Goal: Task Accomplishment & Management: Complete application form

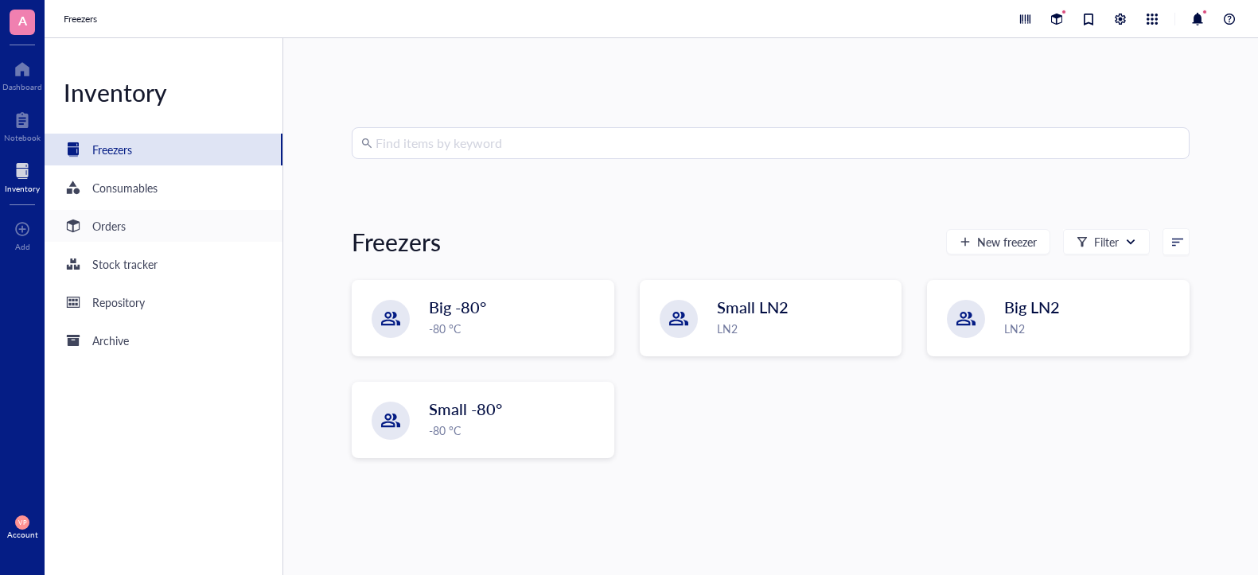
click at [122, 234] on div "Orders" at bounding box center [108, 226] width 33 height 18
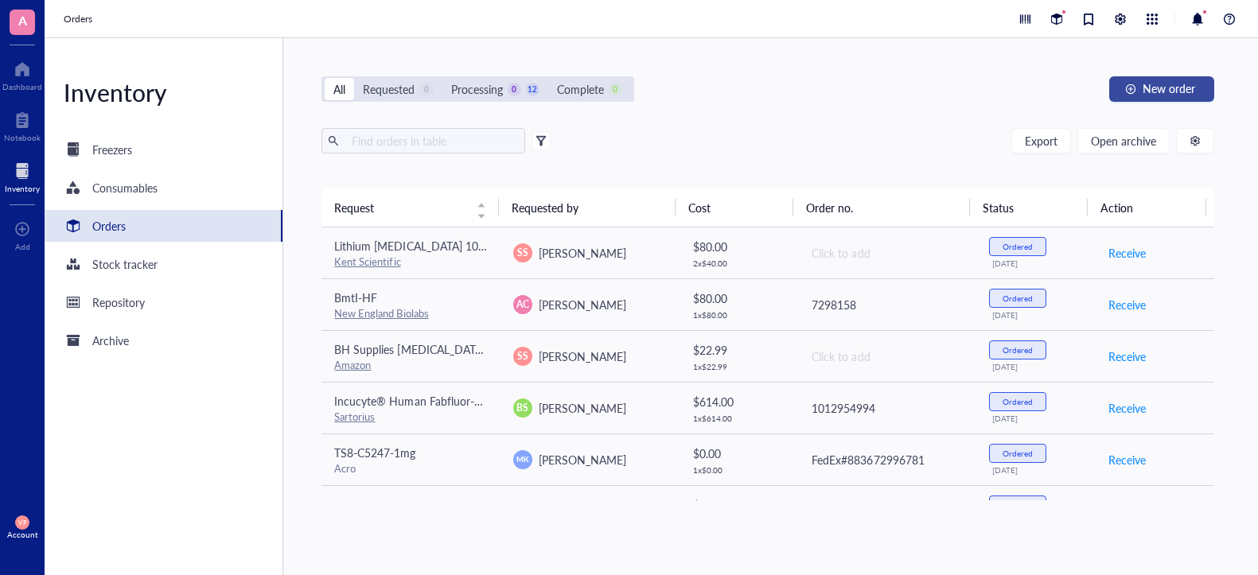
click at [1151, 84] on span "New order" at bounding box center [1169, 88] width 53 height 13
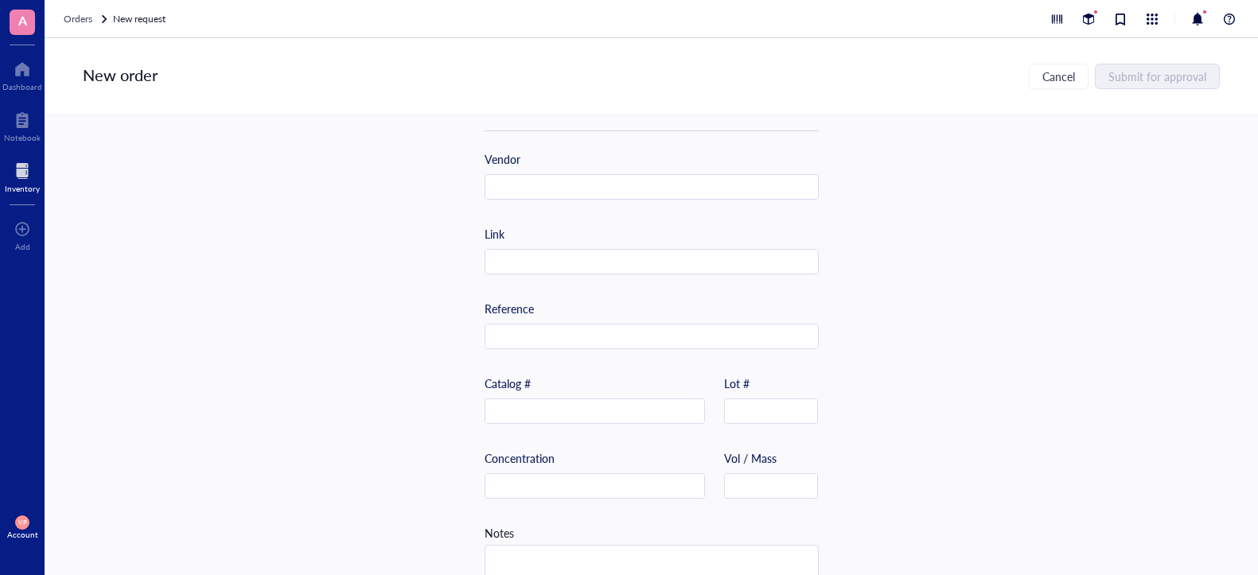
scroll to position [477, 0]
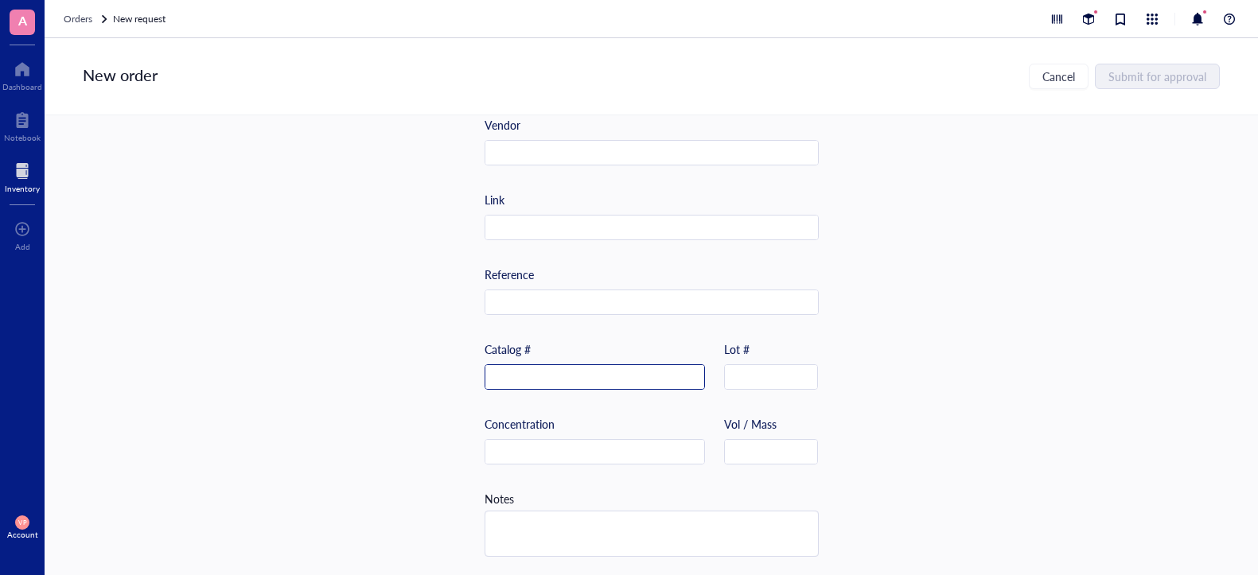
click at [575, 384] on input "text" at bounding box center [594, 377] width 219 height 25
paste input "NBP1-89631"
type input "NBP1-89631"
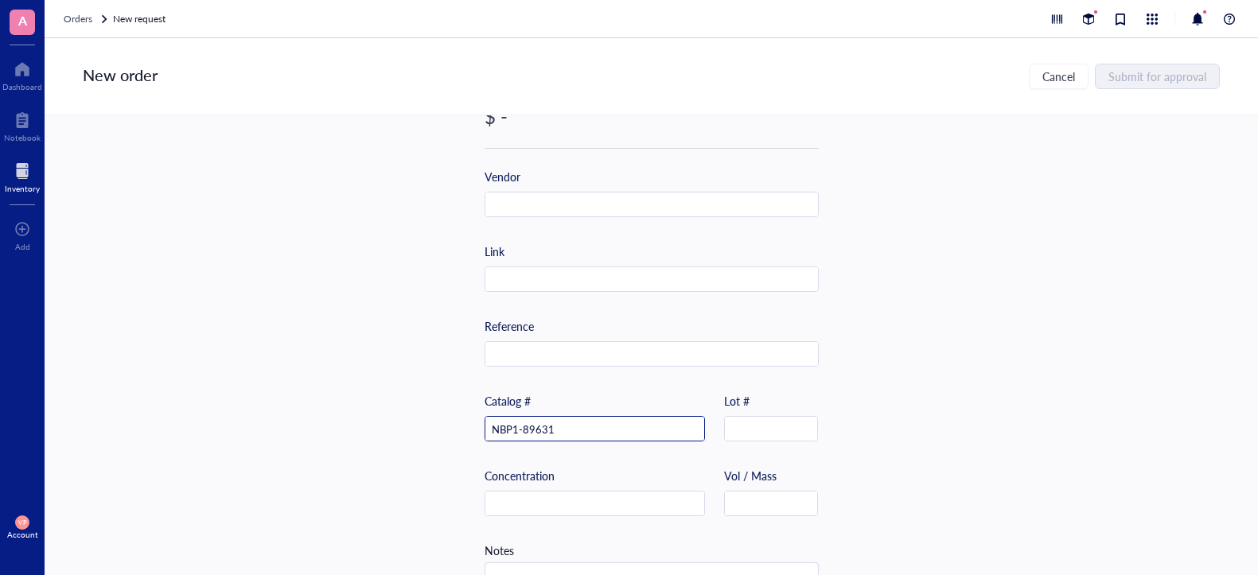
scroll to position [398, 0]
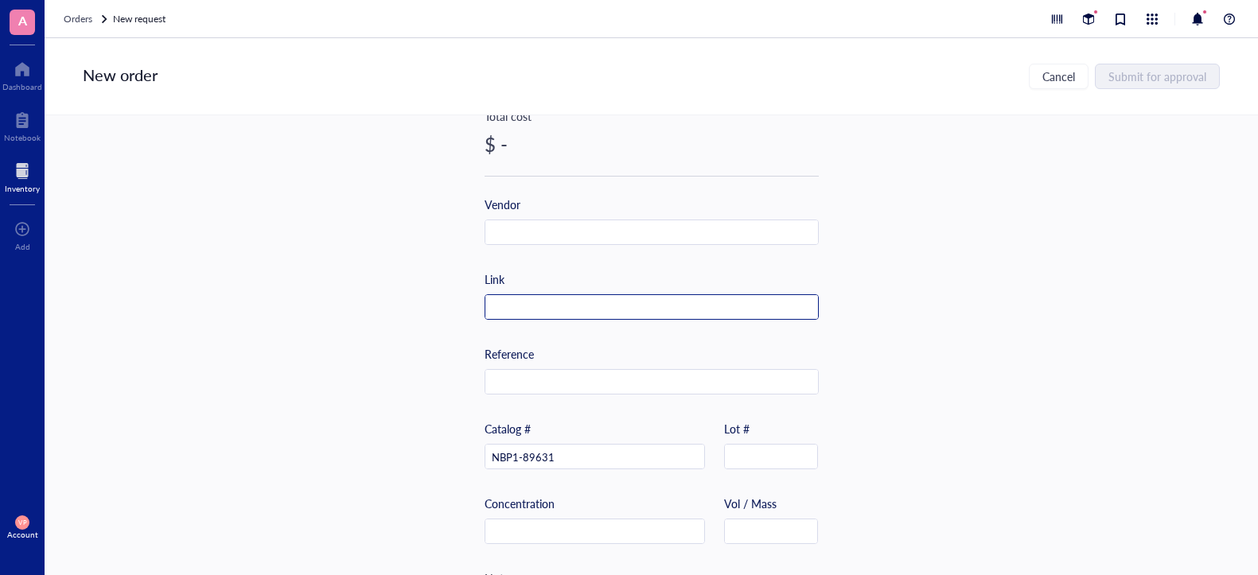
click at [550, 310] on input "text" at bounding box center [651, 307] width 333 height 25
paste input "[URL][DOMAIN_NAME][DOMAIN_NAME]"
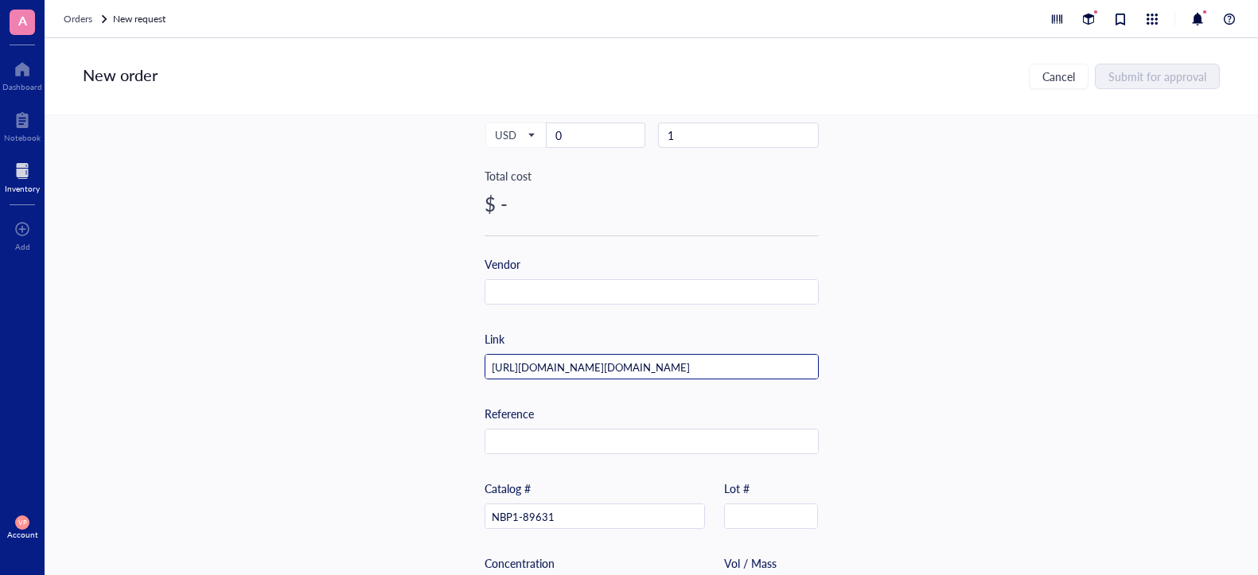
scroll to position [239, 0]
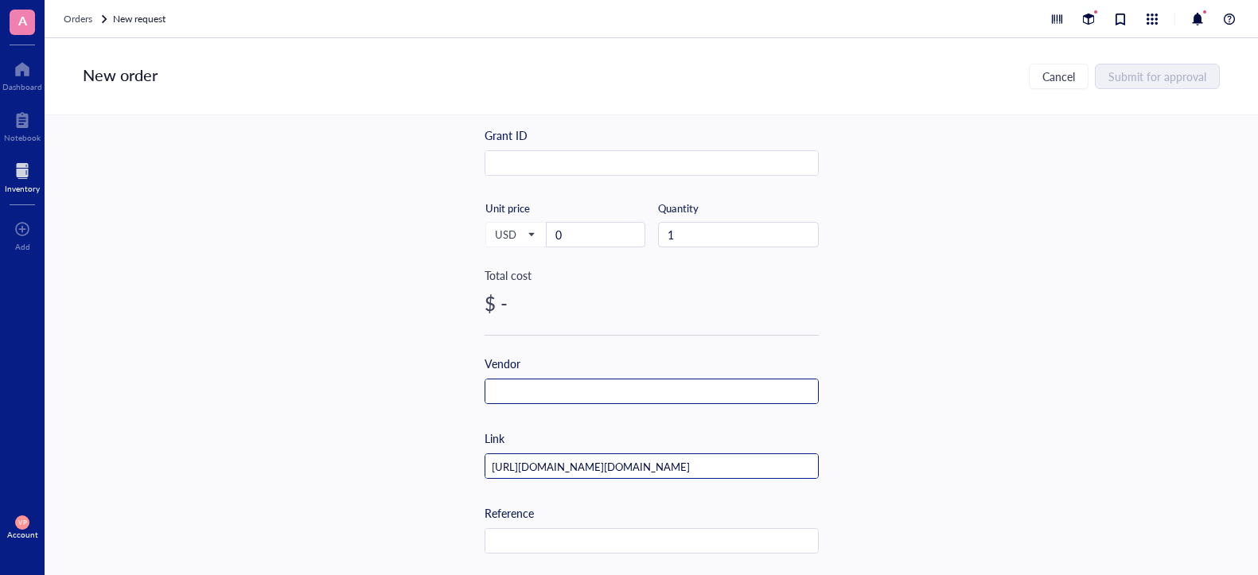
type input "[URL][DOMAIN_NAME][DOMAIN_NAME]"
click at [586, 384] on input "text" at bounding box center [651, 392] width 333 height 25
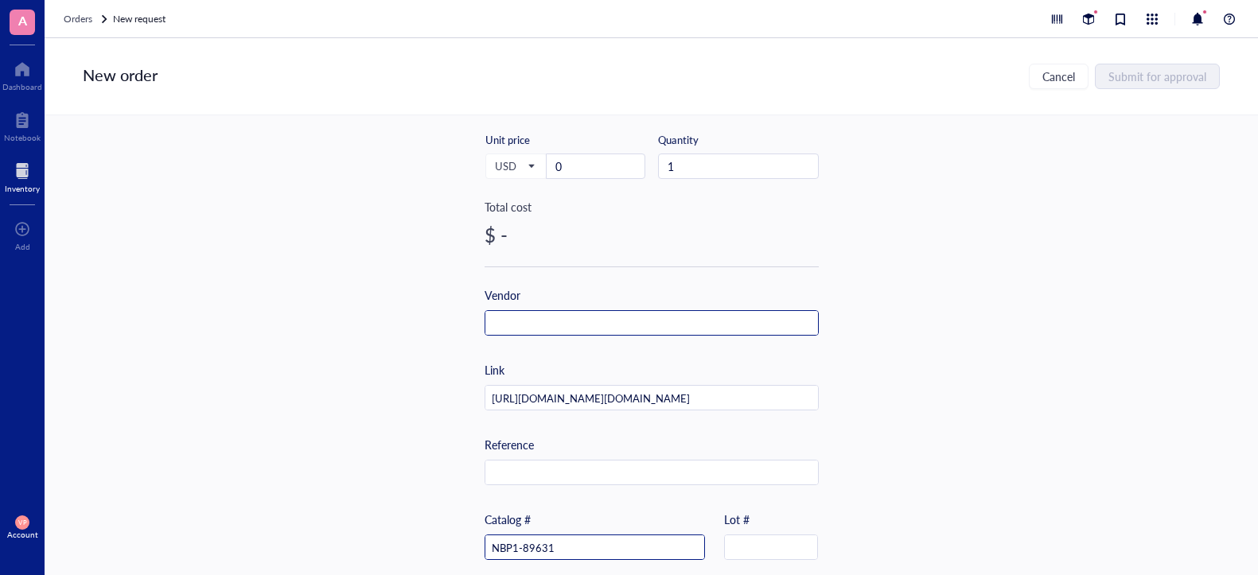
scroll to position [246, 0]
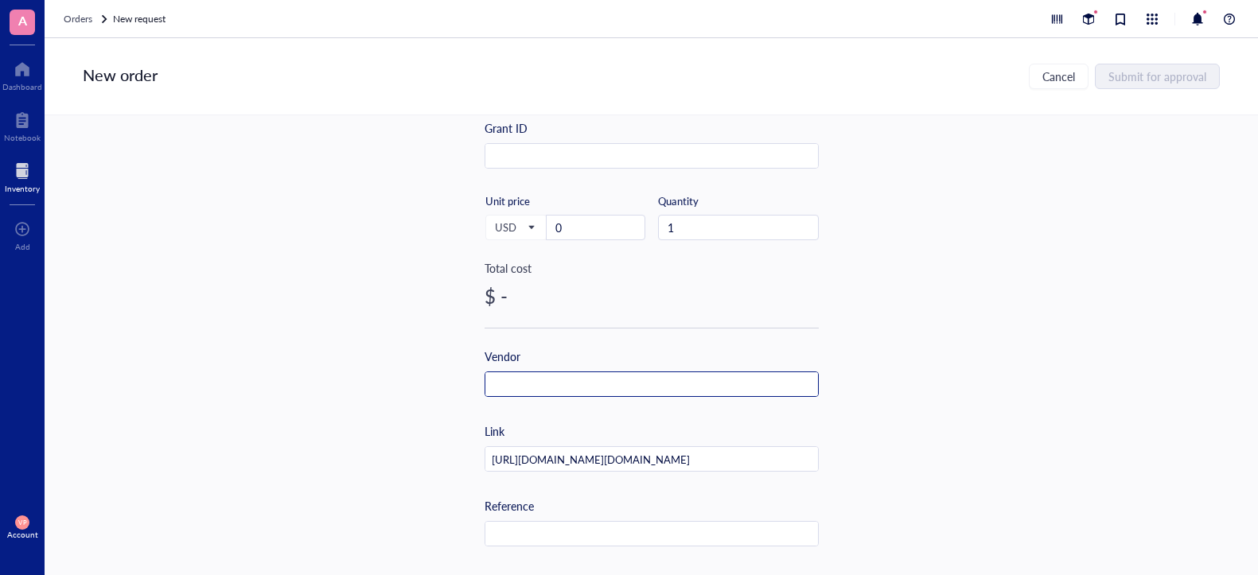
click at [562, 385] on input "text" at bounding box center [651, 384] width 333 height 25
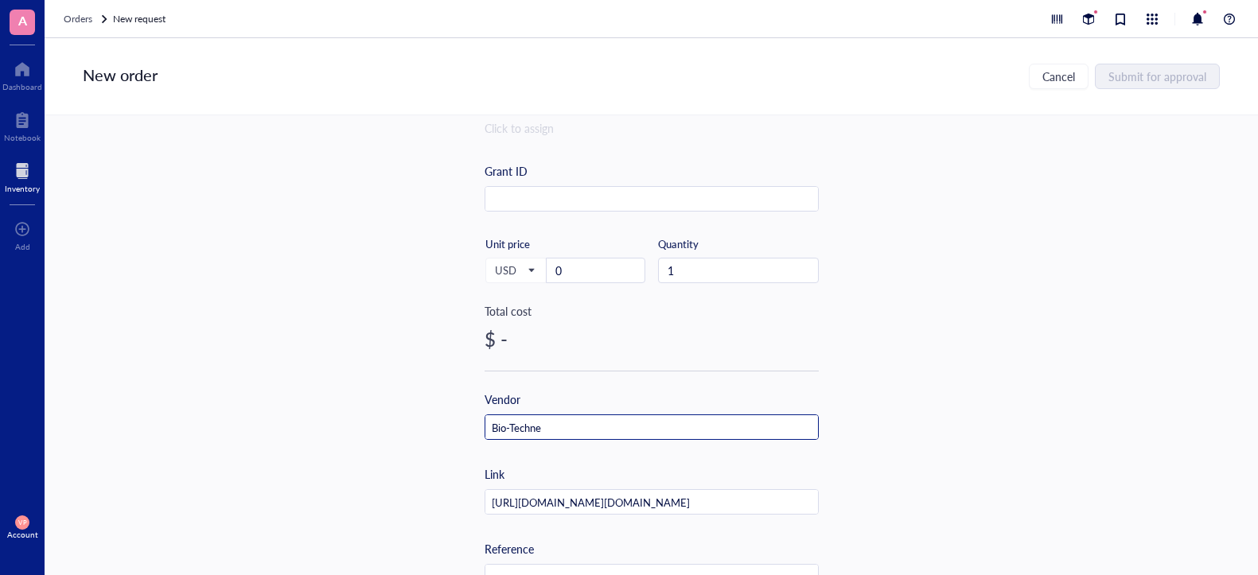
scroll to position [166, 0]
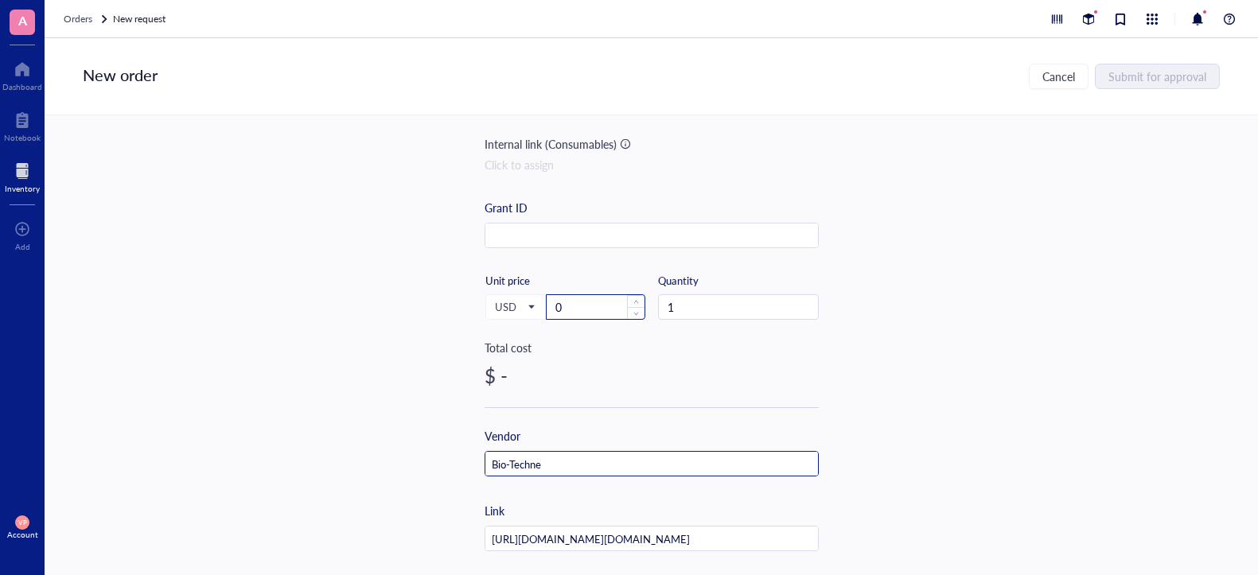
type input "Bio-Techne"
click at [573, 305] on input "0" at bounding box center [596, 307] width 98 height 24
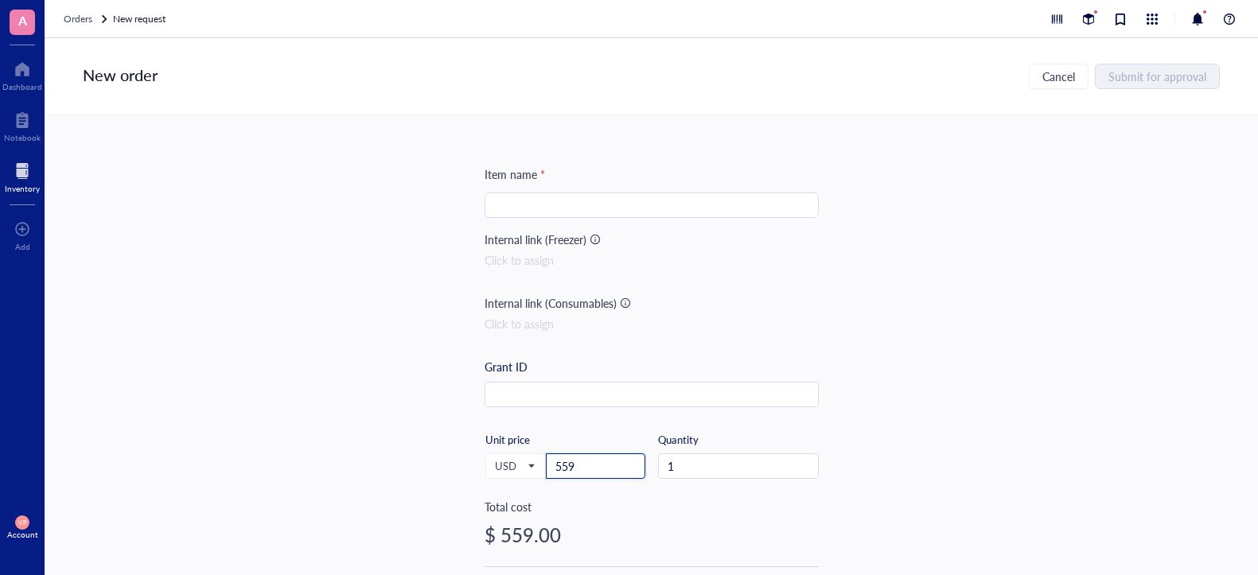
scroll to position [0, 0]
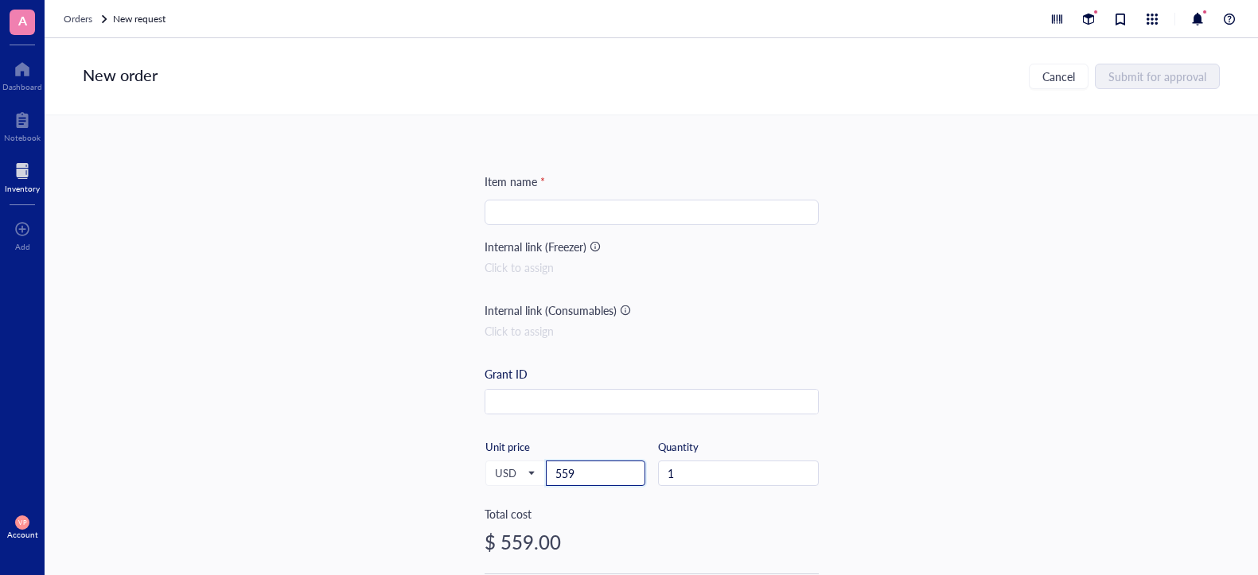
type input "559"
click at [618, 217] on input "search" at bounding box center [651, 213] width 315 height 24
paste input "Lipolysis Stimulated Lipoprotein Receptor Antibody - BSA Free"
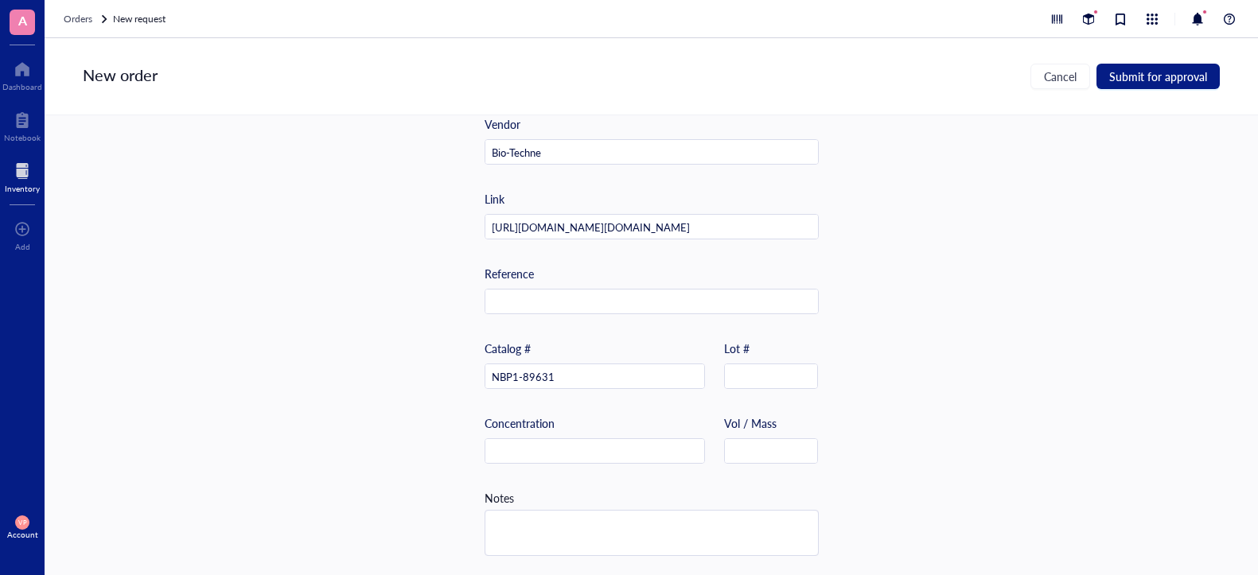
scroll to position [485, 0]
type input "Lipolysis Stimulated Lipoprotein Receptor Antibody - BSA Free"
click at [1174, 79] on span "Submit for approval" at bounding box center [1158, 76] width 98 height 13
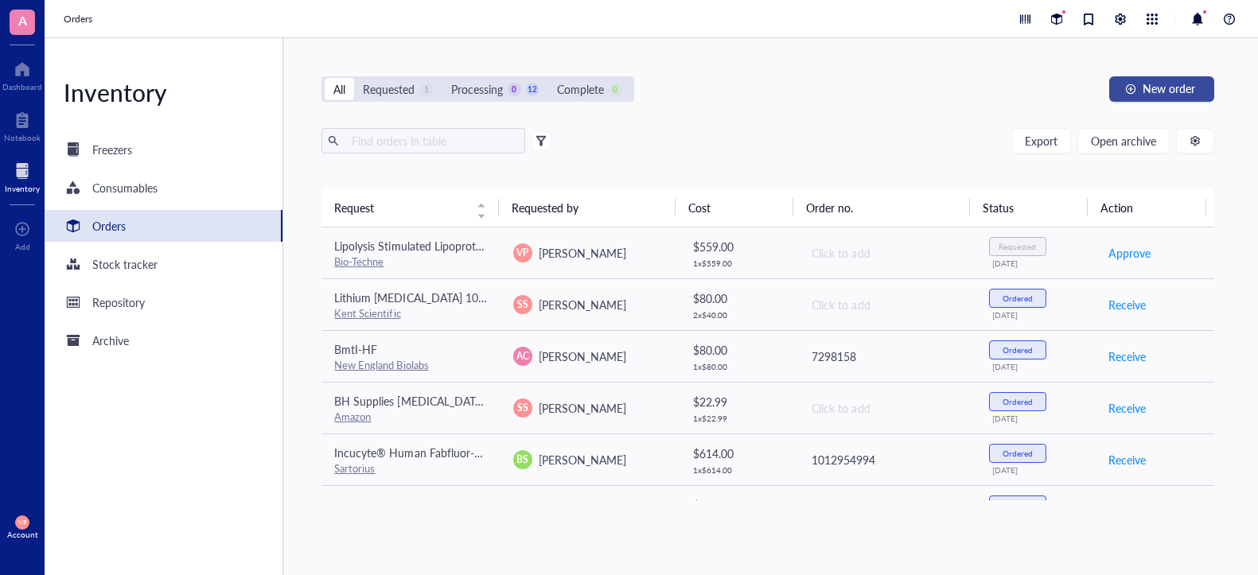
click at [1139, 89] on button "New order" at bounding box center [1161, 88] width 105 height 25
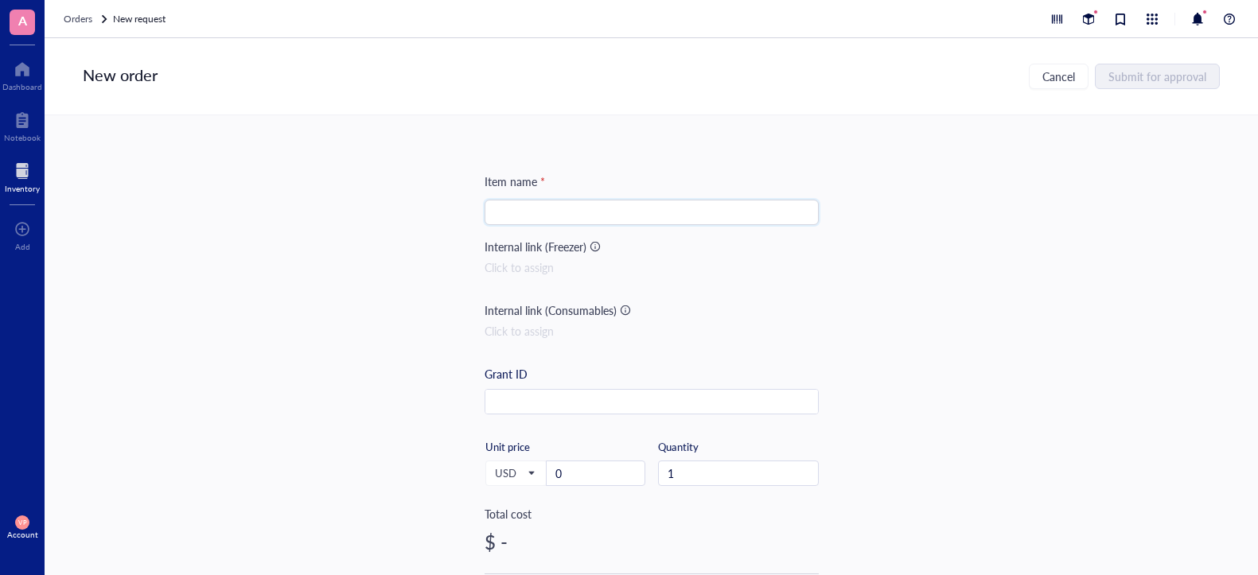
paste input "One Shot™ Stbl3™ Chemically Competent [MEDICAL_DATA]"
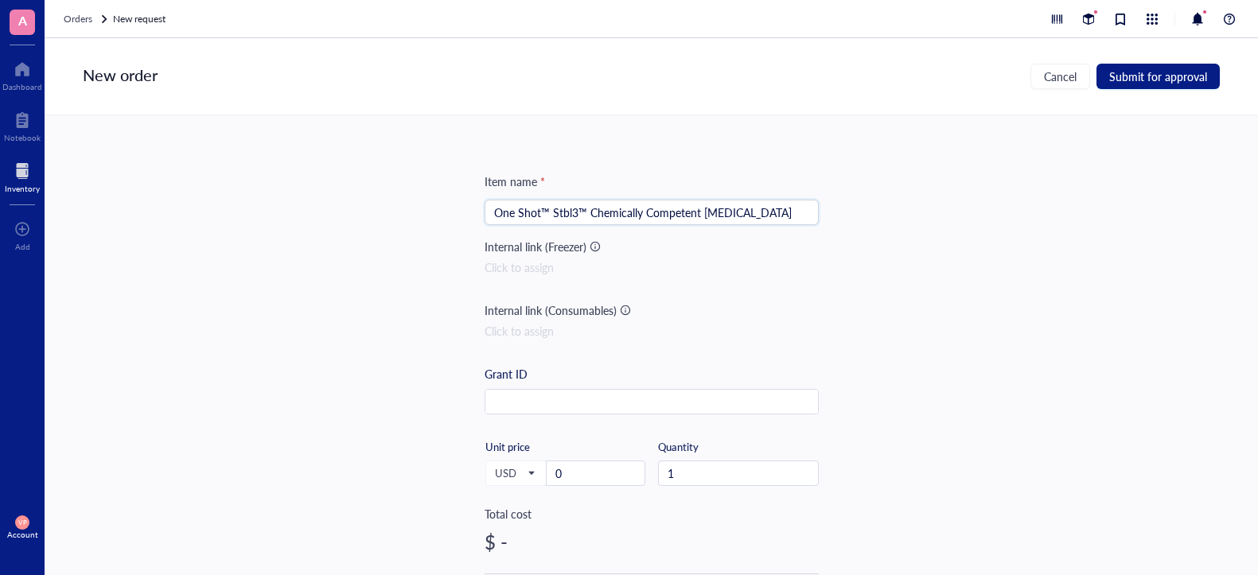
type input "One Shot™ Stbl3™ Chemically Competent [MEDICAL_DATA]"
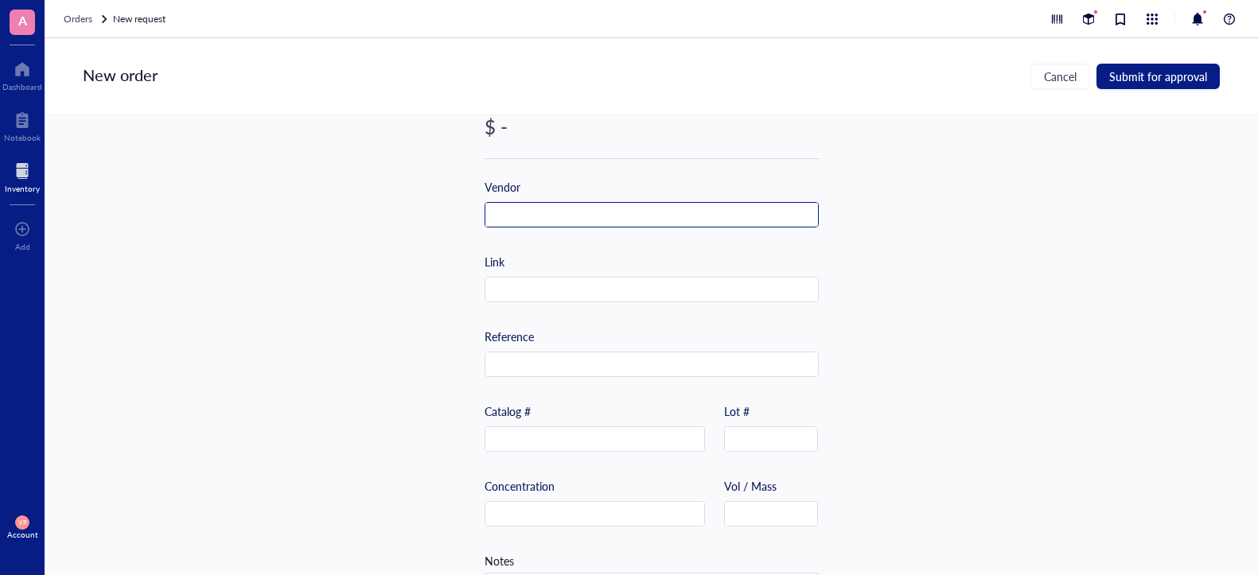
scroll to position [325, 0]
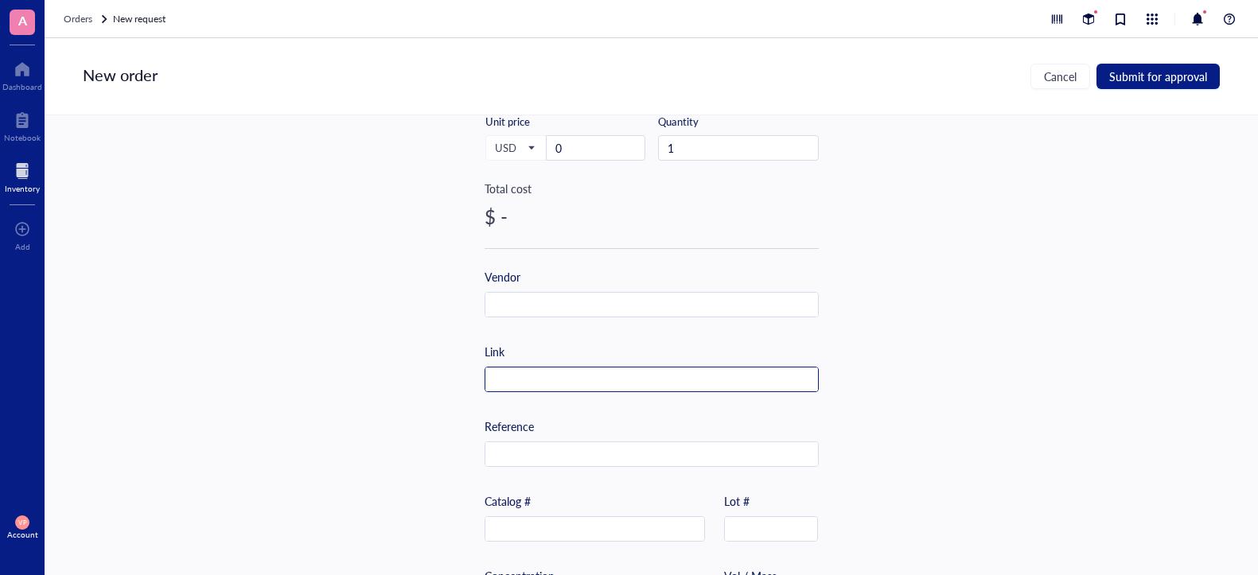
click at [559, 381] on input "text" at bounding box center [651, 380] width 333 height 25
paste input "[URL][DOMAIN_NAME]"
type input "[URL][DOMAIN_NAME]"
click at [568, 310] on input "text" at bounding box center [651, 305] width 333 height 25
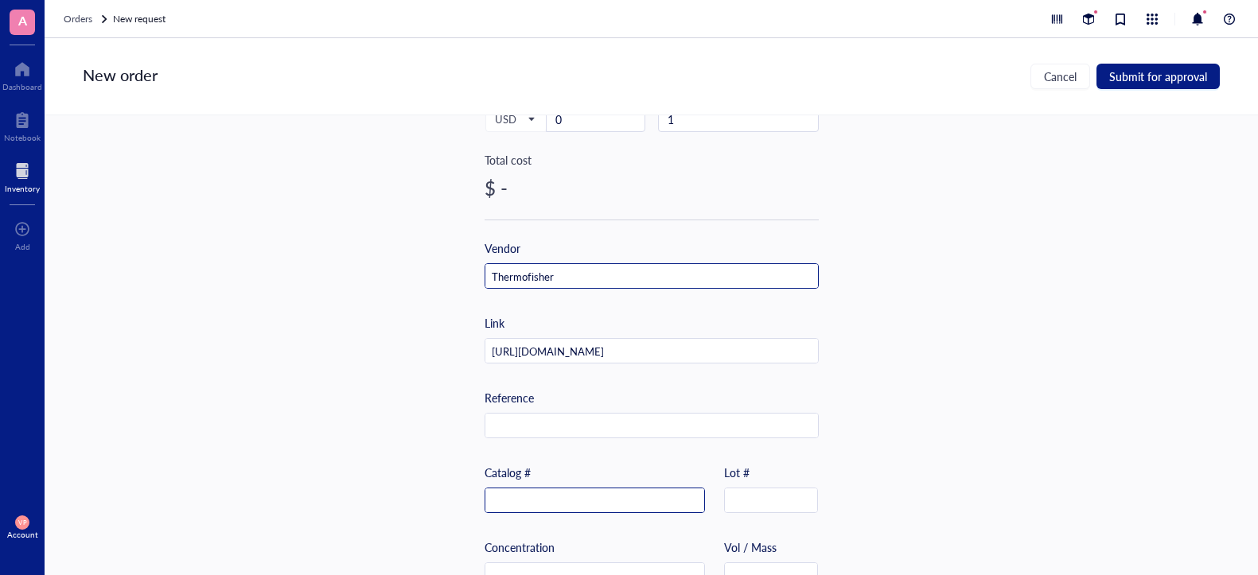
scroll to position [405, 0]
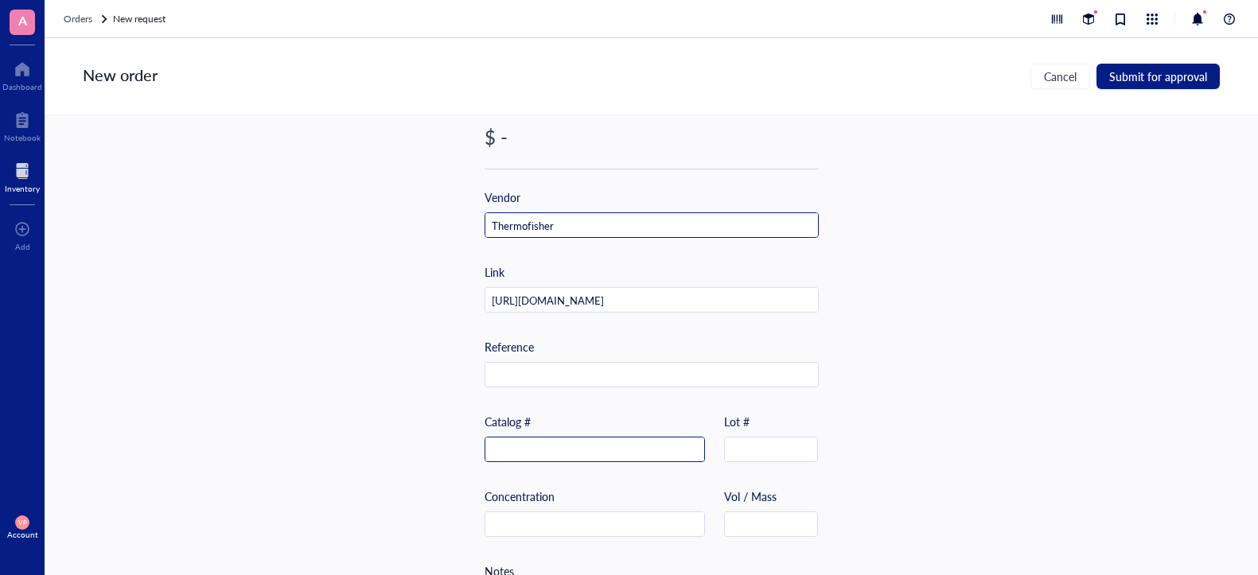
type input "Thermofisher"
click at [600, 443] on input "text" at bounding box center [594, 450] width 219 height 25
paste input "C737303"
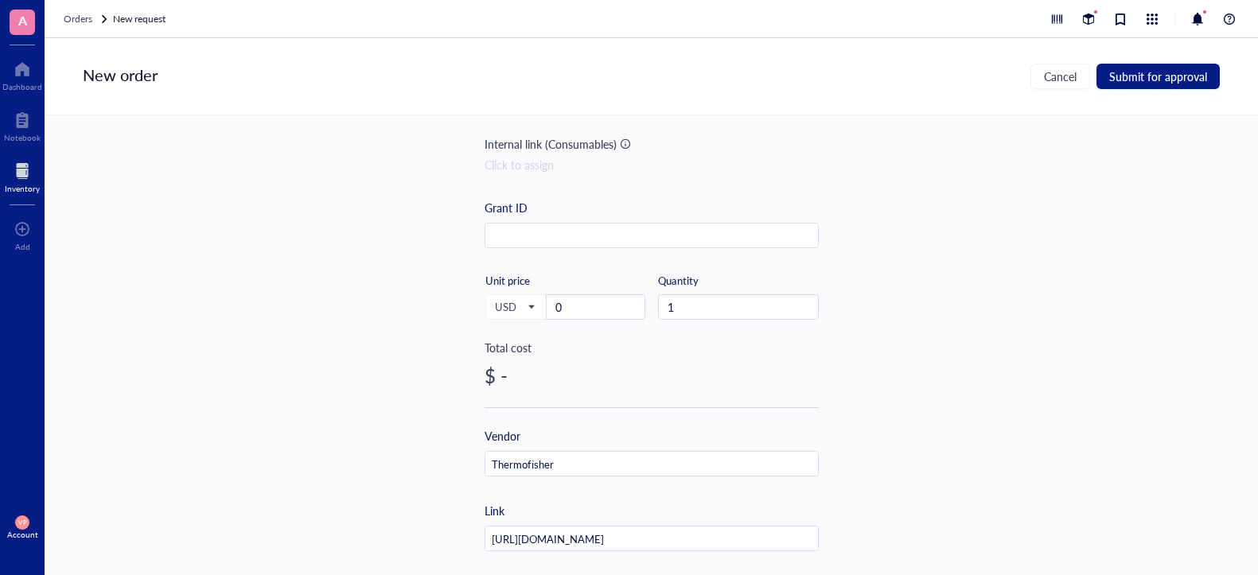
scroll to position [87, 0]
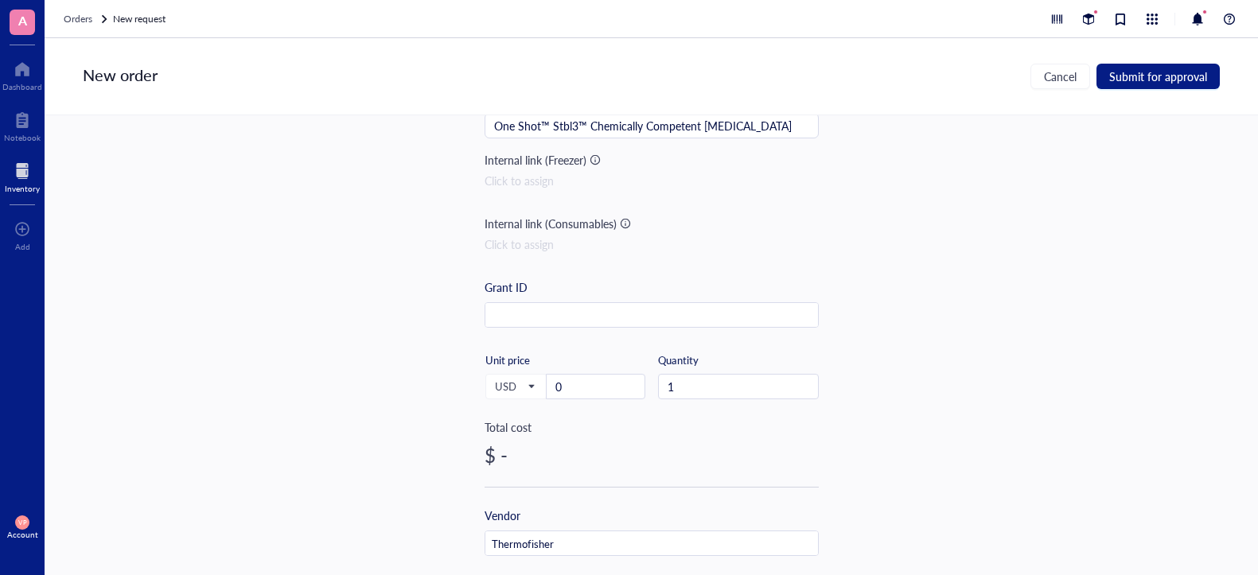
type input "C737303"
click at [574, 389] on input "0" at bounding box center [596, 387] width 98 height 24
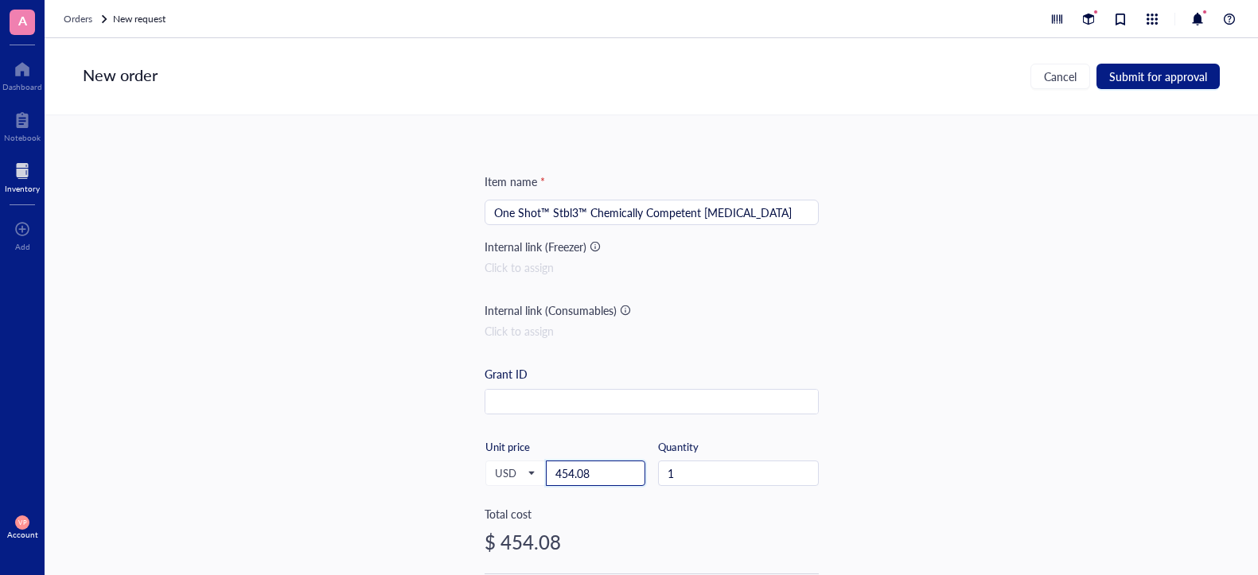
type input "454.08"
click at [528, 266] on div "Click to assign" at bounding box center [652, 268] width 334 height 18
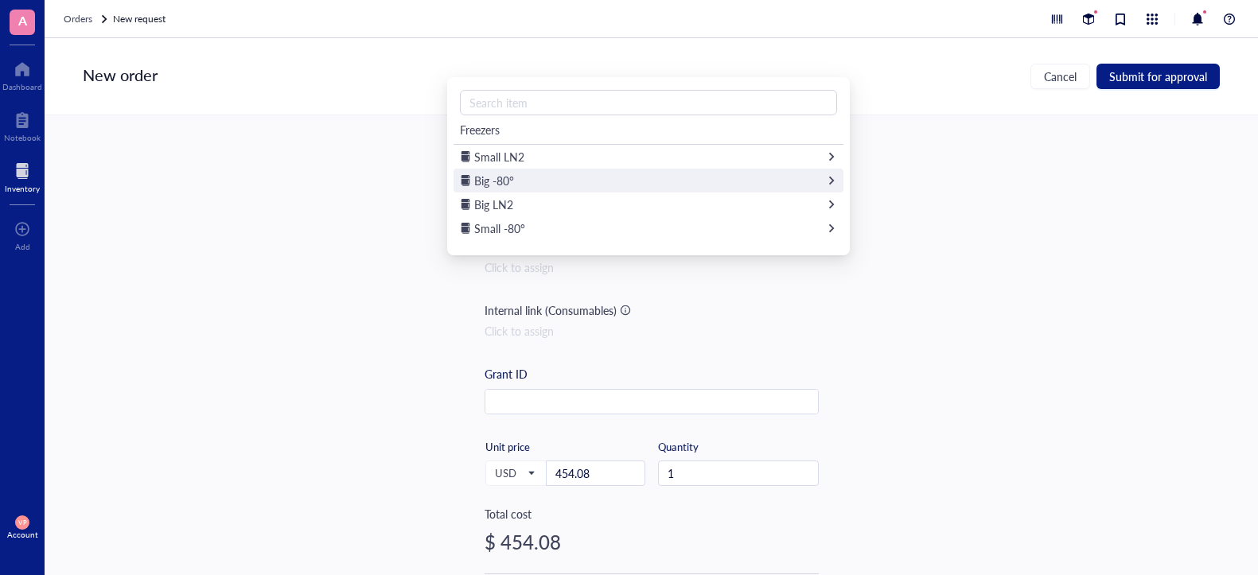
click at [799, 186] on div "Big -80°" at bounding box center [649, 181] width 390 height 24
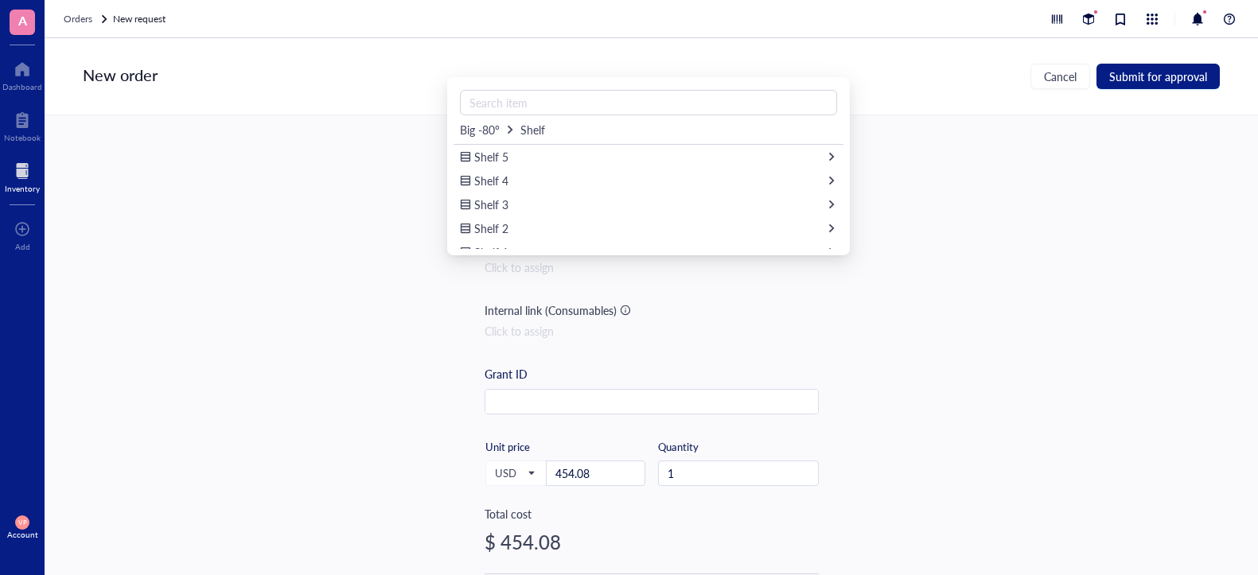
click at [252, 150] on div "Item name * One Shot™ Stbl3™ Chemically Competent [MEDICAL_DATA] Internal link …" at bounding box center [651, 345] width 1213 height 460
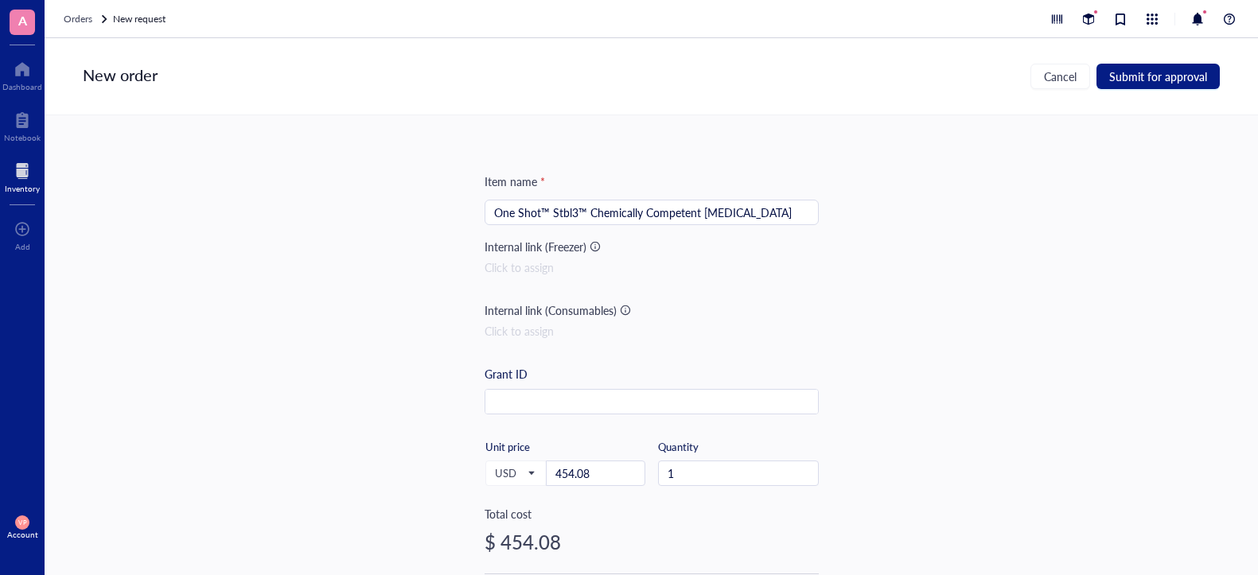
click at [516, 272] on div "Click to assign" at bounding box center [652, 268] width 334 height 18
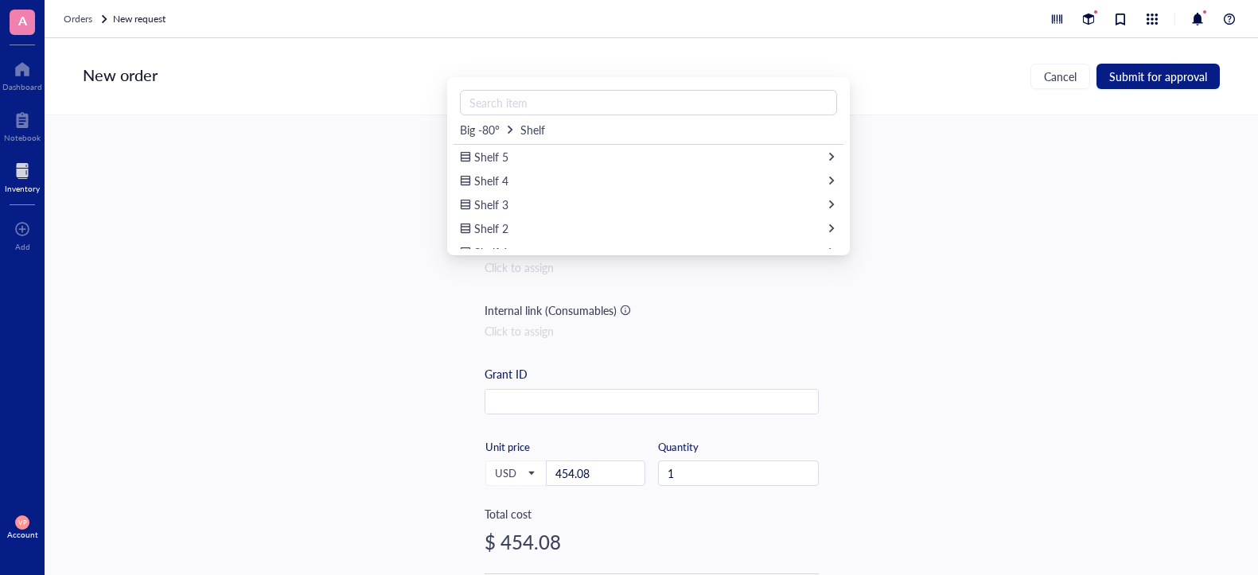
click at [506, 130] on icon at bounding box center [509, 129] width 11 height 11
click at [510, 226] on span "Small -80°" at bounding box center [499, 228] width 51 height 16
click at [520, 184] on div "Shelf3" at bounding box center [649, 181] width 390 height 24
click at [560, 201] on div "Lab Supplies" at bounding box center [649, 205] width 390 height 24
click at [418, 169] on div "Item name * One Shot™ Stbl3™ Chemically Competent [MEDICAL_DATA] Internal link …" at bounding box center [651, 345] width 1213 height 460
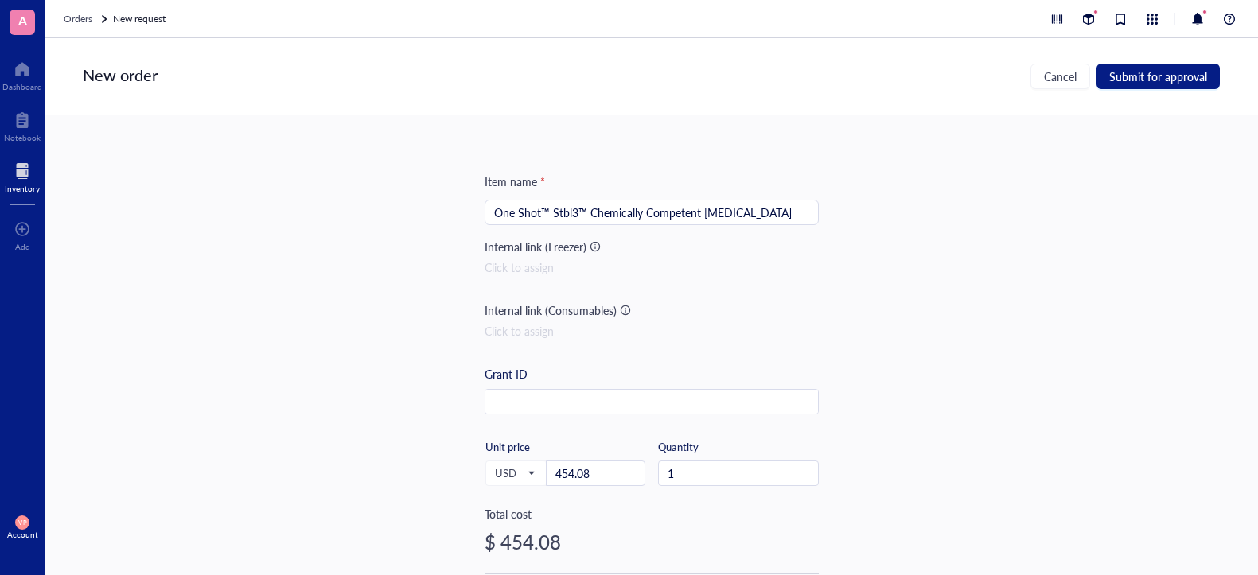
click at [592, 243] on div at bounding box center [595, 246] width 11 height 11
click at [547, 267] on div "Click to assign" at bounding box center [652, 268] width 334 height 18
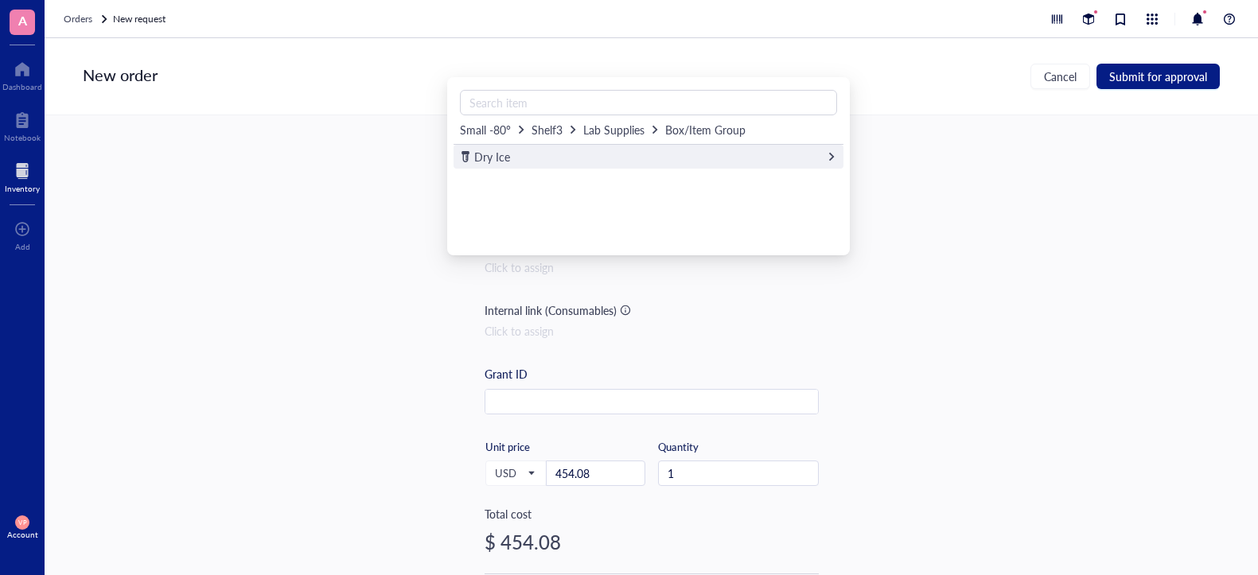
click at [695, 161] on div "Dry Ice" at bounding box center [649, 157] width 390 height 24
click at [533, 163] on div "Itemgroup is empty" at bounding box center [652, 160] width 384 height 18
click at [690, 127] on span "Dry Ice" at bounding box center [683, 130] width 36 height 16
click at [611, 130] on span "Lab Supplies" at bounding box center [613, 130] width 61 height 16
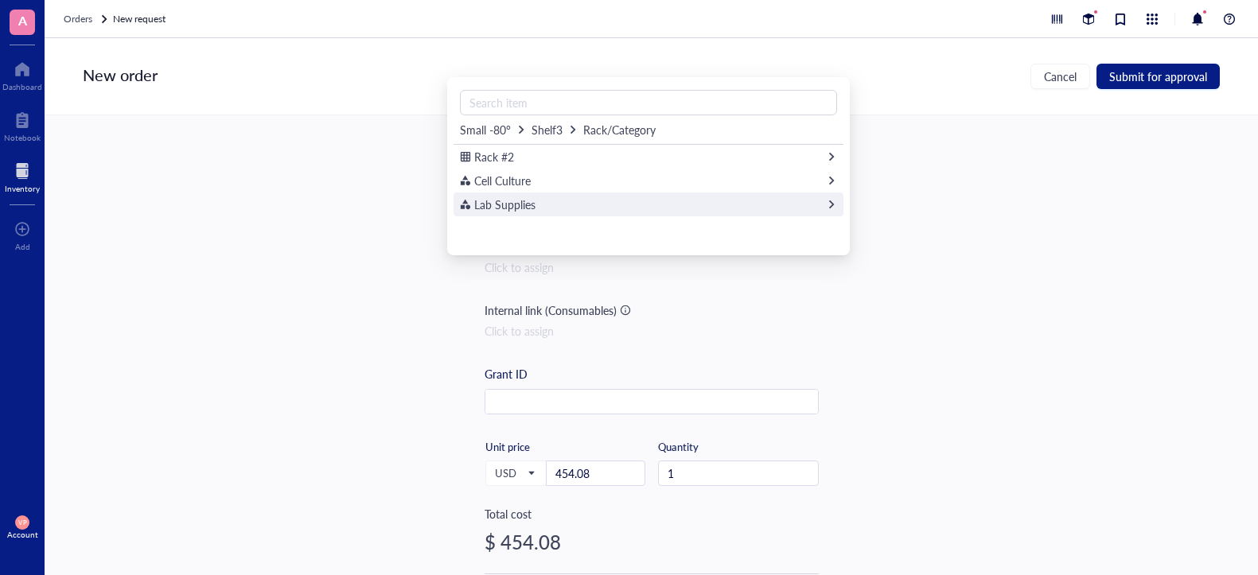
click at [543, 203] on div "Lab Supplies" at bounding box center [649, 205] width 390 height 24
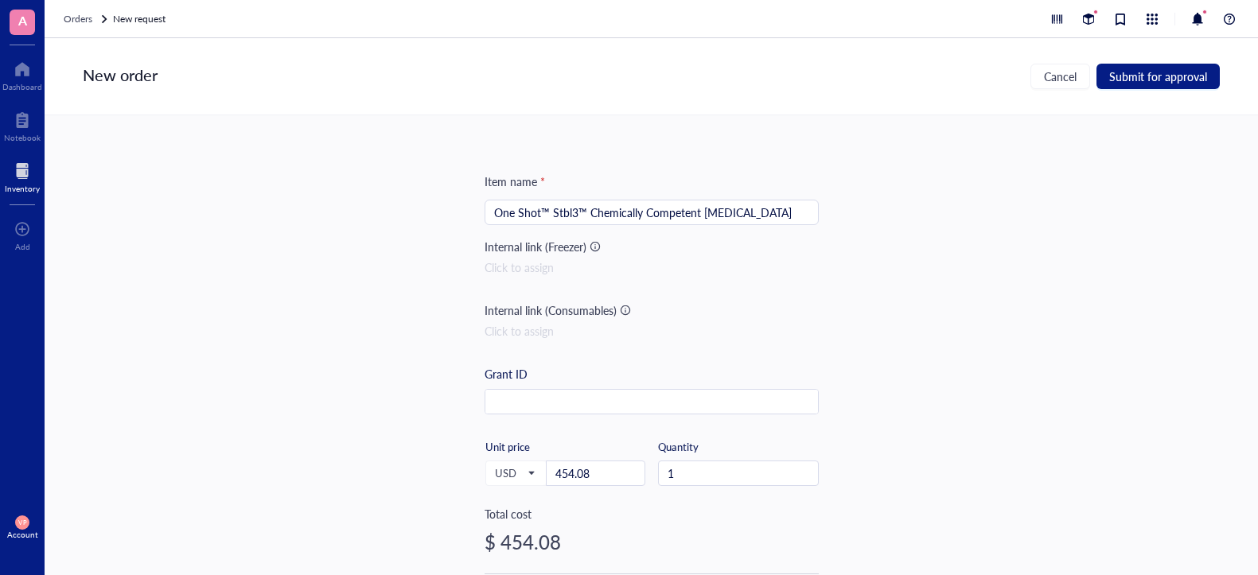
click at [1065, 288] on div "Item name * One Shot™ Stbl3™ Chemically Competent [MEDICAL_DATA] Internal link …" at bounding box center [651, 345] width 1213 height 460
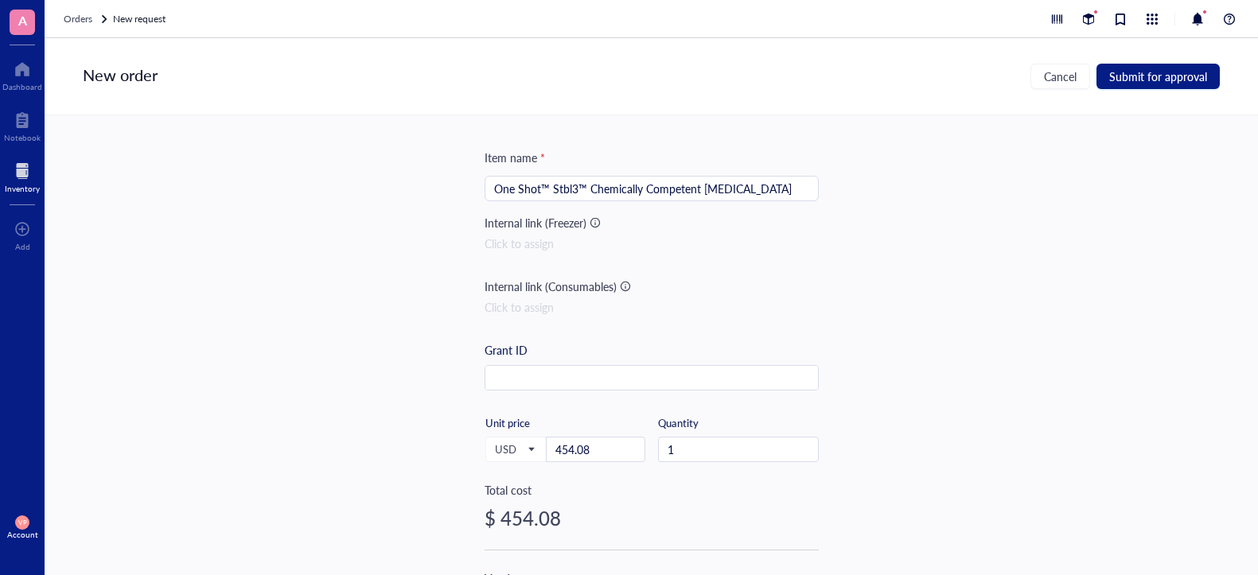
scroll to position [7, 0]
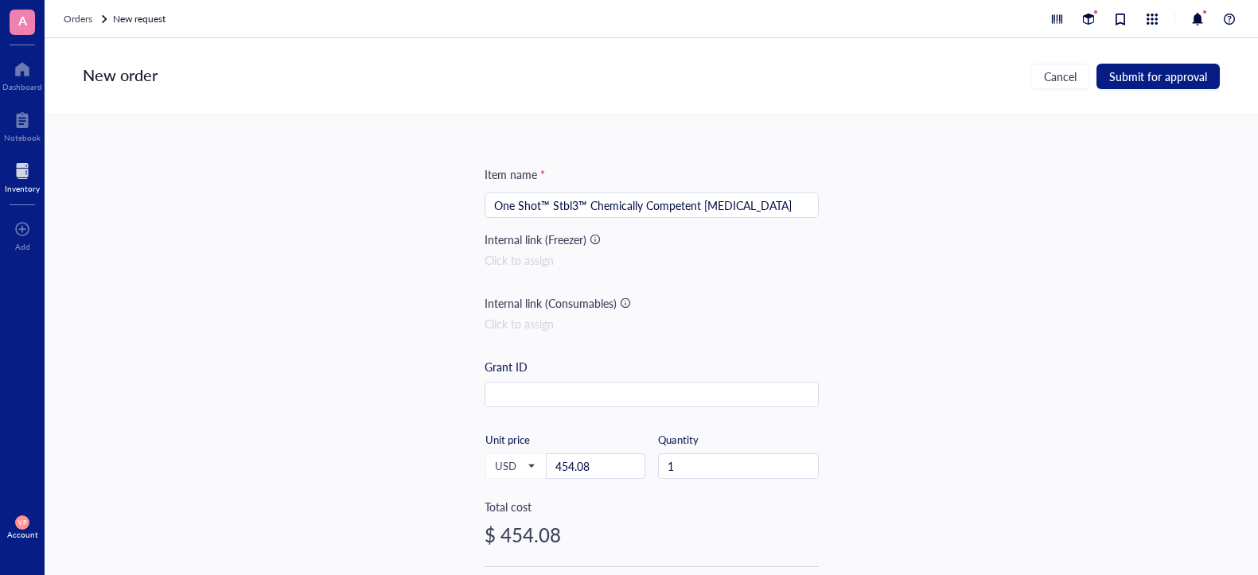
click at [537, 259] on div "Click to assign" at bounding box center [652, 260] width 334 height 18
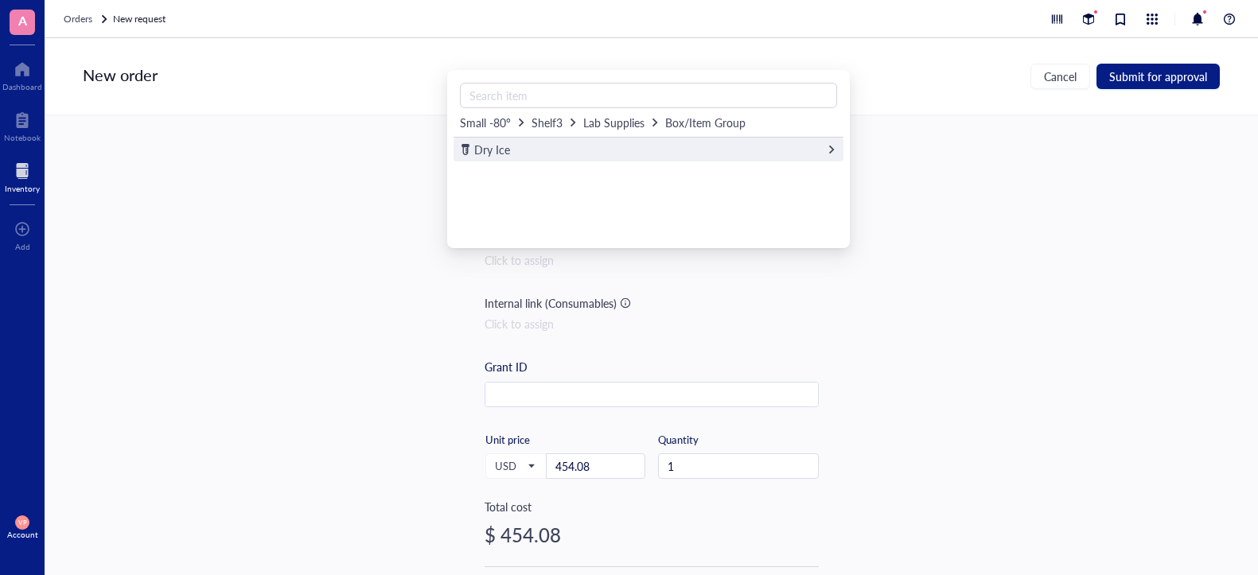
click at [504, 158] on div "Dry Ice" at bounding box center [649, 150] width 390 height 24
click at [570, 154] on div "Itemgroup is empty" at bounding box center [652, 153] width 384 height 18
click at [791, 179] on div "Small -80° Shelf3 Lab Supplies Dry Ice Item Itemgroup is empty" at bounding box center [649, 159] width 390 height 166
drag, startPoint x: 685, startPoint y: 181, endPoint x: 1008, endPoint y: 220, distance: 325.3
click at [711, 186] on div "Small -80° Shelf3 Lab Supplies Dry Ice Item Itemgroup is empty" at bounding box center [649, 159] width 390 height 166
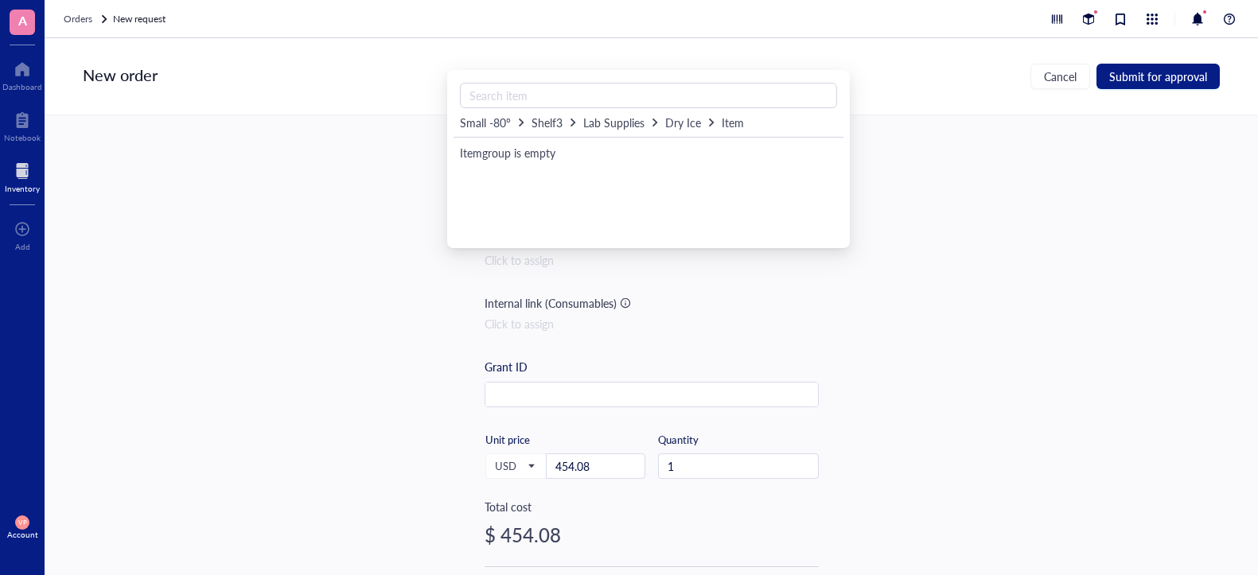
click at [1014, 220] on div "Item name * One Shot™ Stbl3™ Chemically Competent [MEDICAL_DATA] Internal link …" at bounding box center [651, 345] width 1213 height 460
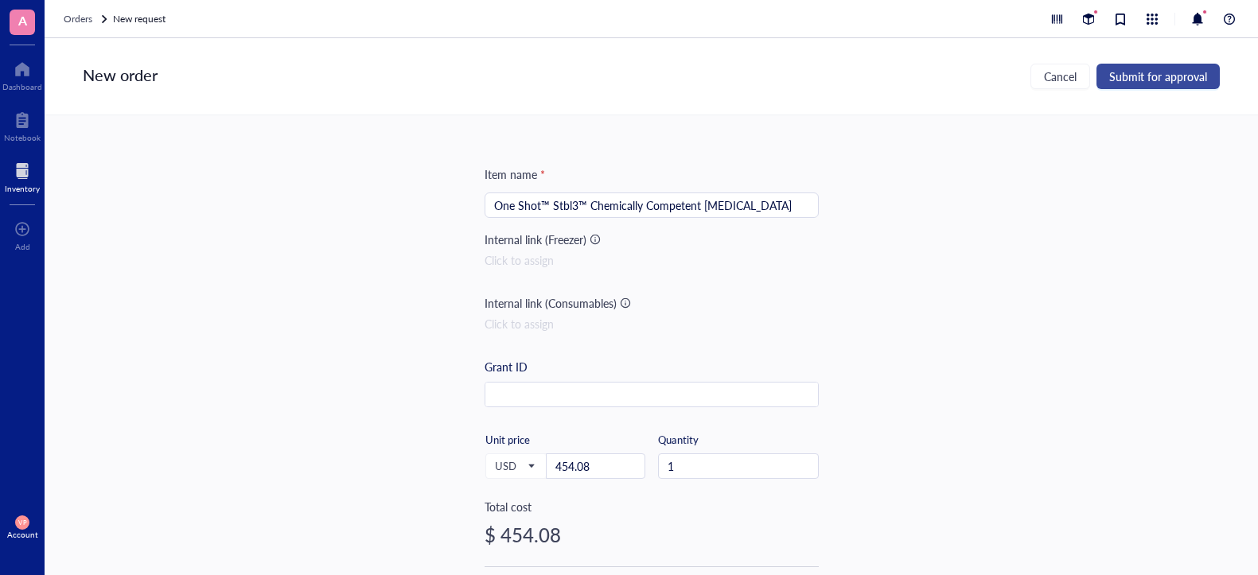
click at [1155, 81] on span "Submit for approval" at bounding box center [1158, 76] width 98 height 13
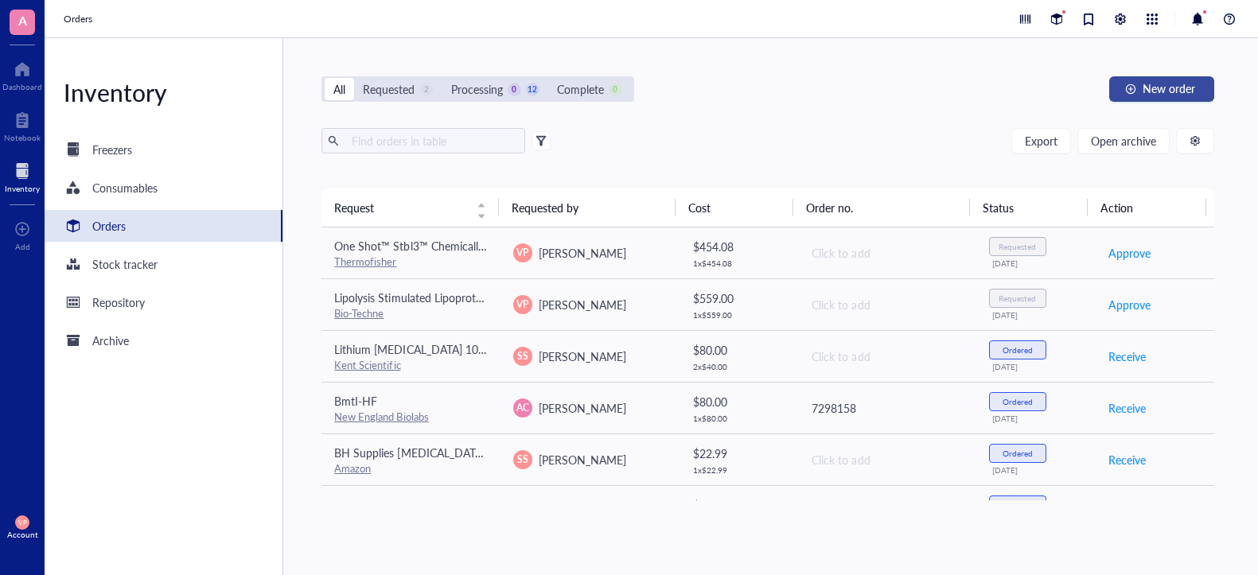
click at [1128, 88] on div "button" at bounding box center [1130, 89] width 11 height 11
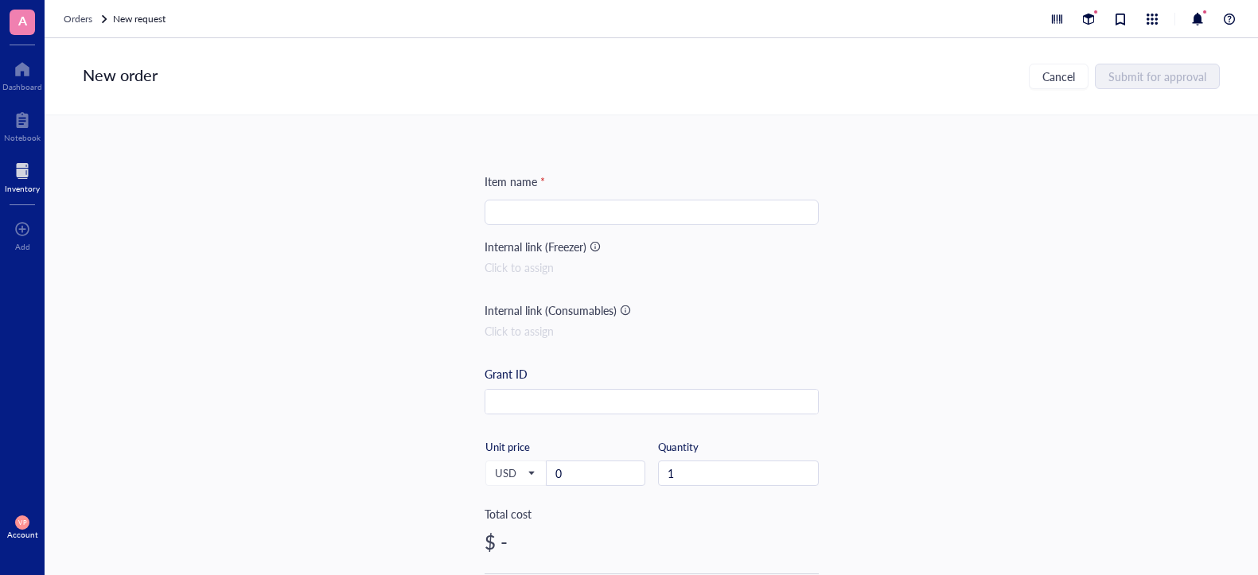
click at [572, 212] on input "search" at bounding box center [651, 213] width 315 height 24
paste input "pLenti-EF1a-C-Myc-DDK-IRES-Puro Lentiviral Gene Expression Vector"
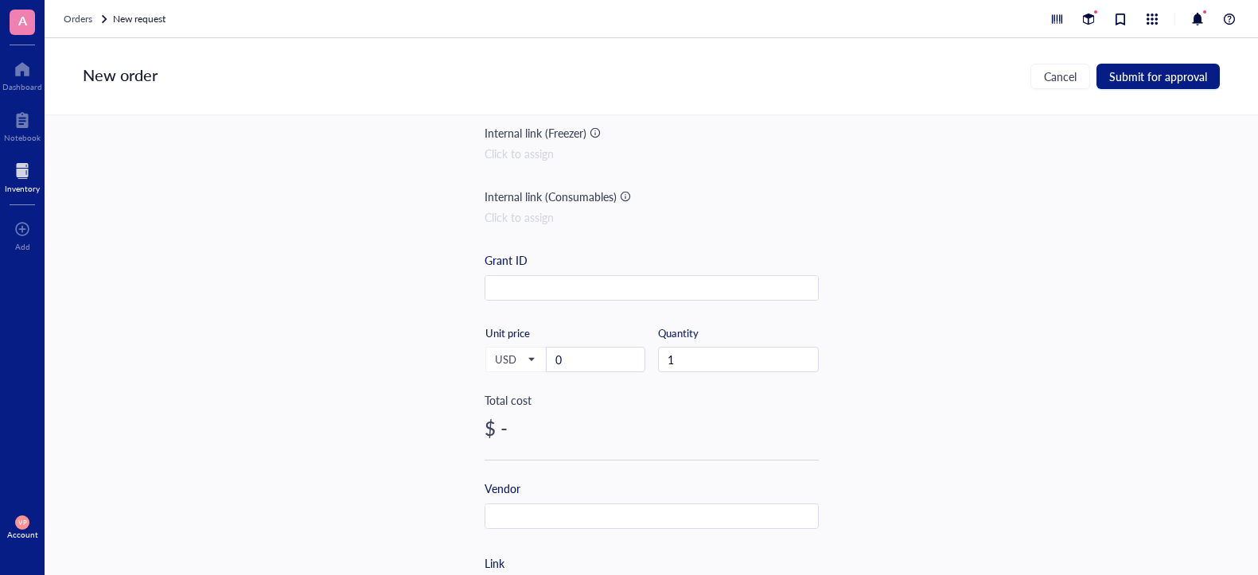
scroll to position [159, 0]
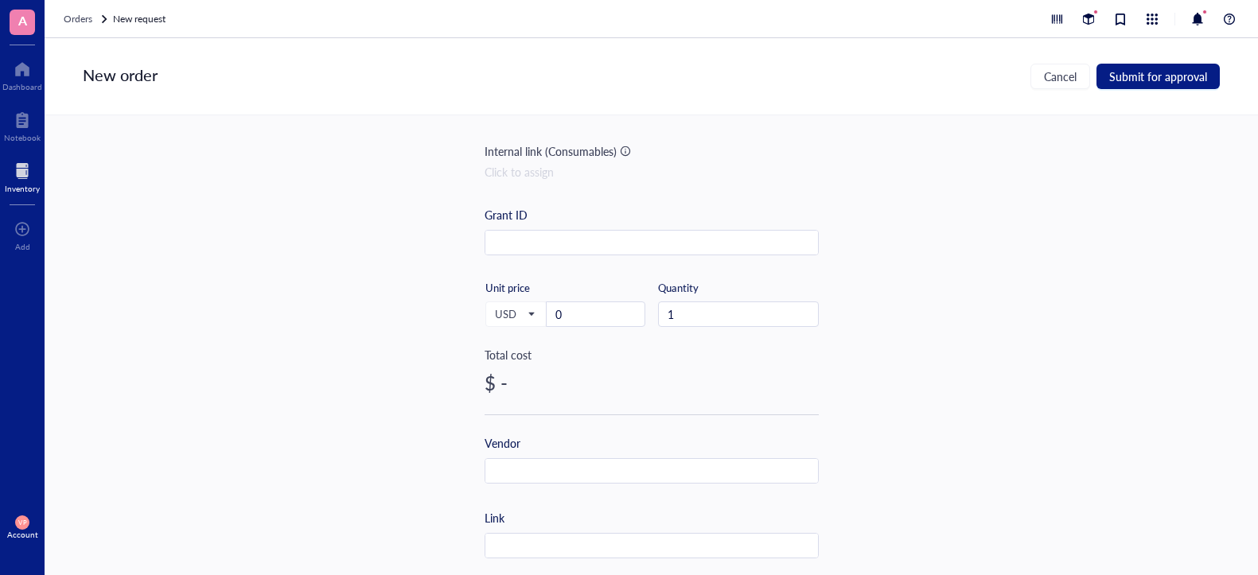
type input "pLenti-EF1a-C-Myc-DDK-IRES-Puro Lentiviral Gene Expression Vector"
click at [580, 323] on input "0" at bounding box center [596, 314] width 98 height 24
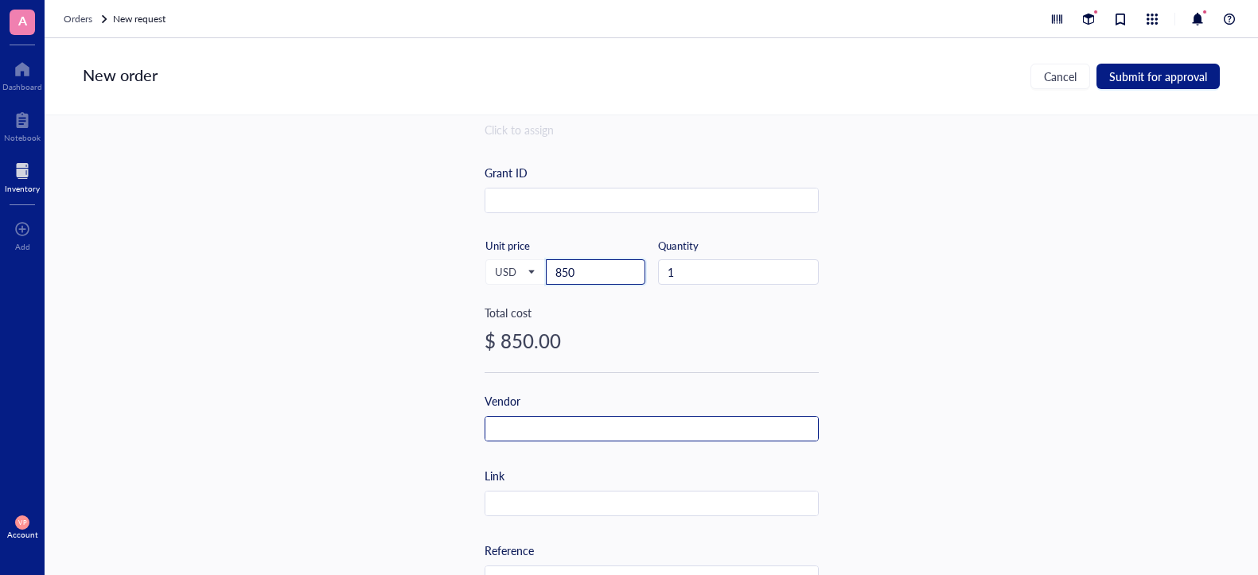
scroll to position [239, 0]
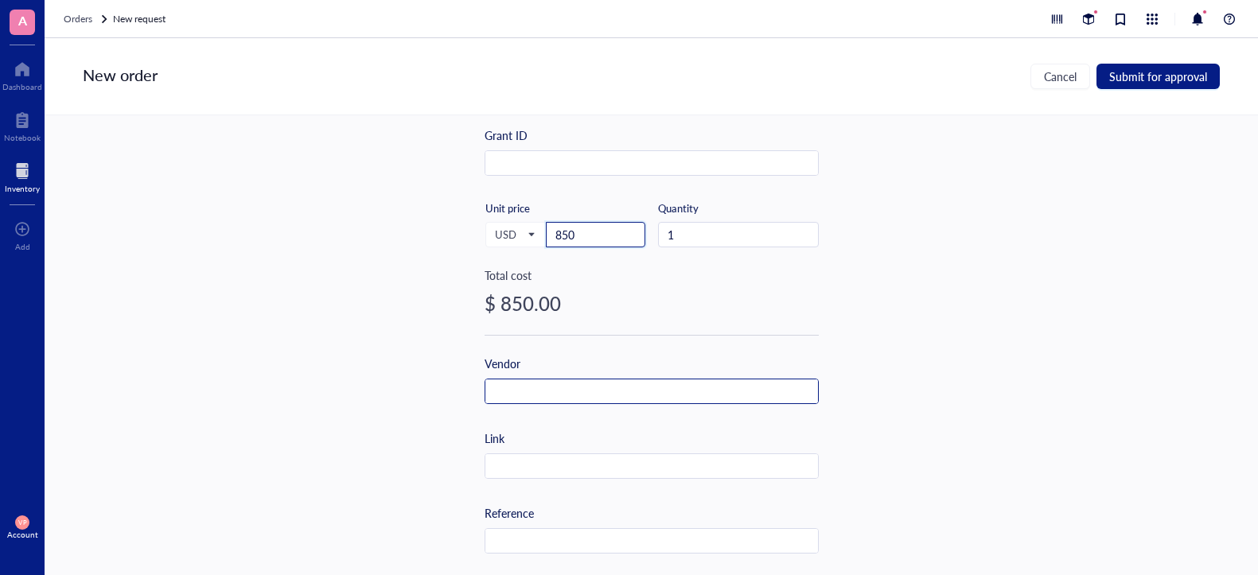
type input "850"
click at [588, 398] on input "text" at bounding box center [651, 392] width 333 height 25
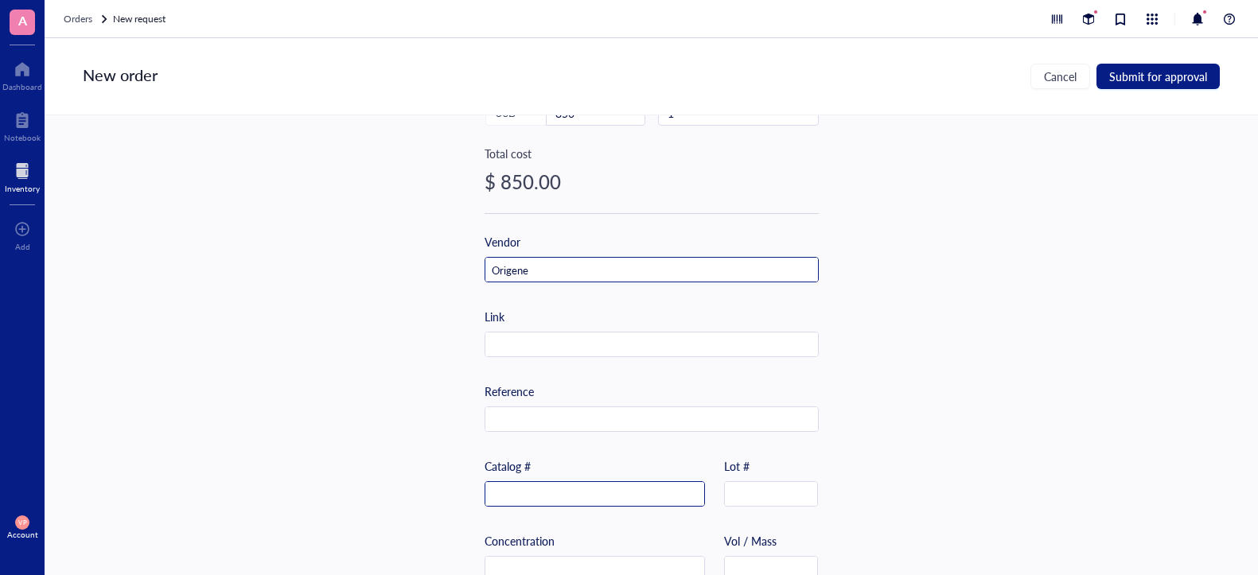
scroll to position [477, 0]
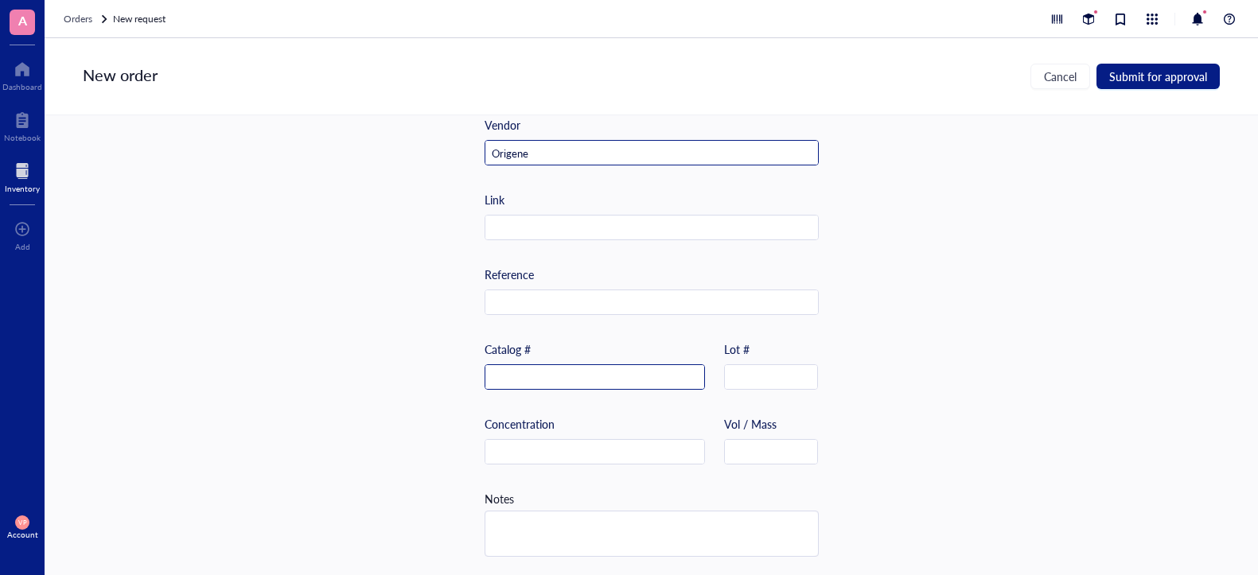
type input "Origene"
click at [565, 381] on input "text" at bounding box center [594, 377] width 219 height 25
paste input "PS100085"
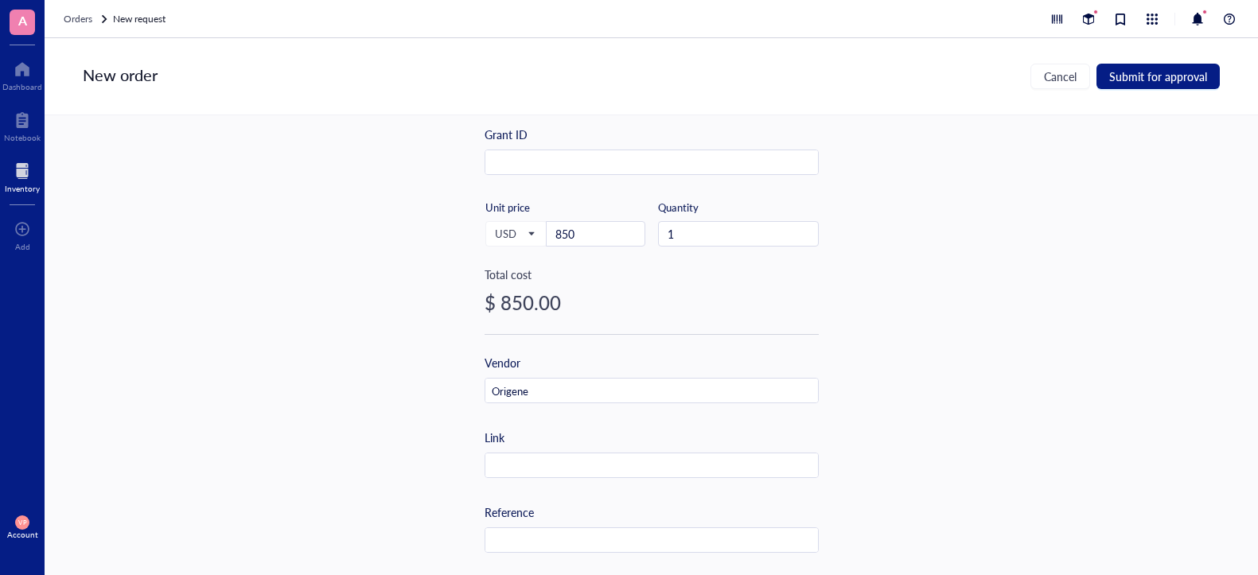
scroll to position [239, 0]
type input "PS100085"
click at [542, 458] on input "text" at bounding box center [651, 466] width 333 height 25
paste input "[URL][DOMAIN_NAME]"
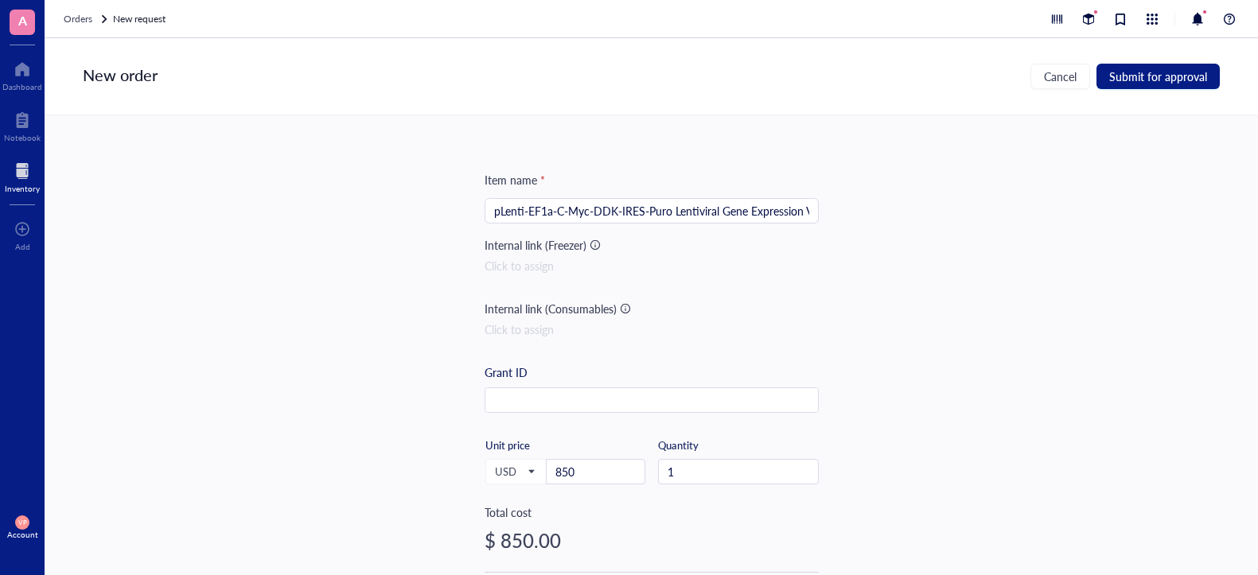
scroll to position [0, 0]
type input "[URL][DOMAIN_NAME]"
click at [1147, 80] on span "Submit for approval" at bounding box center [1158, 76] width 98 height 13
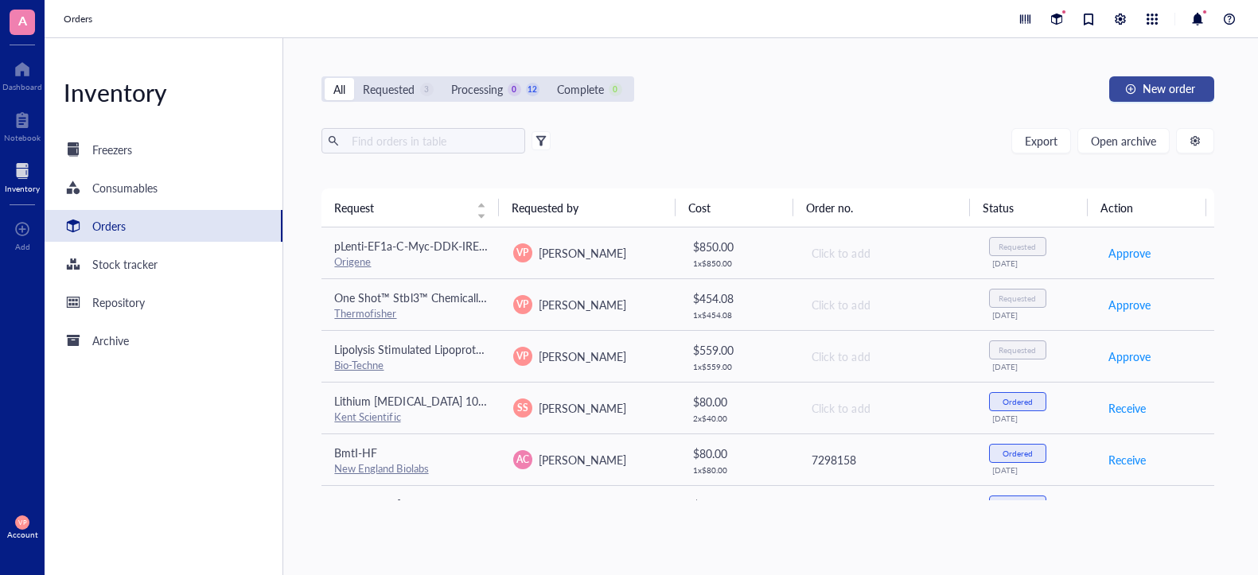
click at [1166, 92] on span "New order" at bounding box center [1169, 88] width 53 height 13
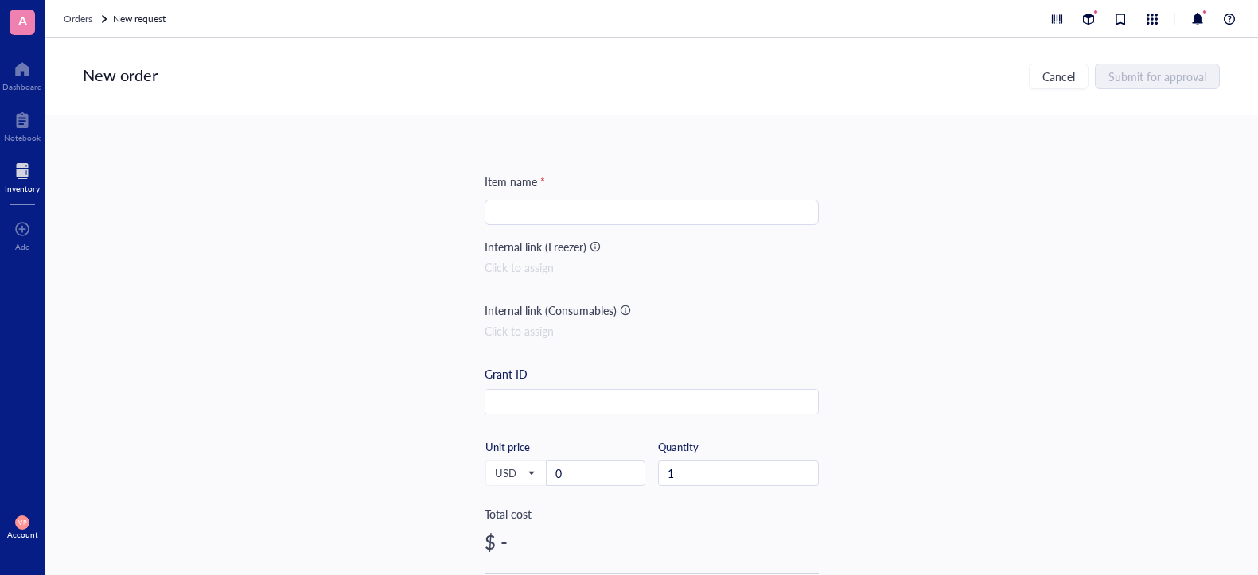
click at [561, 219] on input "search" at bounding box center [651, 213] width 315 height 24
paste input "psPAX2 vector (V010353)"
drag, startPoint x: 631, startPoint y: 214, endPoint x: 564, endPoint y: 215, distance: 66.8
click at [564, 215] on input "psPAX2 vector (V010353)" at bounding box center [651, 213] width 315 height 24
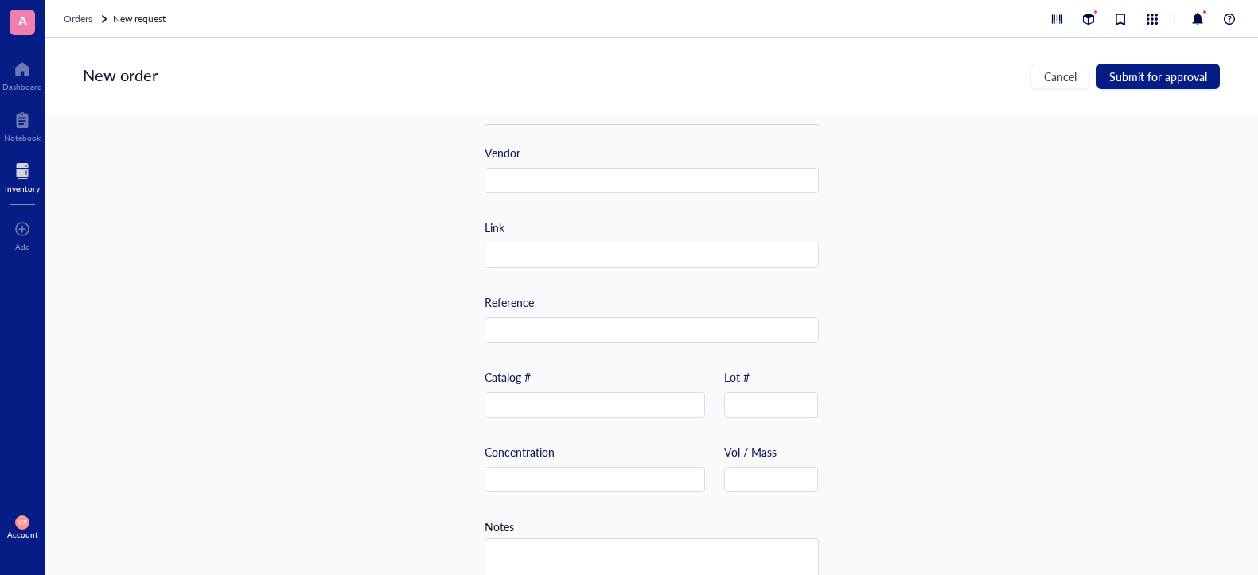
scroll to position [485, 0]
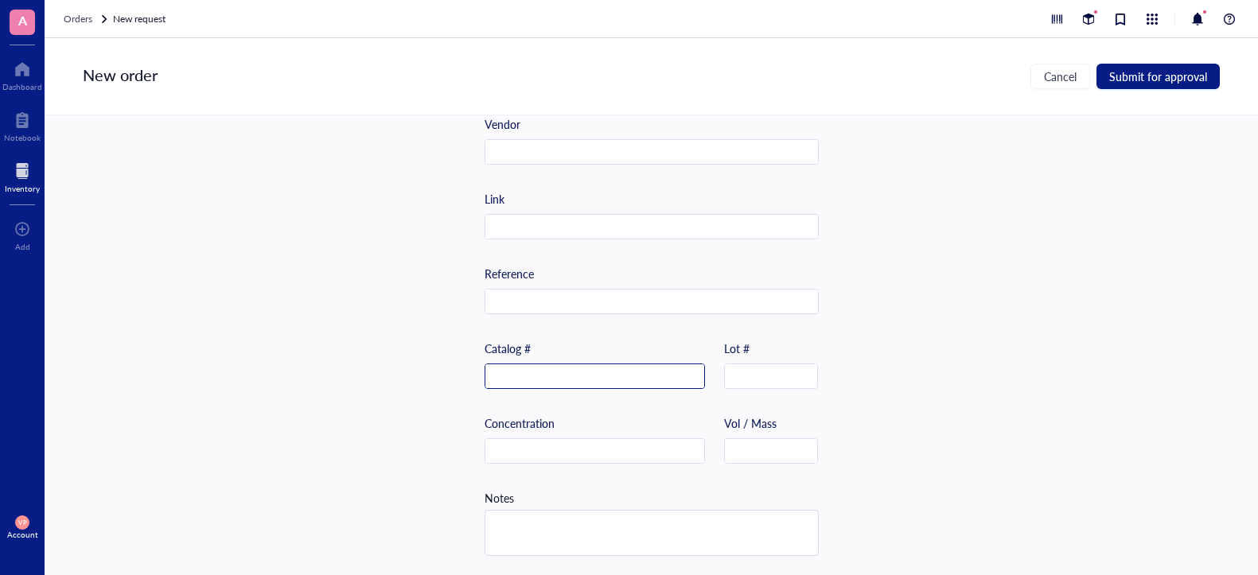
type input "psPAX2 vector"
paste input "(V010353)"
click at [492, 368] on input "(V010353)" at bounding box center [594, 376] width 219 height 25
click at [538, 373] on input "V010353)" at bounding box center [594, 376] width 219 height 25
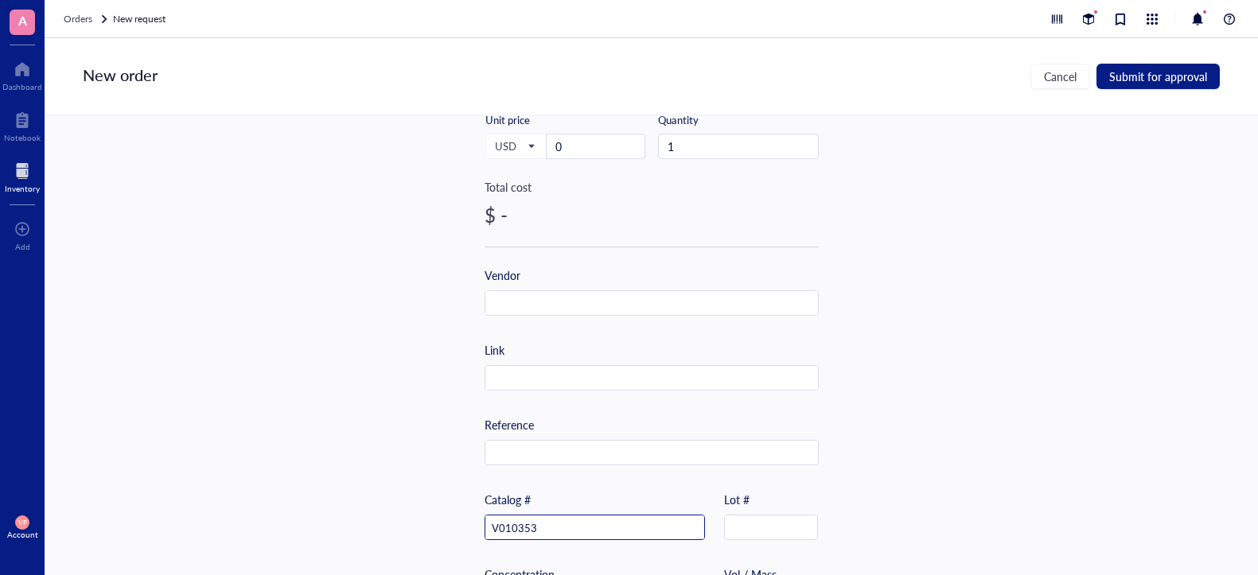
scroll to position [325, 0]
type input "V010353"
paste input "[URL][DOMAIN_NAME]"
type input "[URL][DOMAIN_NAME]"
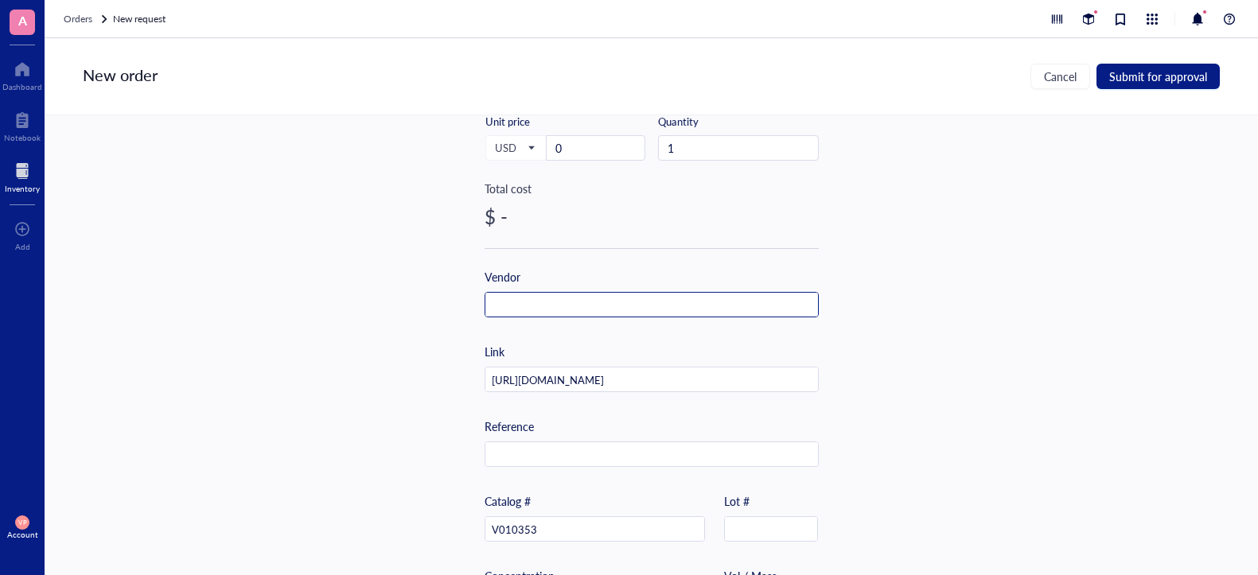
click at [587, 305] on input "text" at bounding box center [651, 305] width 333 height 25
type input "NovoPro"
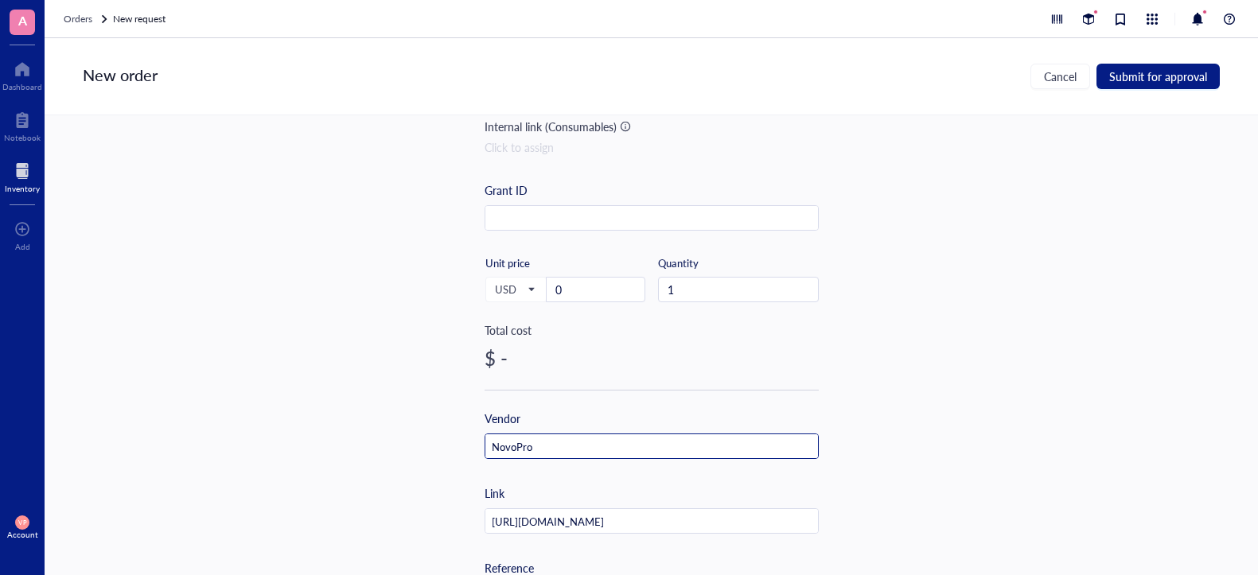
scroll to position [87, 0]
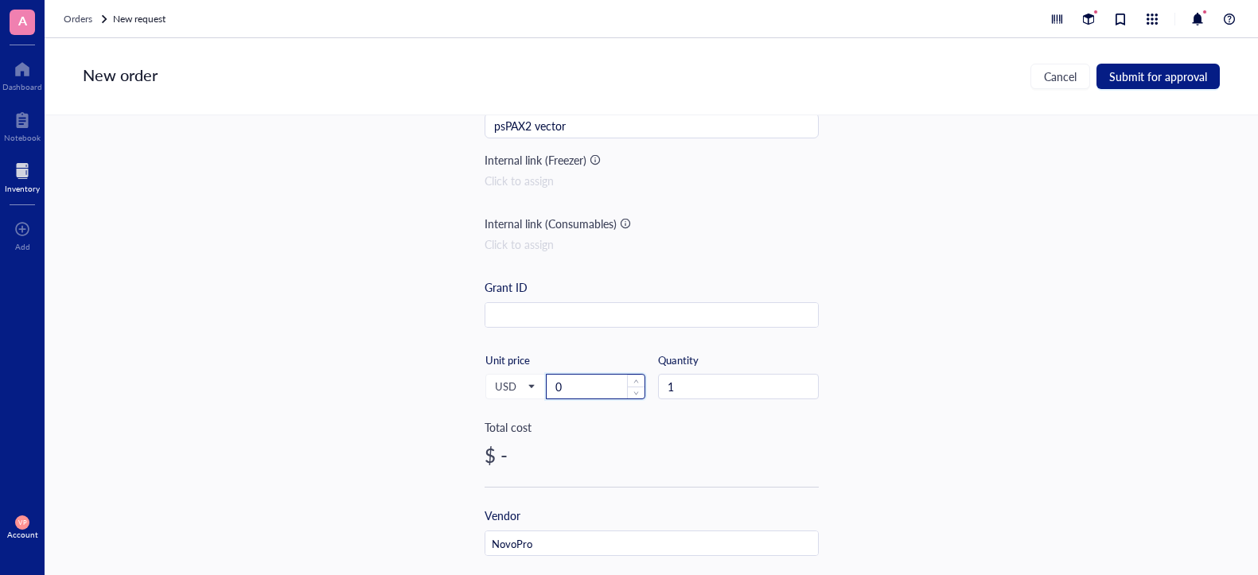
click at [568, 381] on input "0" at bounding box center [596, 387] width 98 height 24
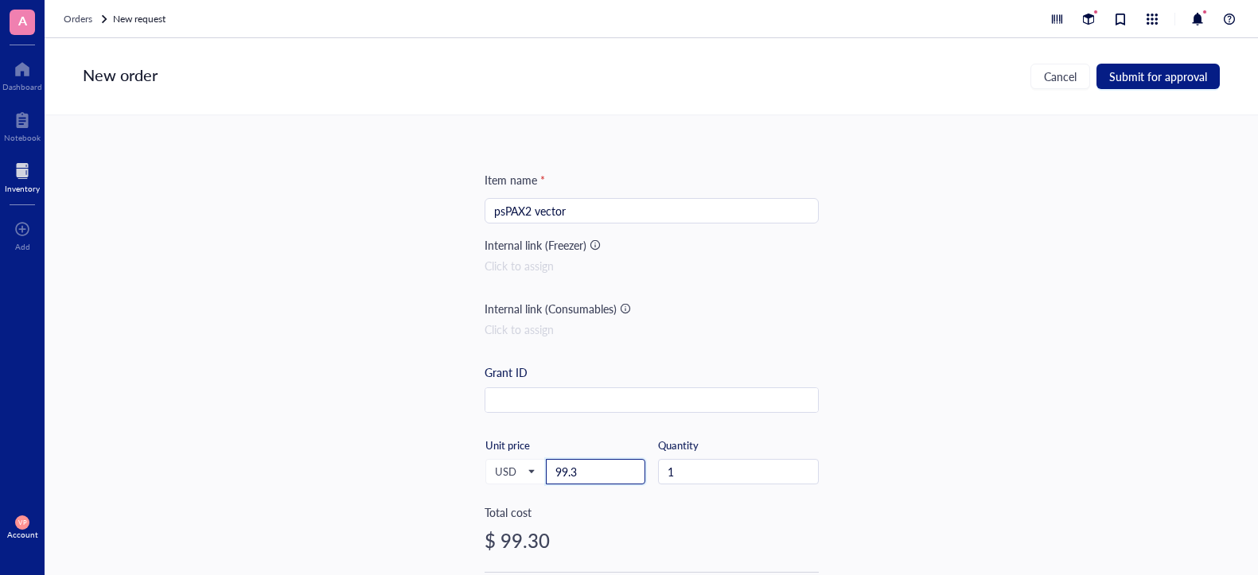
scroll to position [0, 0]
type input "99.3"
click at [1146, 87] on button "Submit for approval" at bounding box center [1157, 76] width 123 height 25
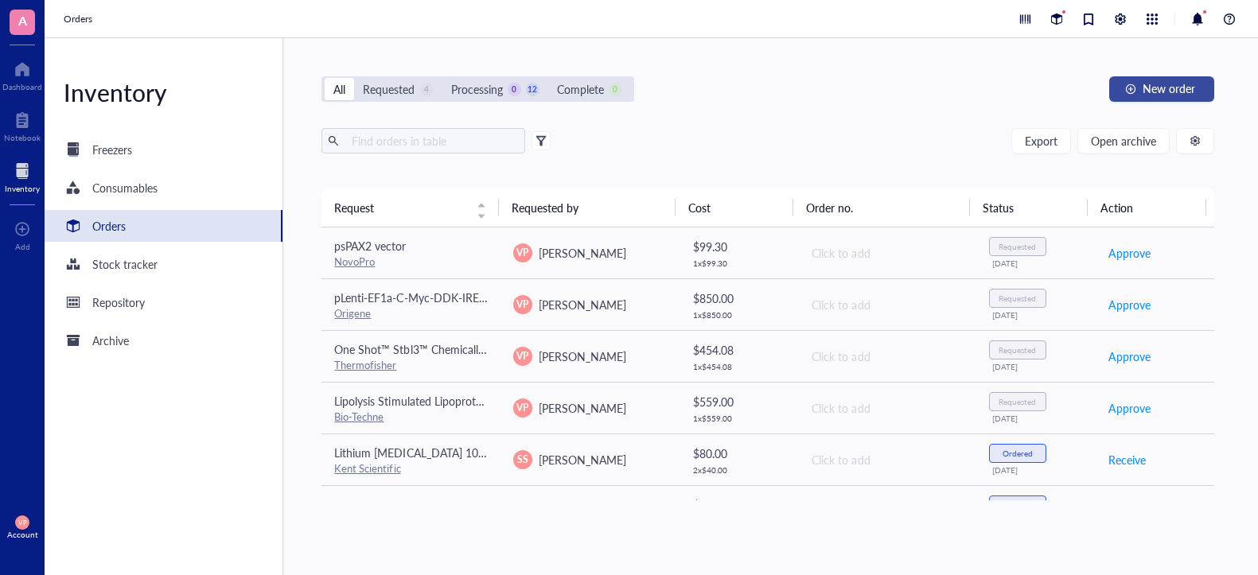
click at [1154, 92] on span "New order" at bounding box center [1169, 88] width 53 height 13
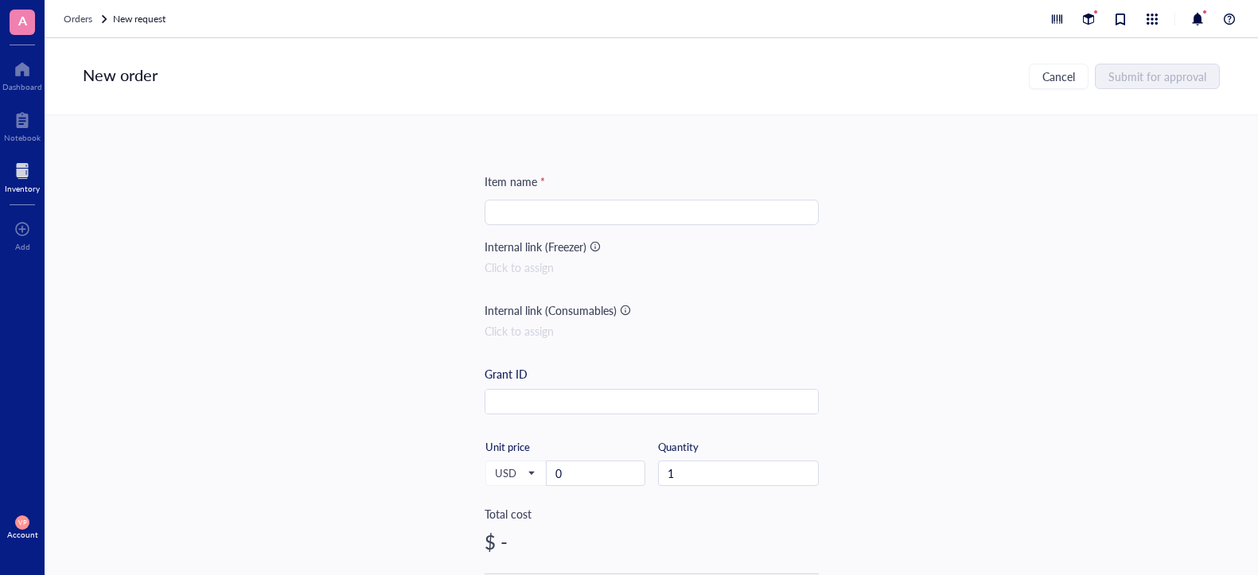
click at [587, 213] on input "search" at bounding box center [651, 213] width 315 height 24
paste input "pMD2.G vector (V010404)"
drag, startPoint x: 567, startPoint y: 216, endPoint x: 632, endPoint y: 213, distance: 65.3
click at [632, 213] on input "pMD2.G vector (V010404)" at bounding box center [651, 213] width 315 height 24
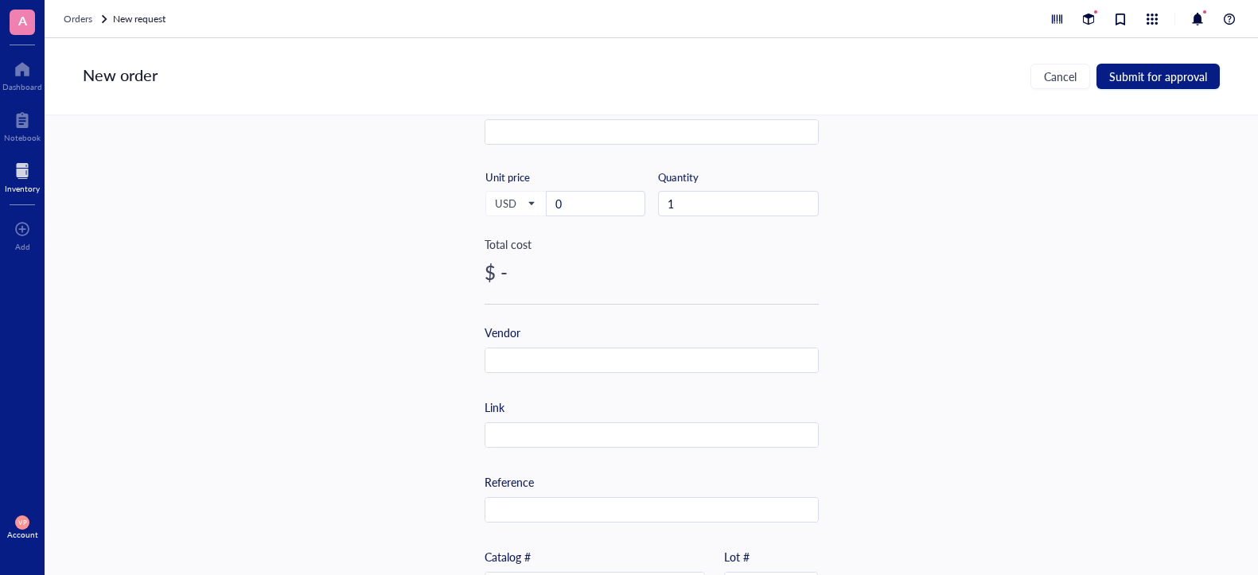
scroll to position [398, 0]
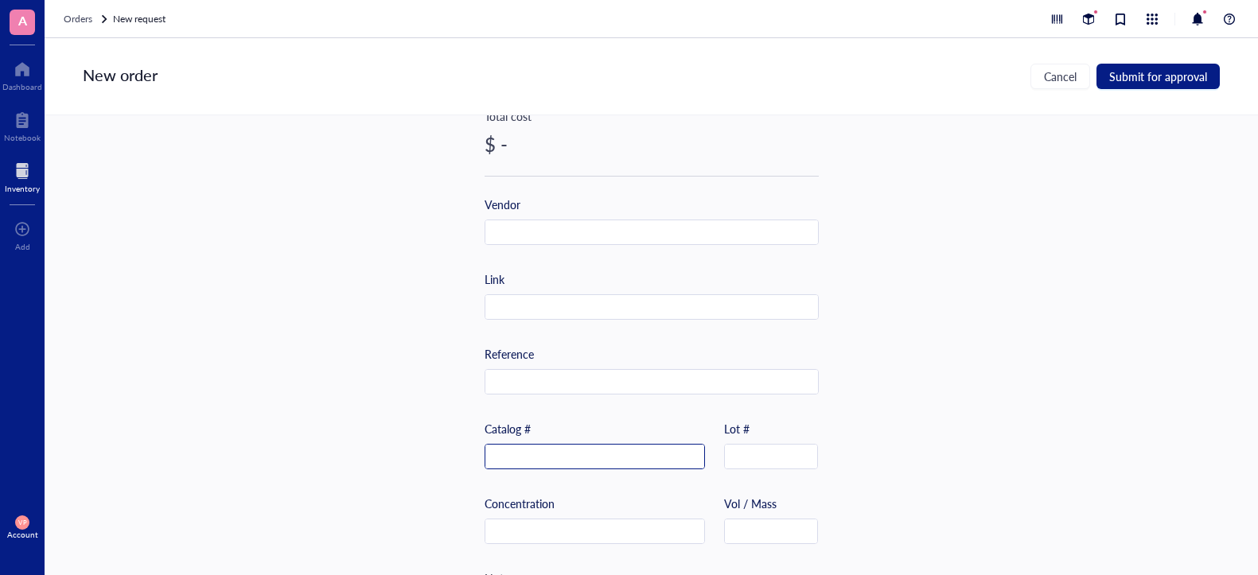
type input "pMD2.G vector"
paste input "(V010404)"
click at [495, 458] on input "(V010404)" at bounding box center [594, 457] width 219 height 25
click at [574, 451] on input "V010404)" at bounding box center [594, 457] width 219 height 25
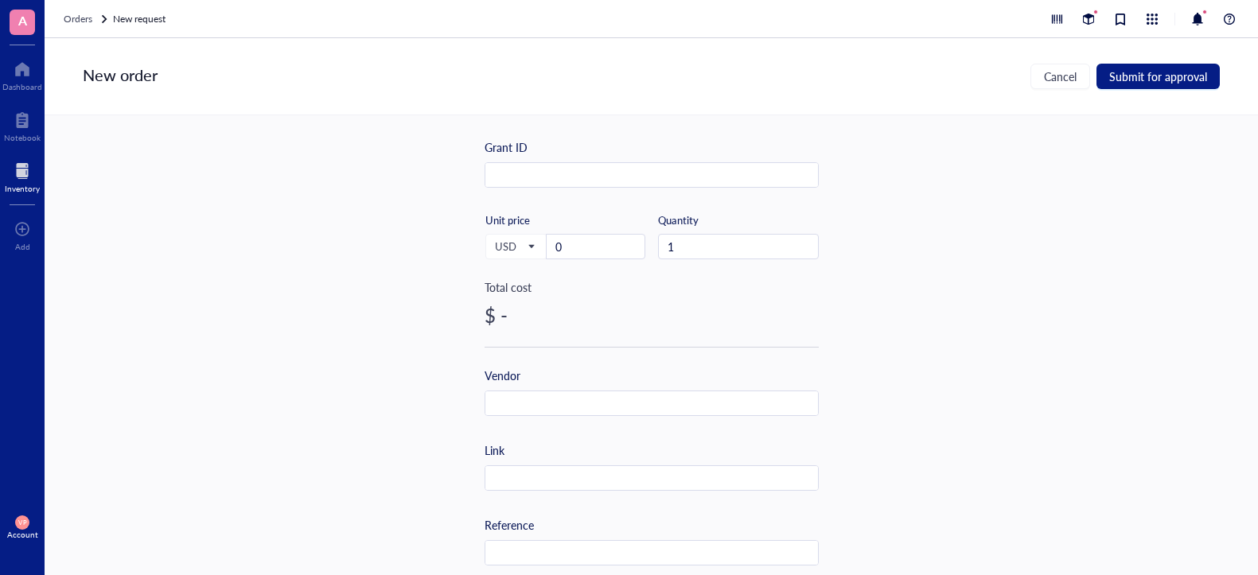
scroll to position [159, 0]
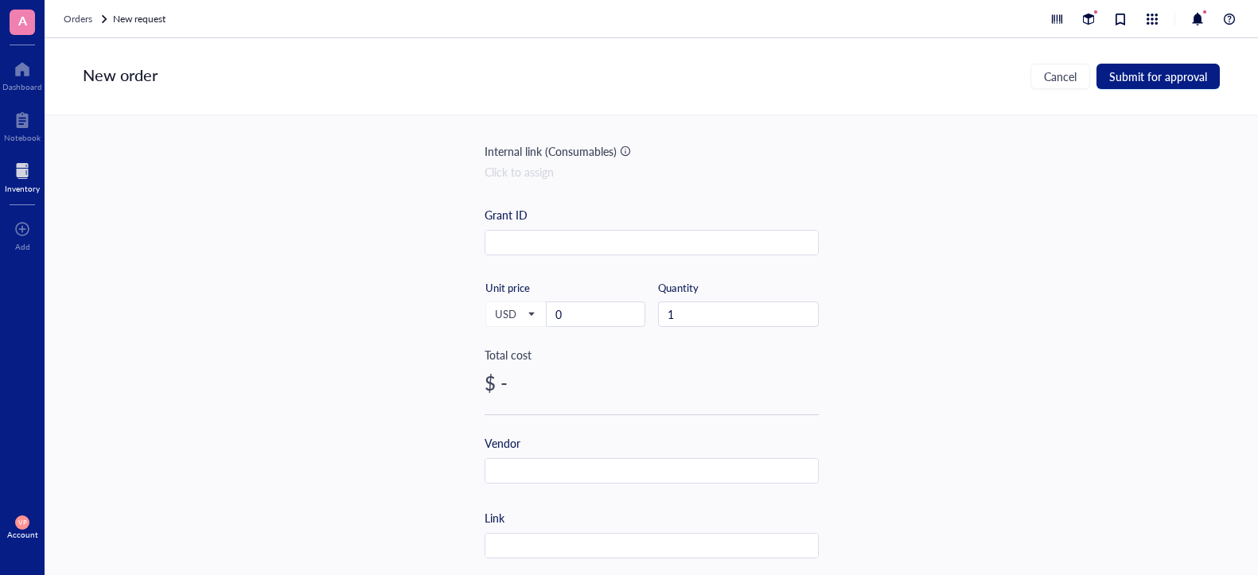
type input "V010404"
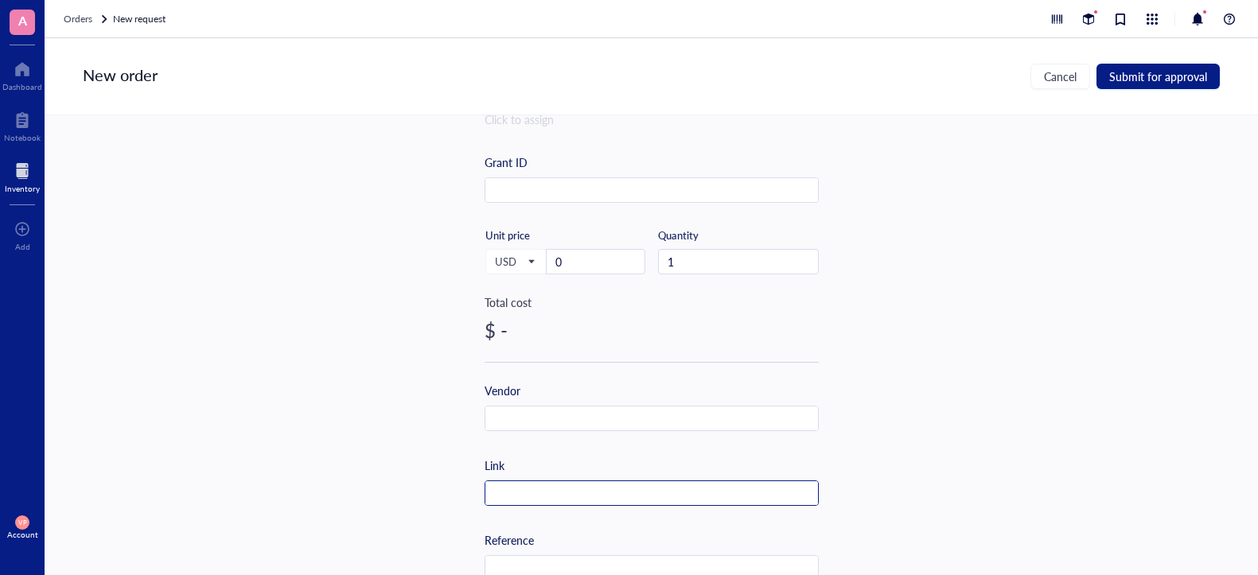
scroll to position [239, 0]
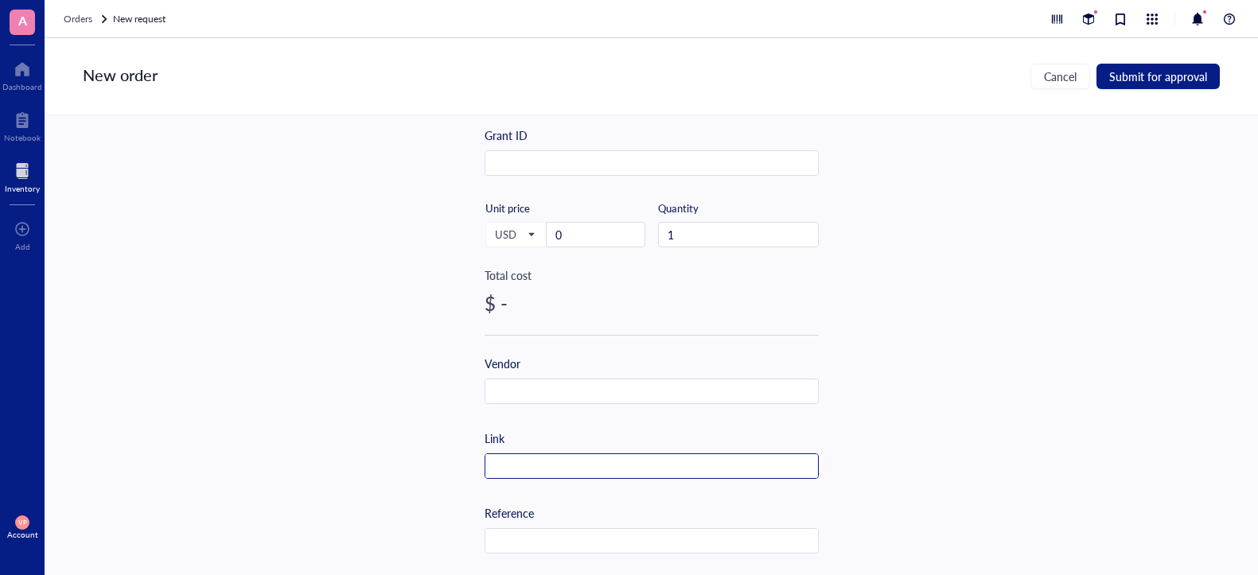
paste input "[URL][DOMAIN_NAME]"
type input "[URL][DOMAIN_NAME]"
click at [569, 394] on input "text" at bounding box center [651, 392] width 333 height 25
type input "NovoPro"
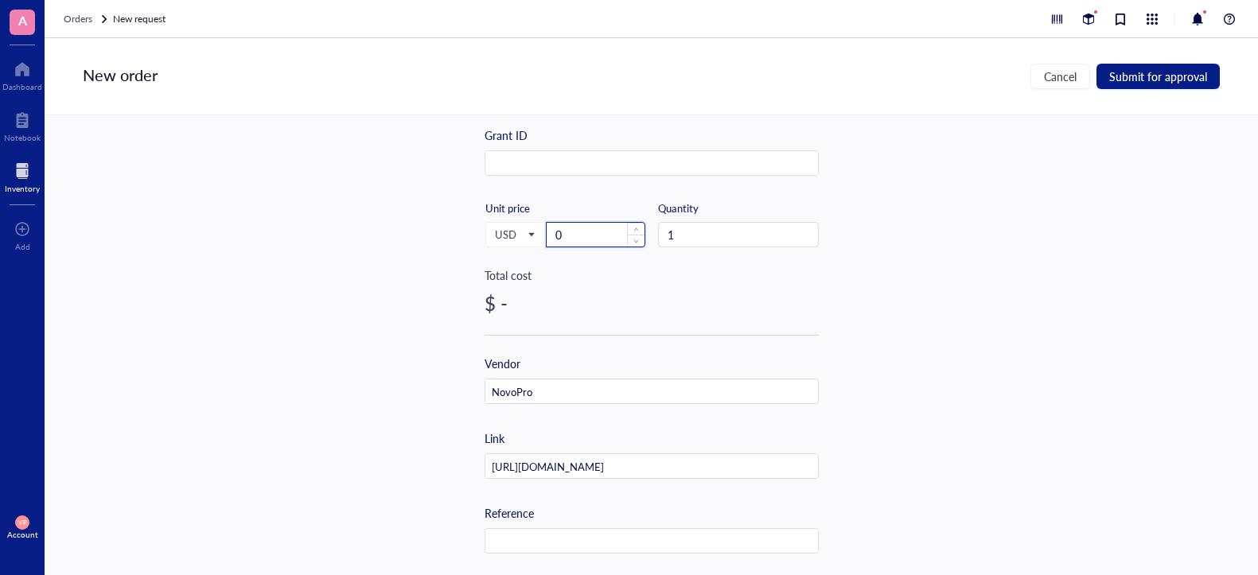
click at [593, 238] on input "0" at bounding box center [596, 235] width 98 height 24
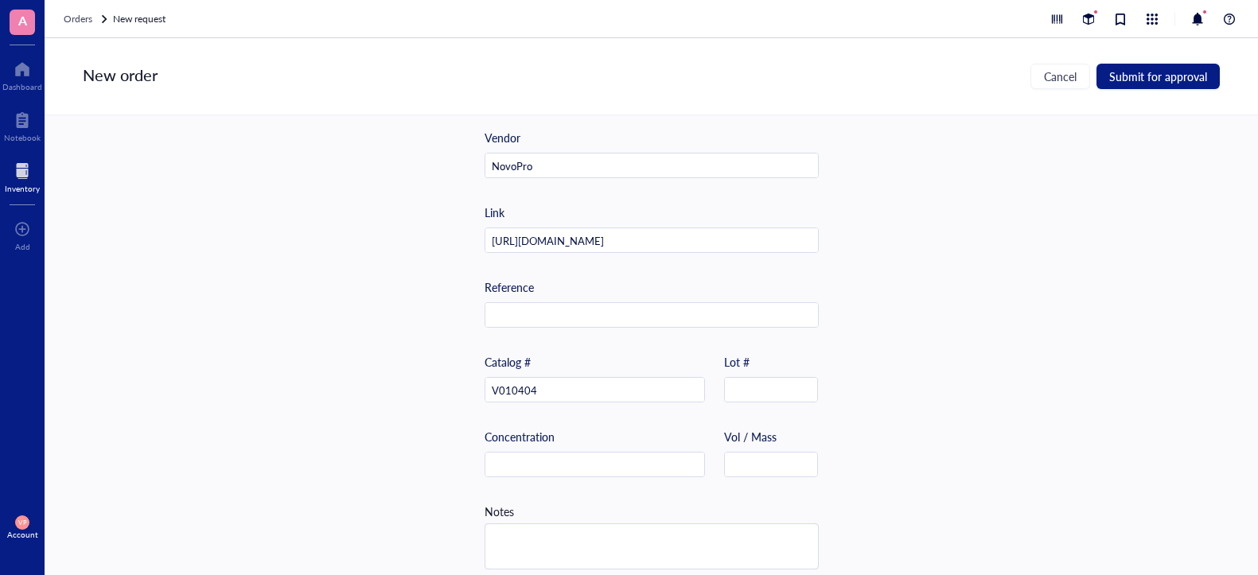
scroll to position [485, 0]
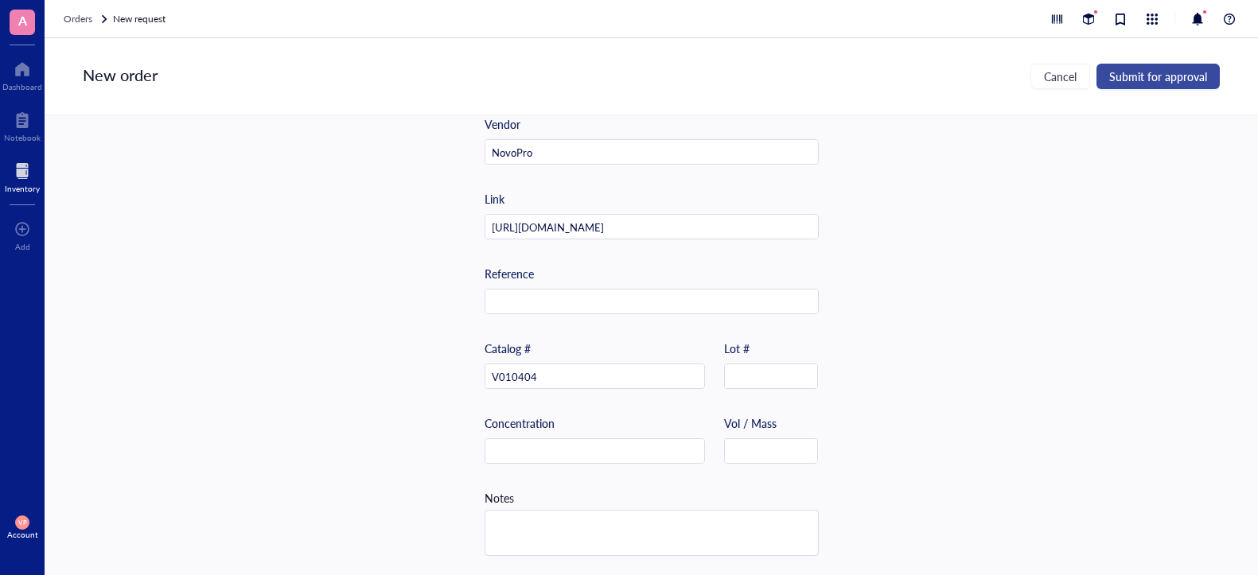
type input "99.1"
click at [1161, 82] on span "Submit for approval" at bounding box center [1158, 76] width 98 height 13
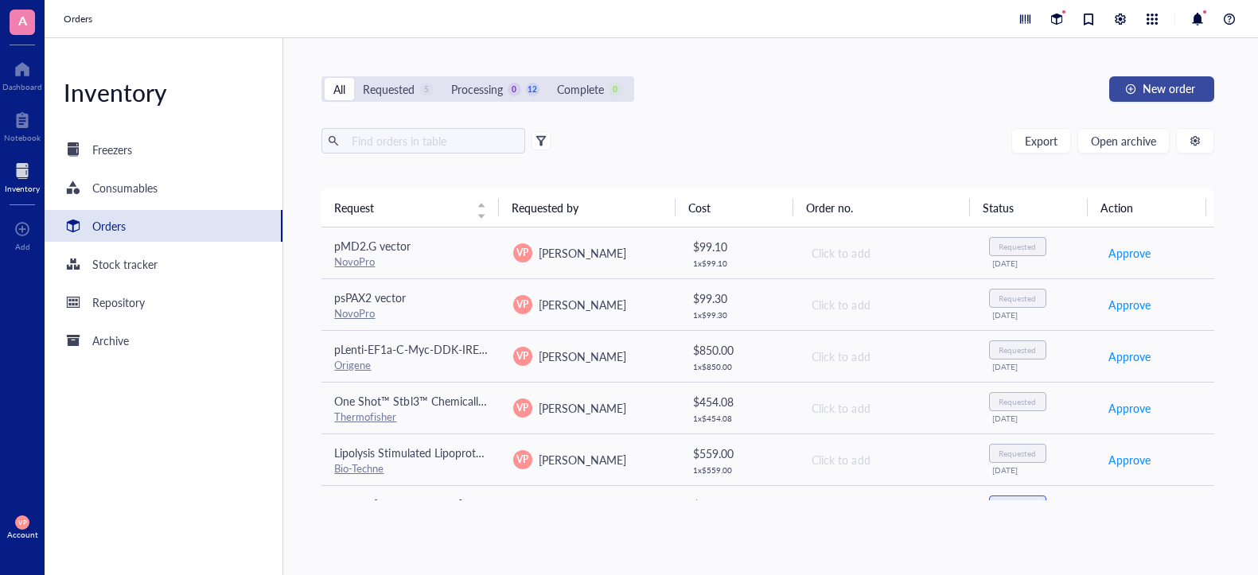
click at [1140, 90] on button "New order" at bounding box center [1161, 88] width 105 height 25
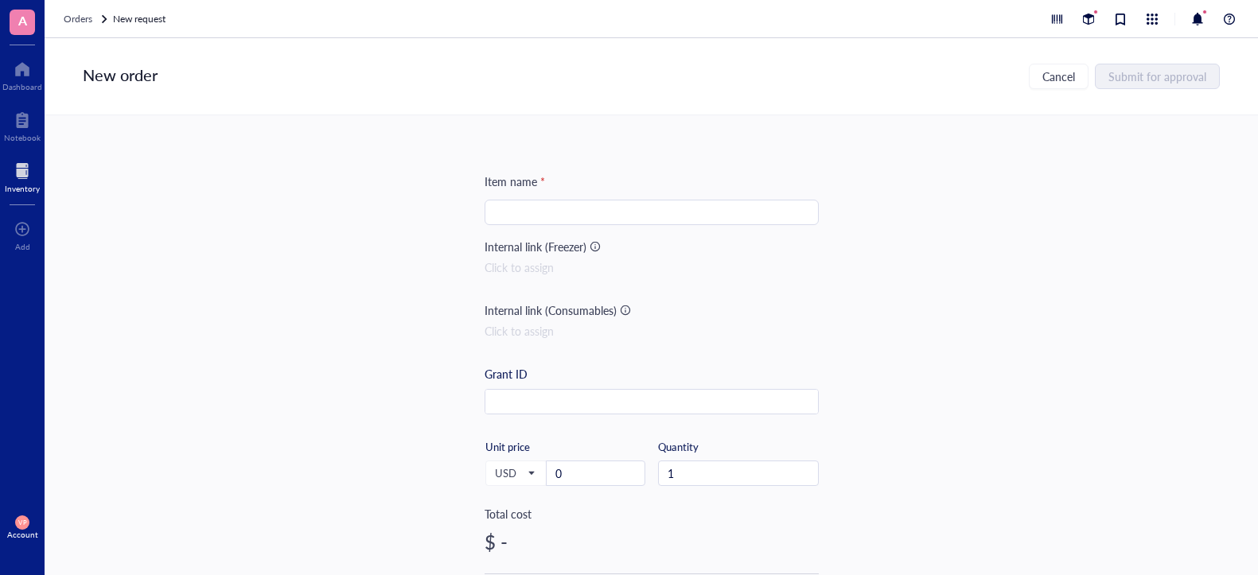
click at [525, 208] on input "search" at bounding box center [651, 213] width 315 height 24
paste input "LAMP1 Antibody"
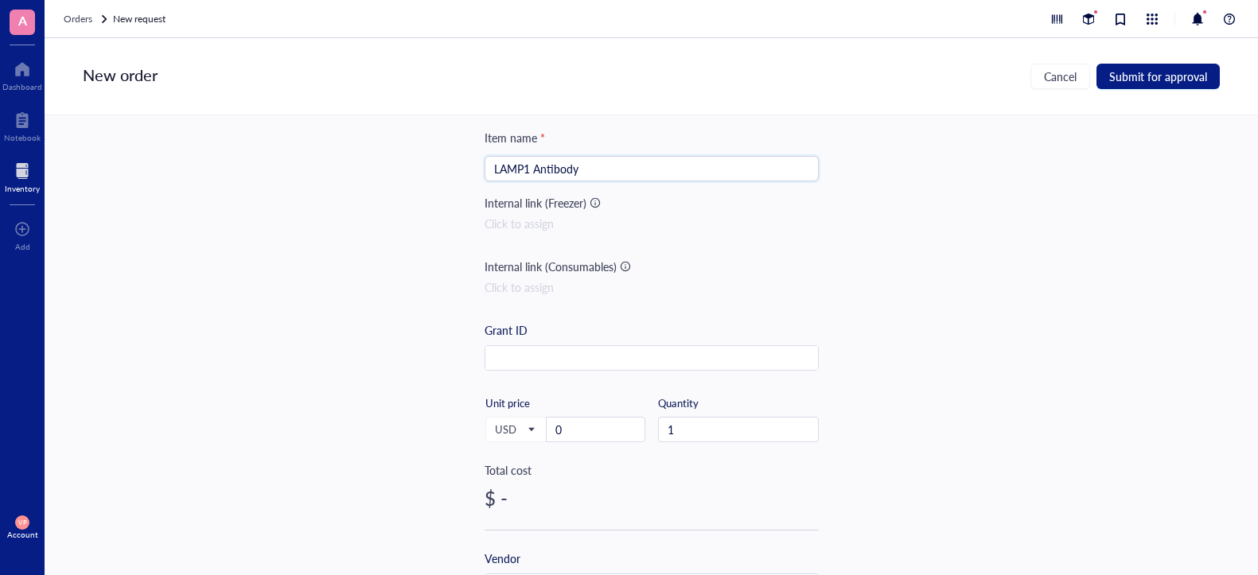
scroll to position [159, 0]
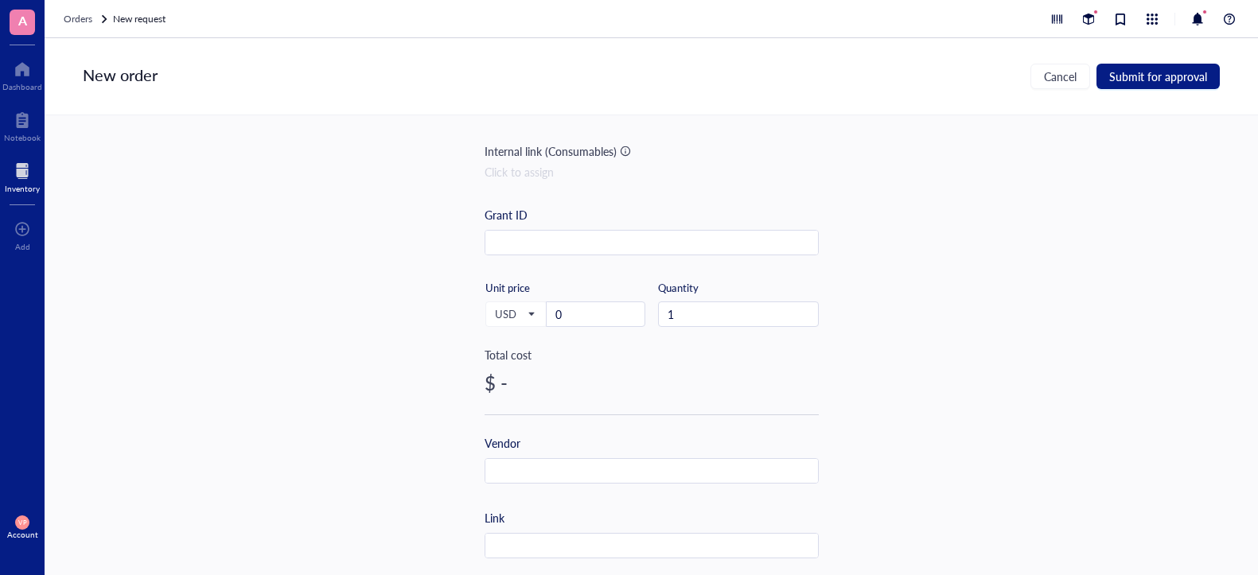
type input "LAMP1 Antibody"
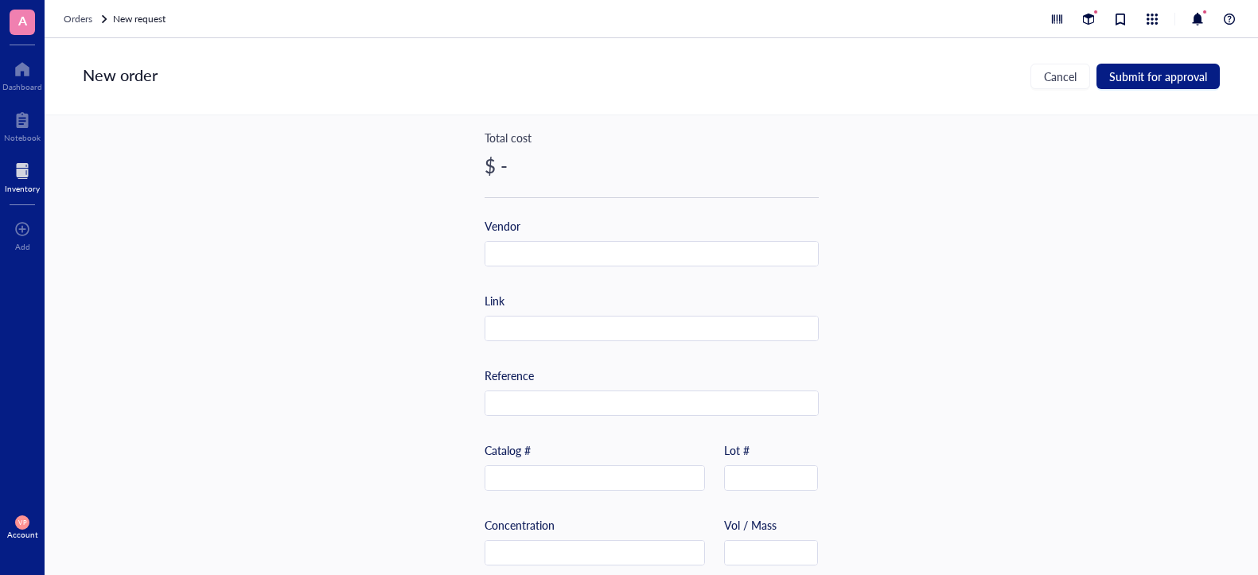
scroll to position [398, 0]
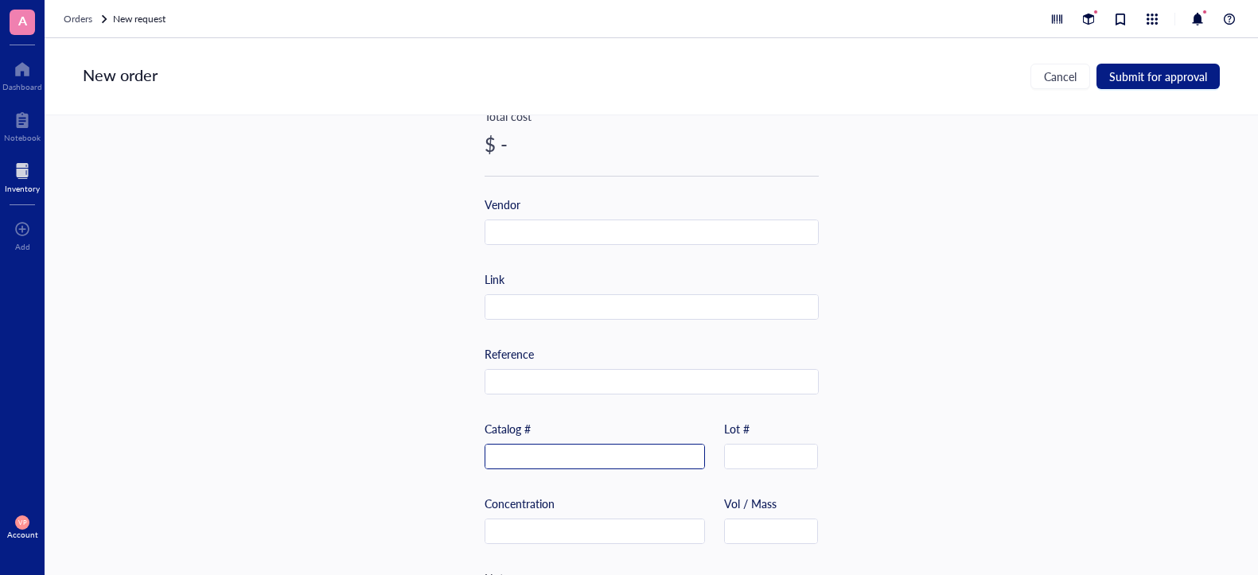
paste input "sc-20011 AF488"
type input "sc-20011 AF488"
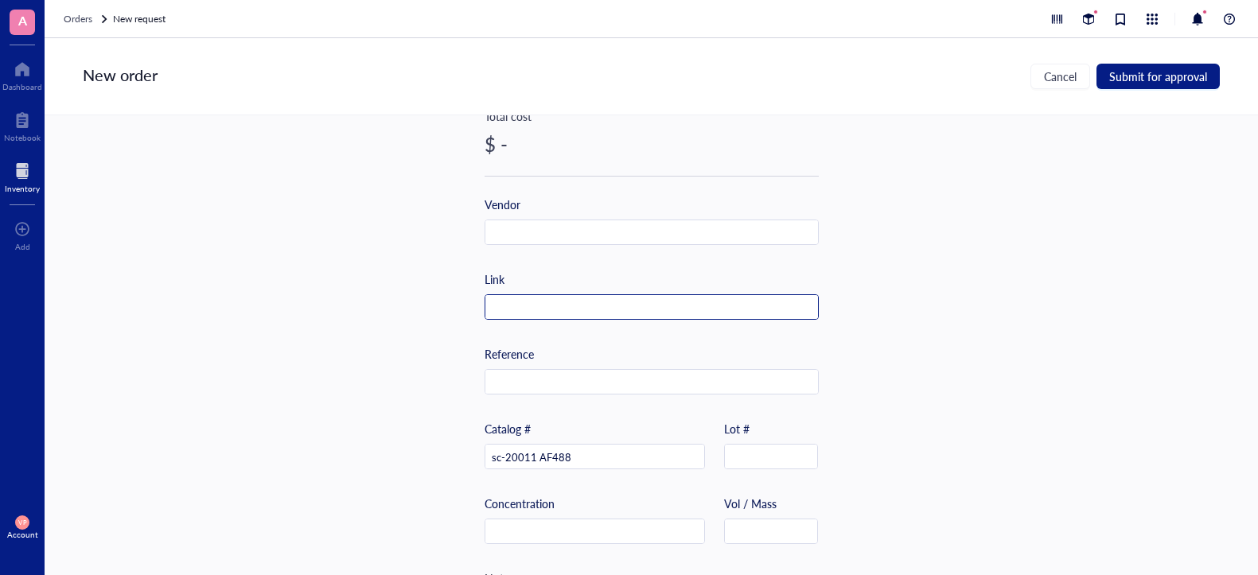
paste input "[URL][DOMAIN_NAME]"
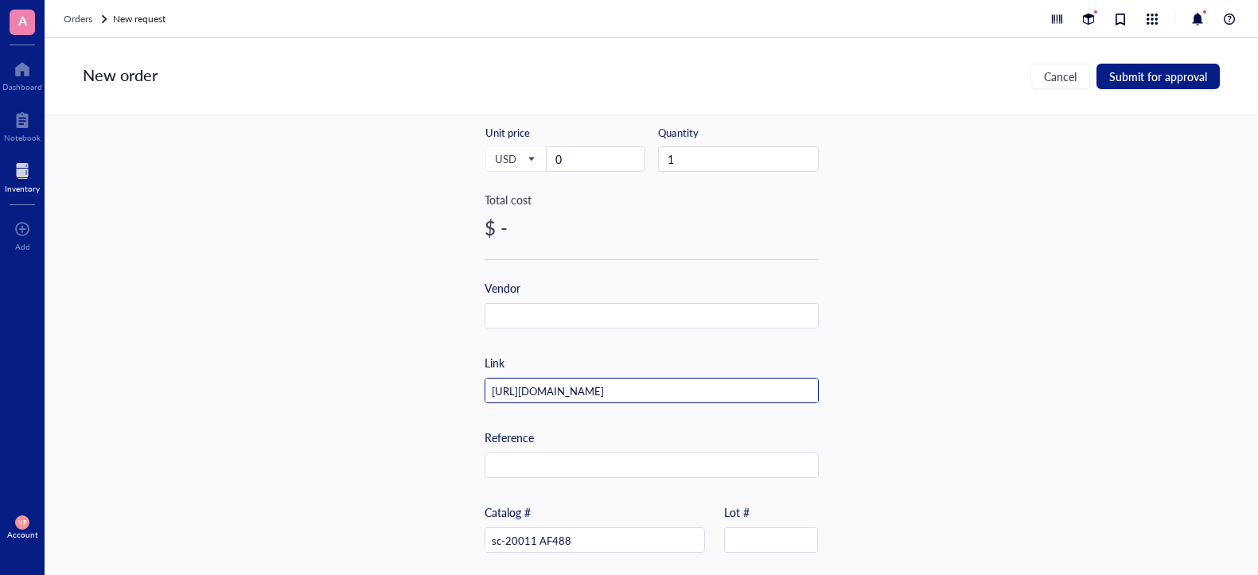
scroll to position [239, 0]
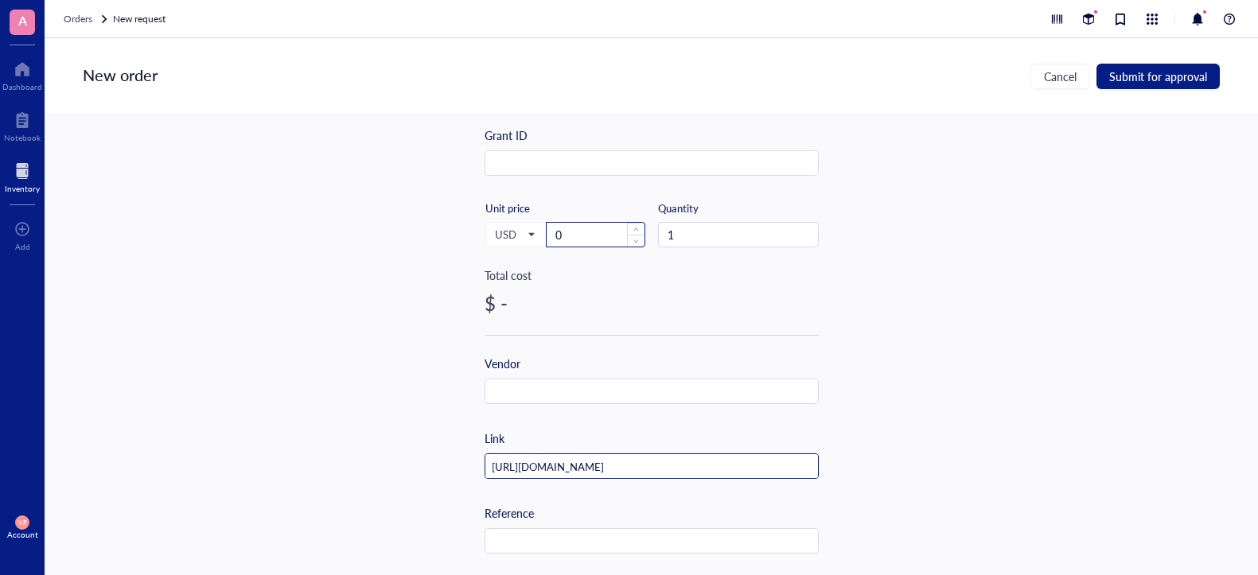
type input "[URL][DOMAIN_NAME]"
click at [590, 236] on input "0" at bounding box center [596, 235] width 98 height 24
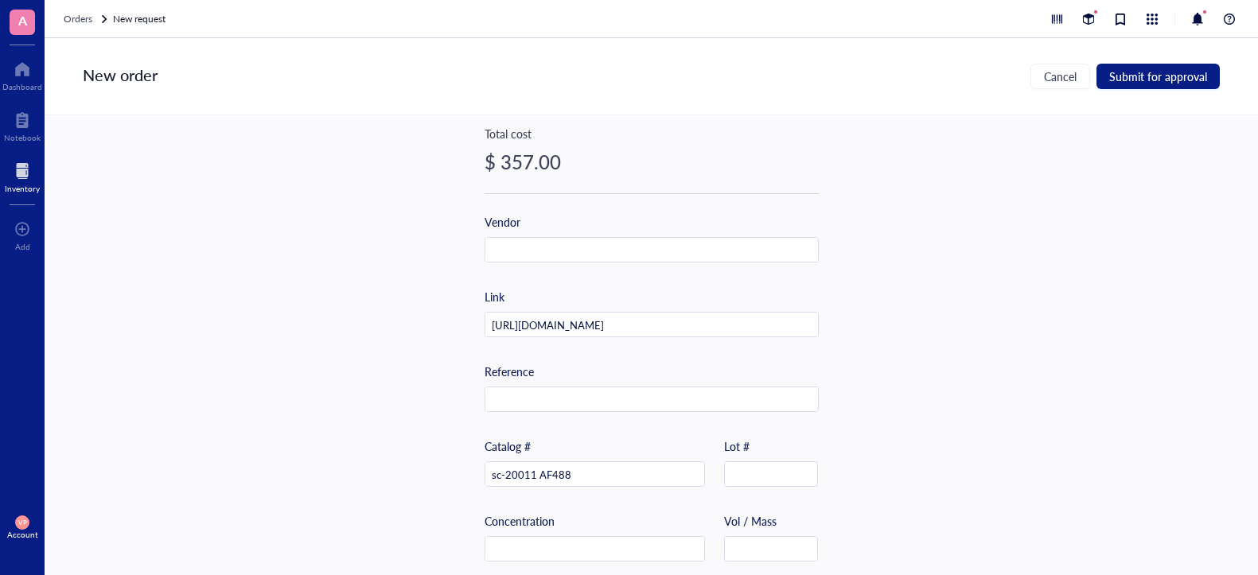
scroll to position [166, 0]
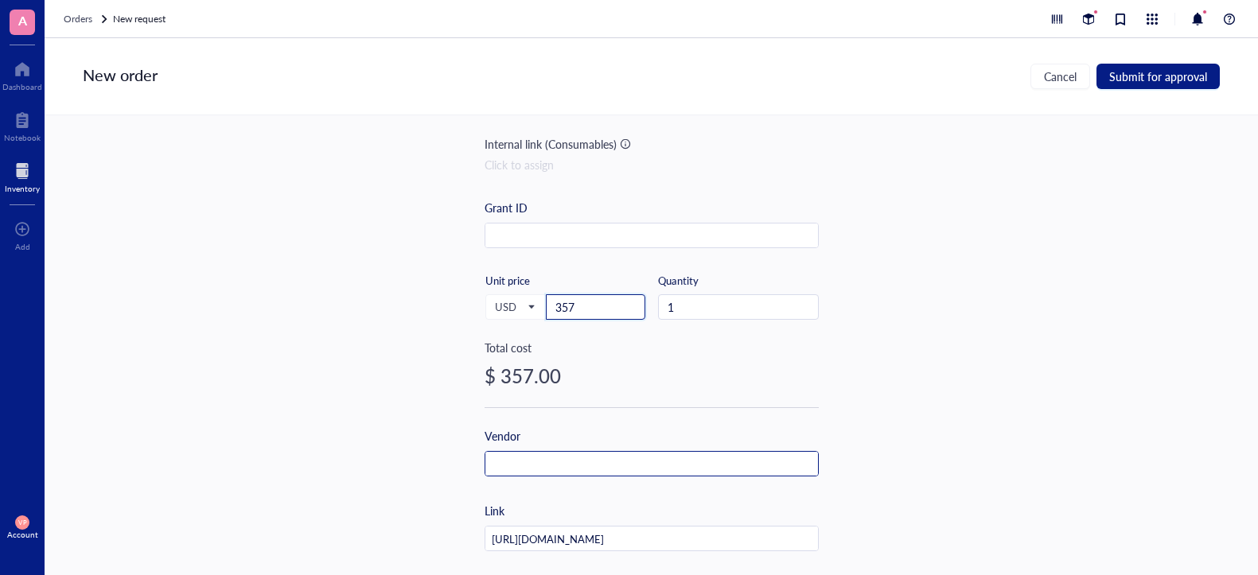
type input "357"
click at [554, 469] on input "text" at bounding box center [651, 464] width 333 height 25
type input "D"
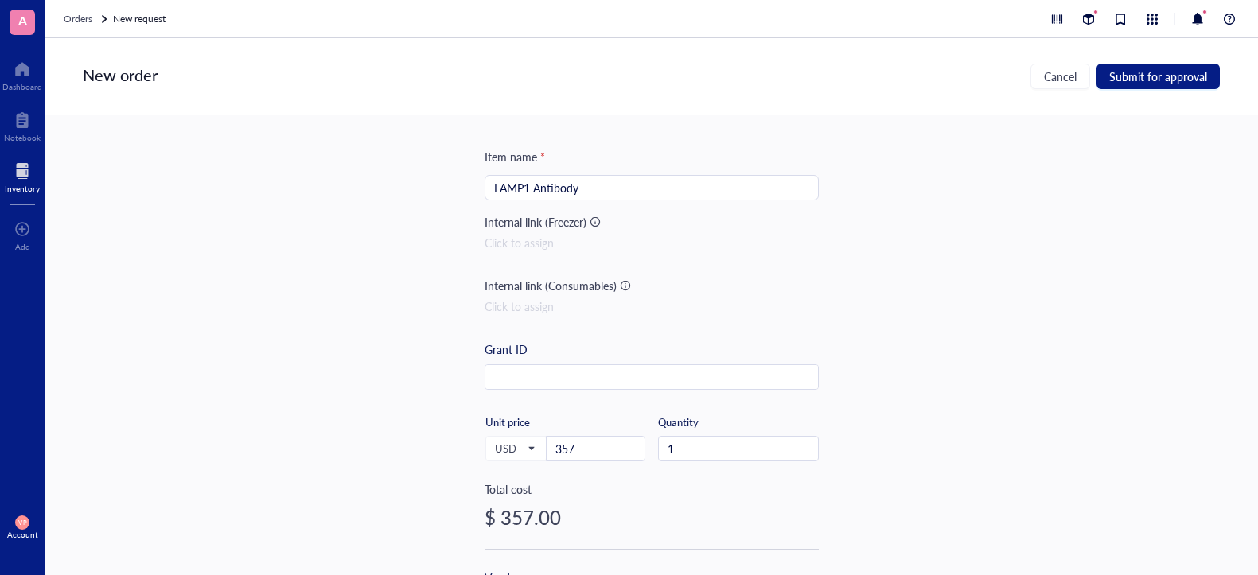
scroll to position [0, 0]
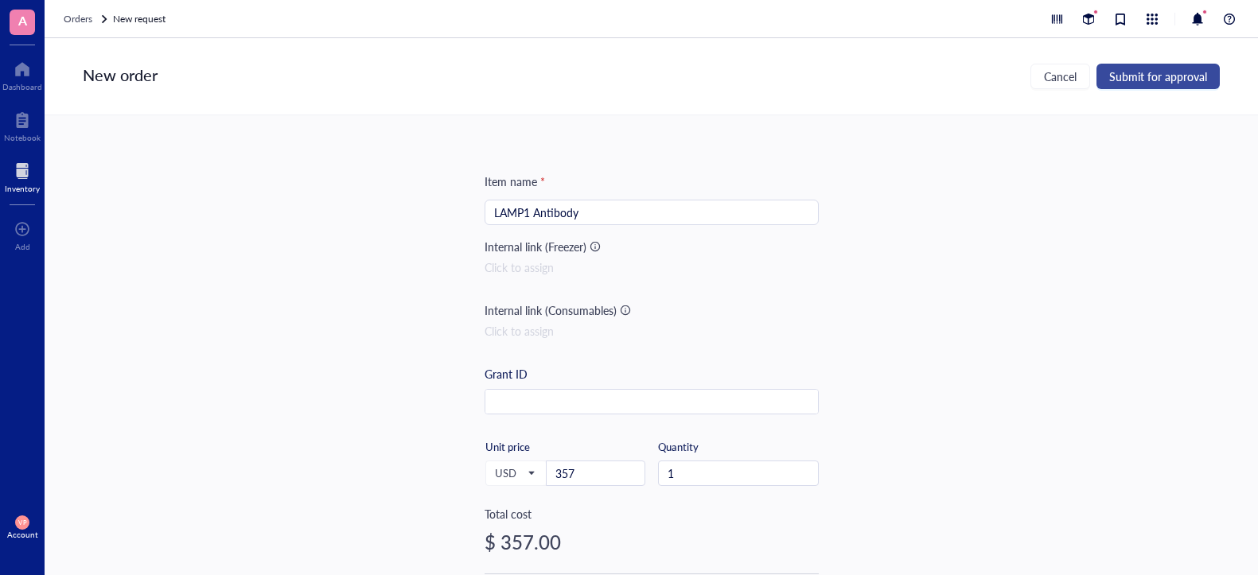
type input "Santa [PERSON_NAME] Biotechnology"
click at [1166, 79] on span "Submit for approval" at bounding box center [1158, 76] width 98 height 13
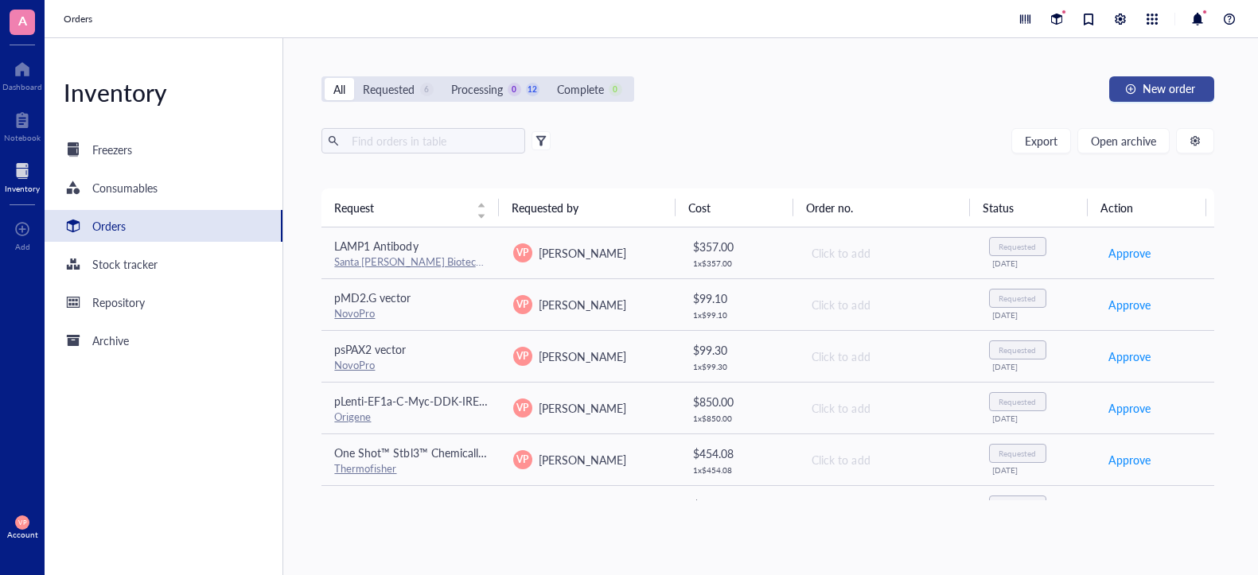
click at [1154, 93] on span "New order" at bounding box center [1169, 88] width 53 height 13
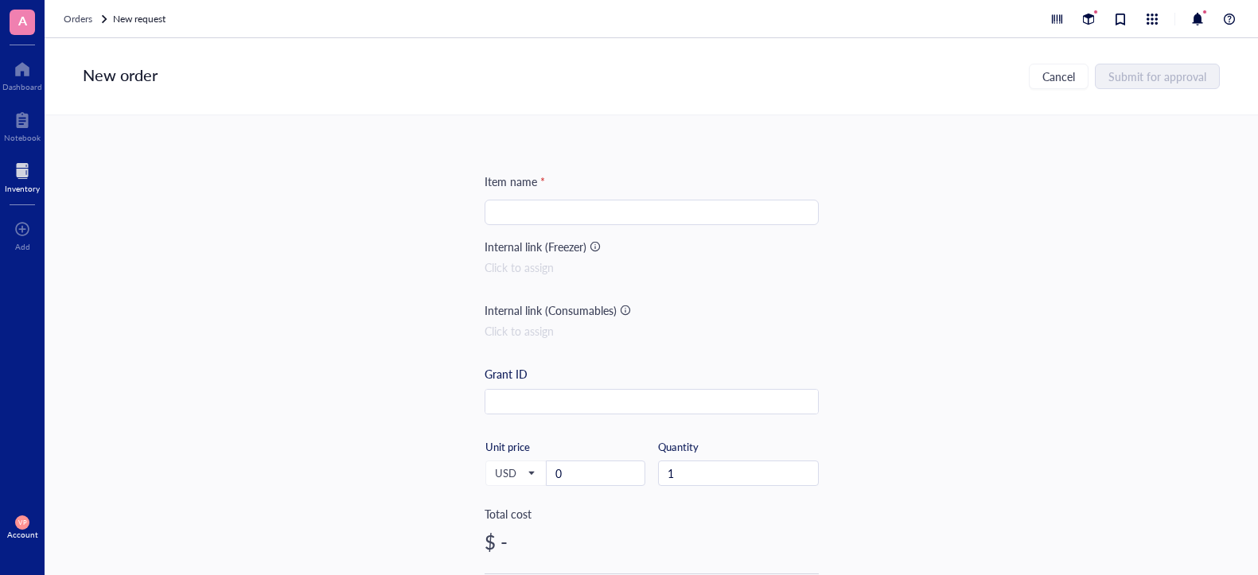
click at [621, 216] on input "search" at bounding box center [651, 213] width 315 height 24
paste input "Pan [MEDICAL_DATA] Isolation Kit II, mouse"
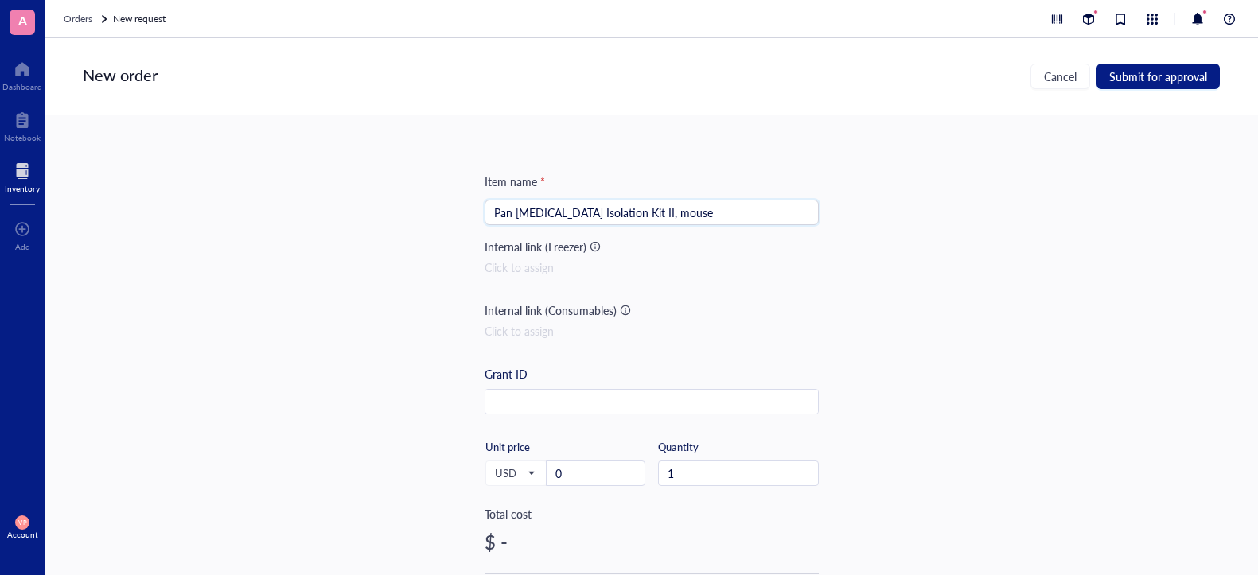
type input "Pan [MEDICAL_DATA] Isolation Kit II, mouse"
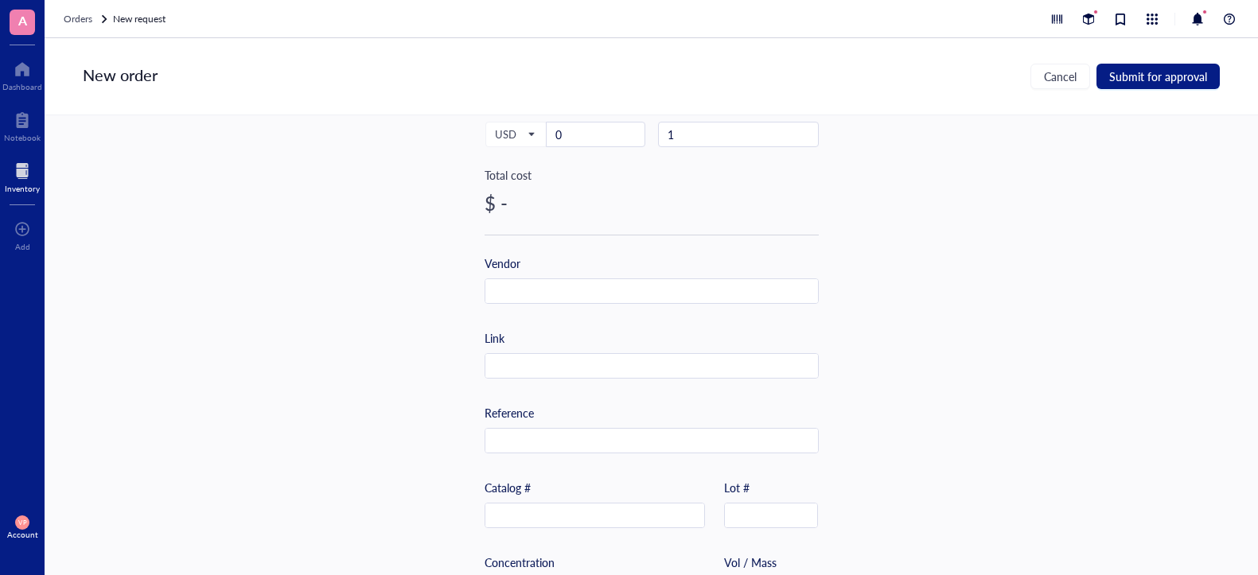
scroll to position [398, 0]
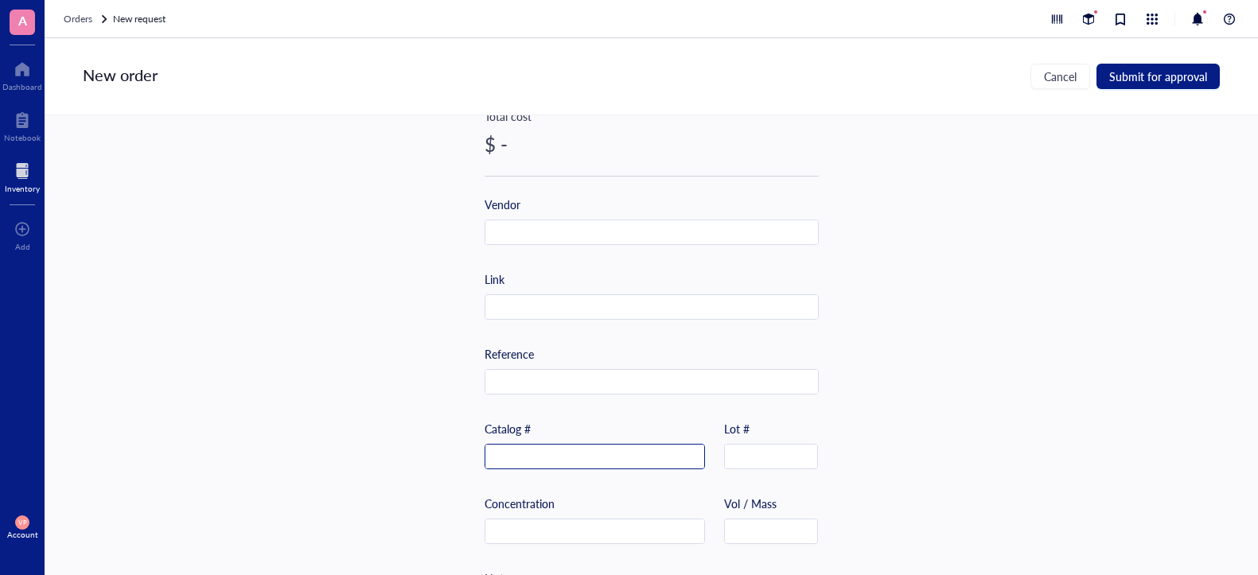
click at [551, 452] on input "text" at bounding box center [594, 457] width 219 height 25
paste input "[PHONE_NUMBER]"
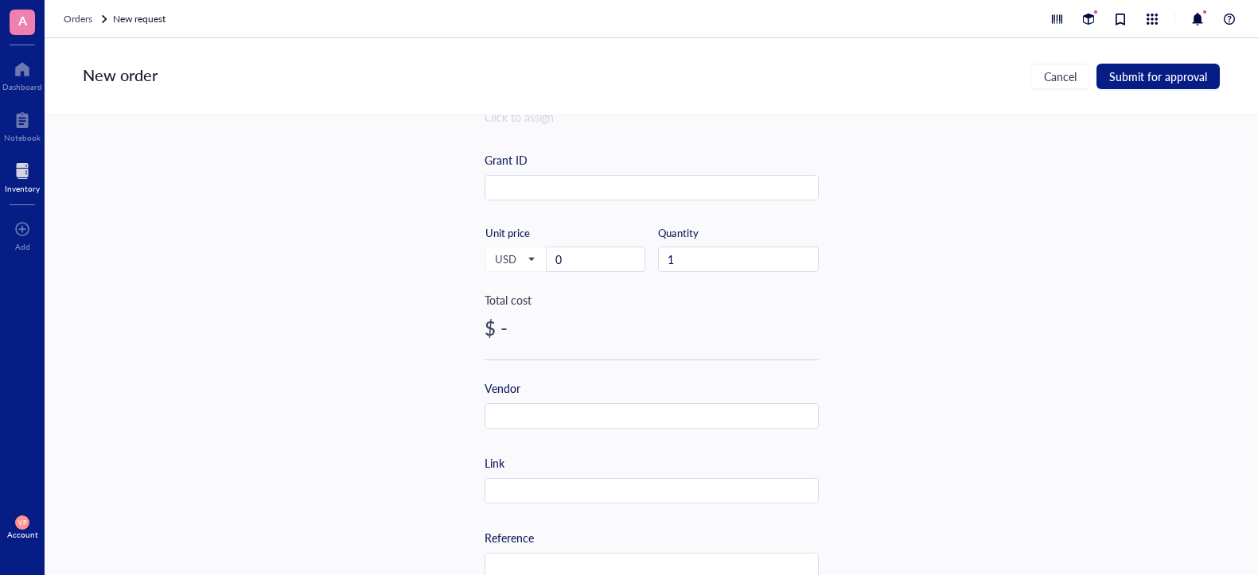
scroll to position [80, 0]
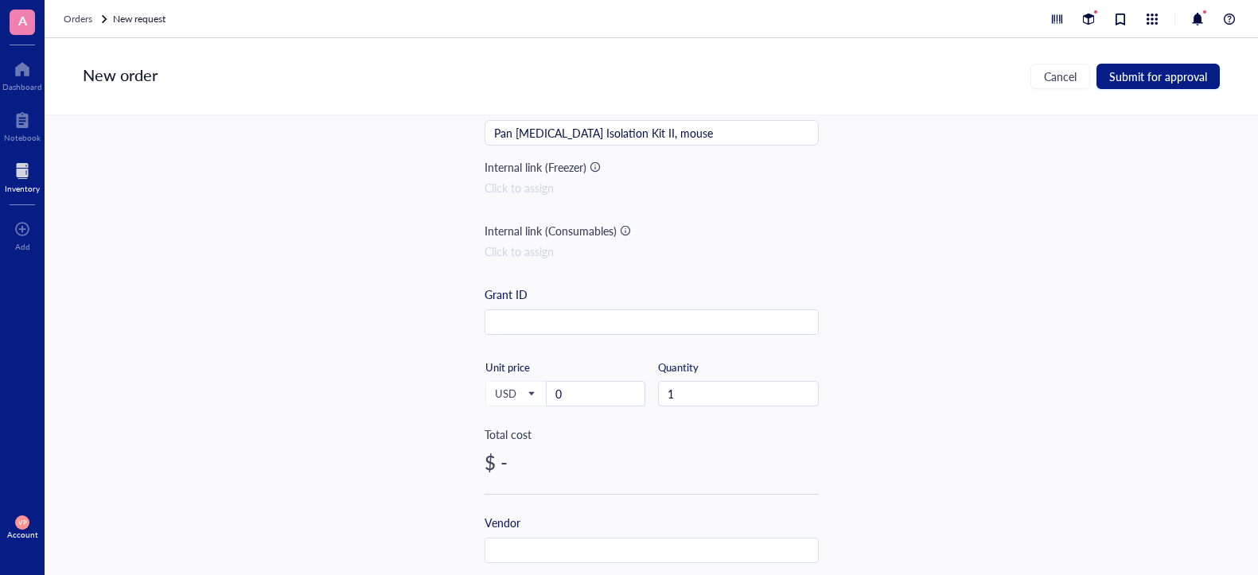
type input "[PHONE_NUMBER]"
click at [599, 391] on input "0" at bounding box center [596, 394] width 98 height 24
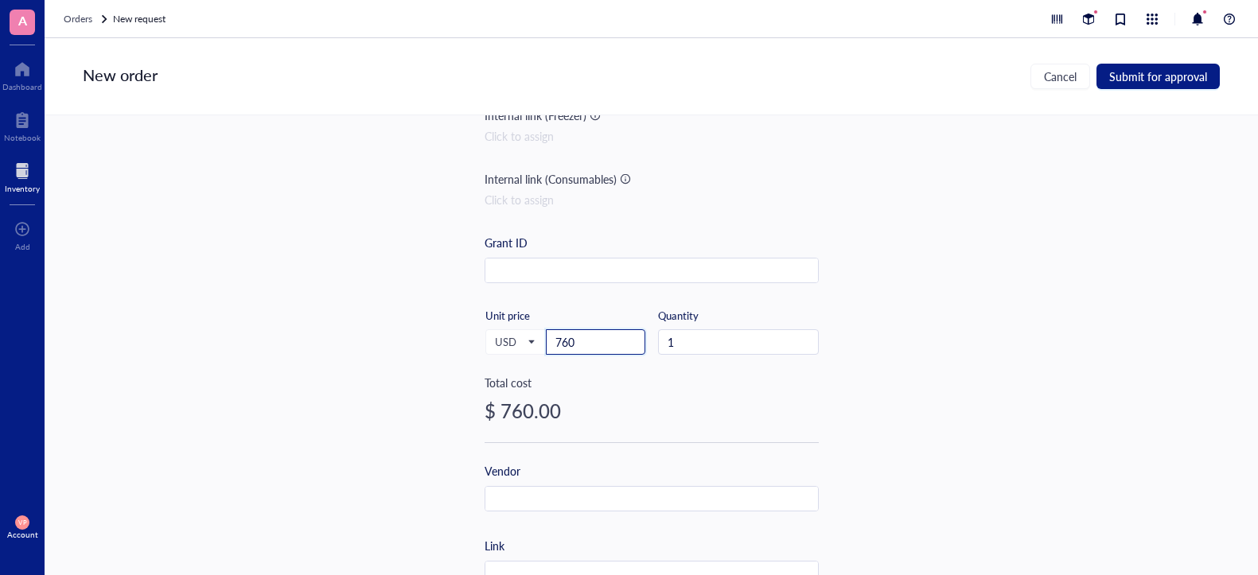
scroll to position [159, 0]
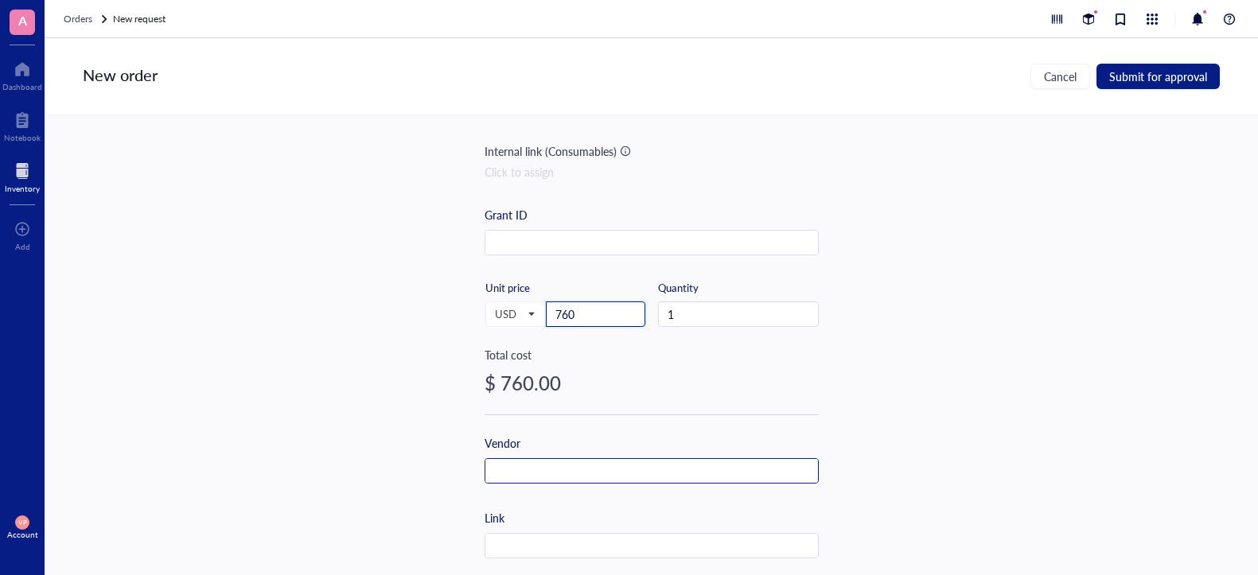
type input "760"
click at [560, 473] on input "text" at bounding box center [651, 471] width 333 height 25
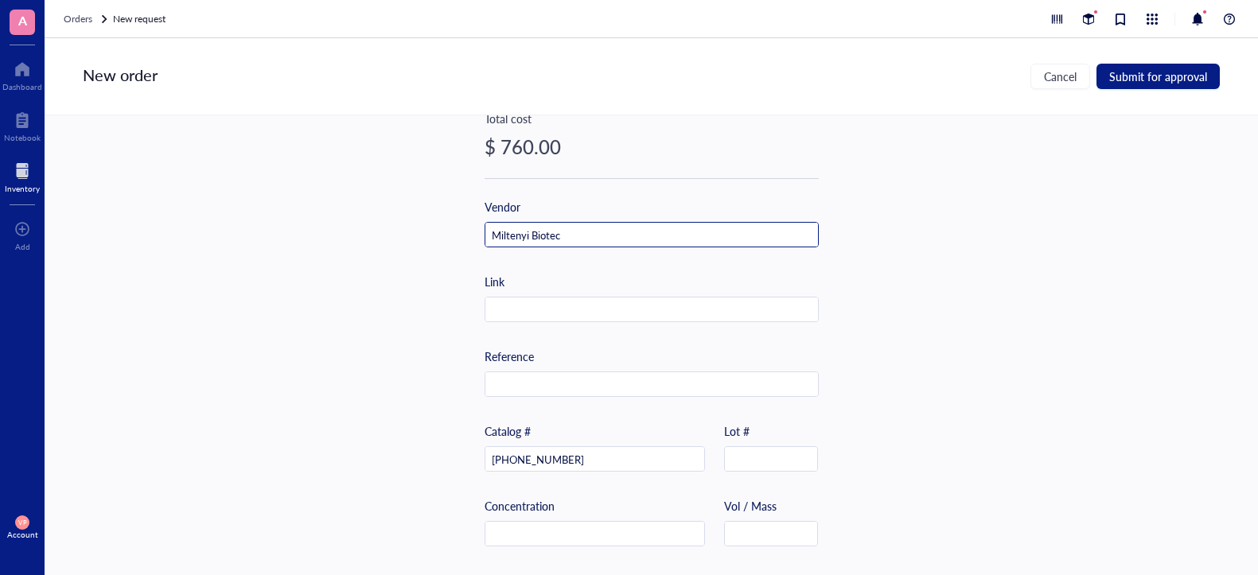
scroll to position [318, 0]
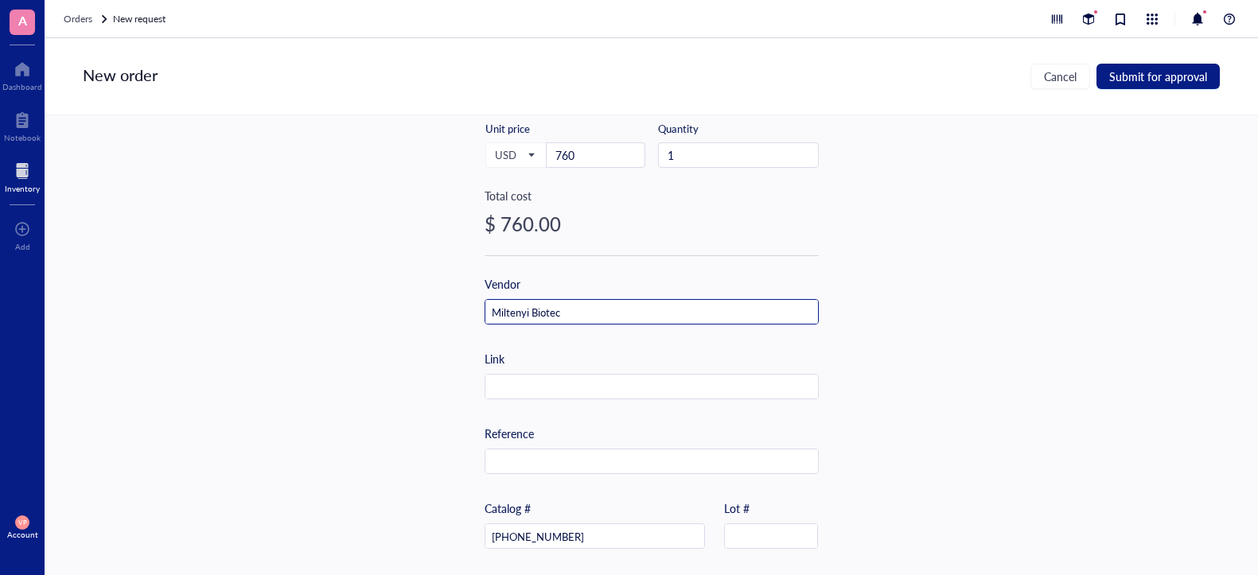
type input "Miltenyi Biotec"
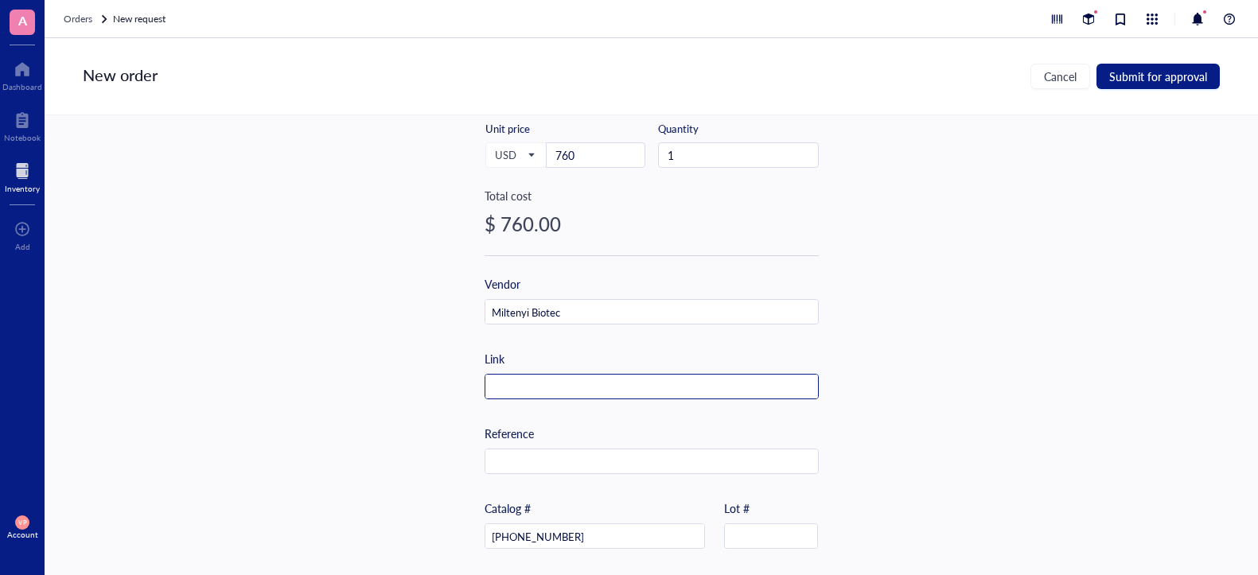
paste input "[URL][DOMAIN_NAME][MEDICAL_DATA]"
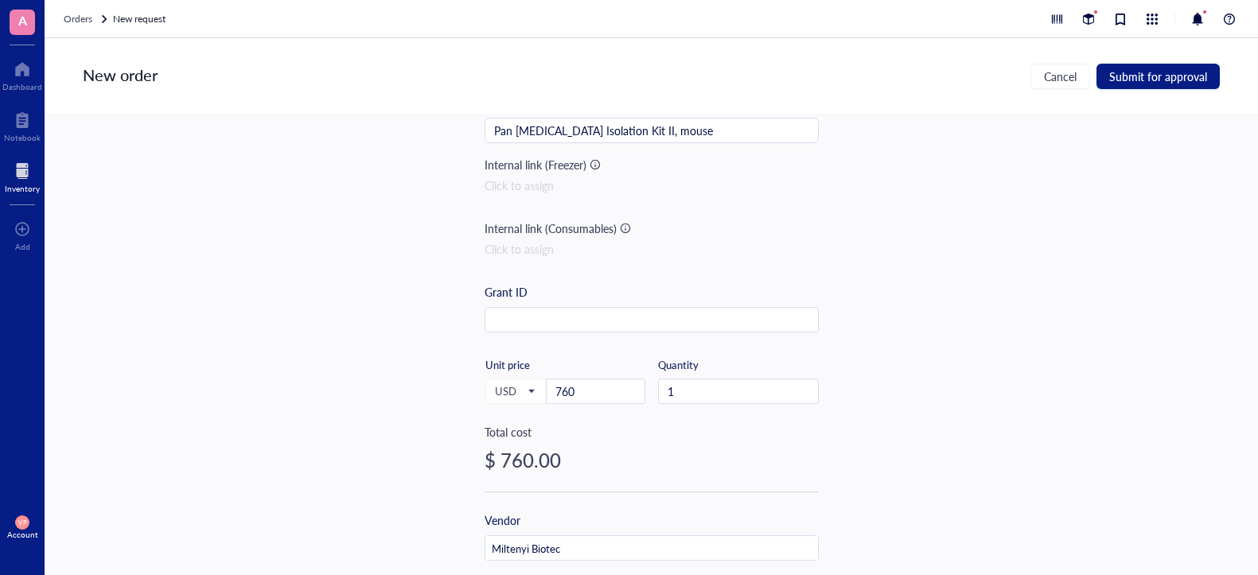
scroll to position [0, 0]
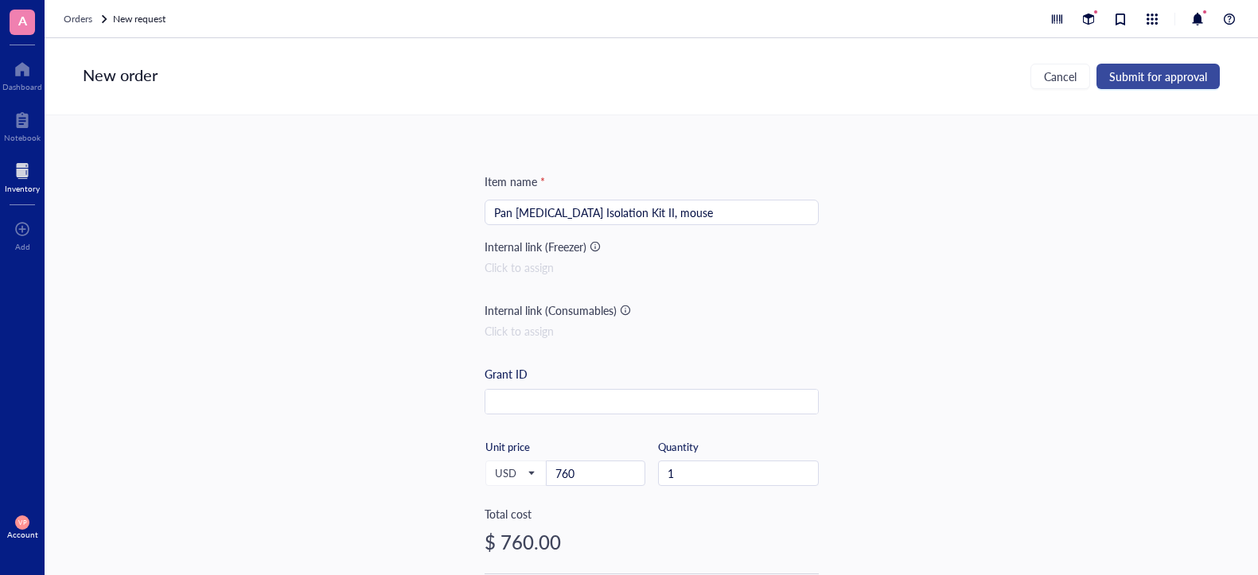
type input "[URL][DOMAIN_NAME][MEDICAL_DATA]"
click at [1147, 80] on span "Submit for approval" at bounding box center [1158, 76] width 98 height 13
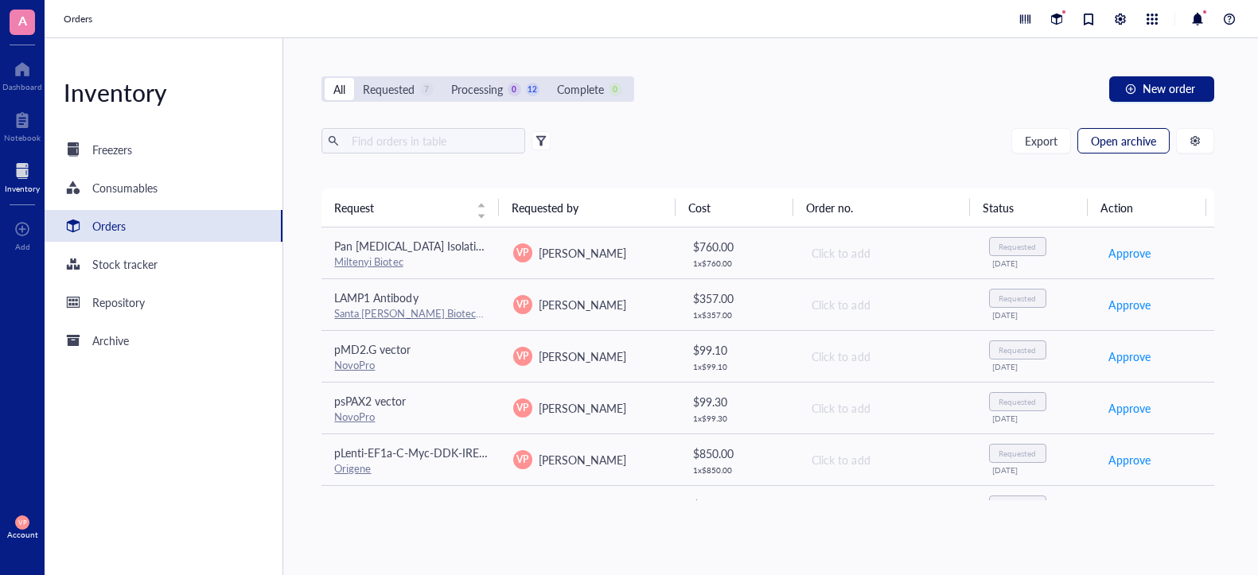
click at [1133, 147] on span "Open archive" at bounding box center [1123, 140] width 65 height 13
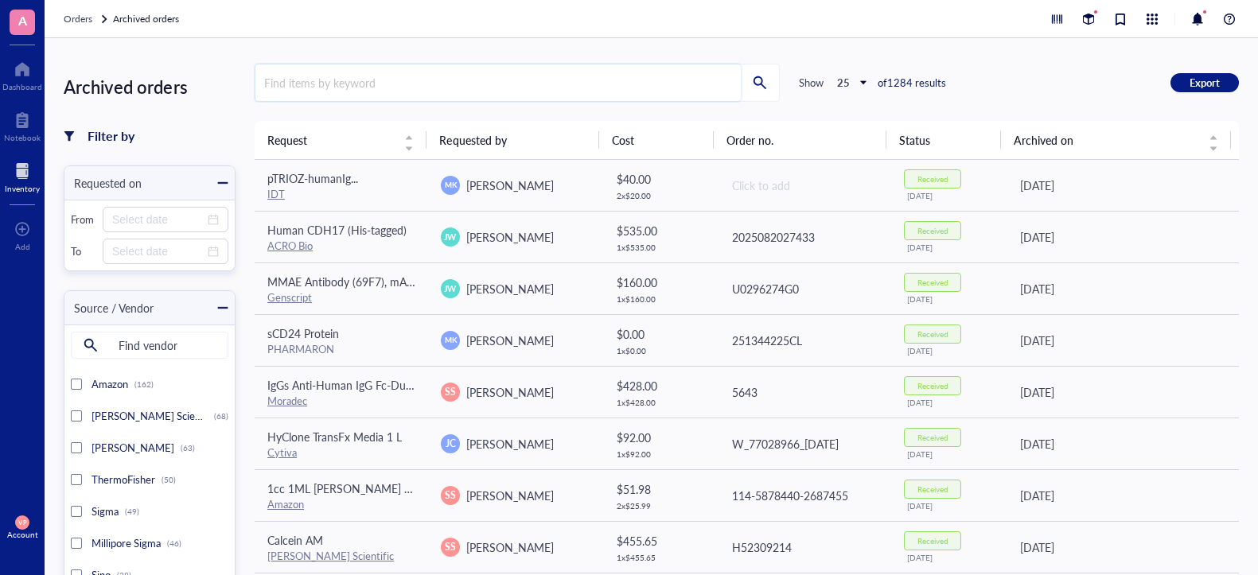
click at [395, 80] on input "search" at bounding box center [497, 82] width 485 height 37
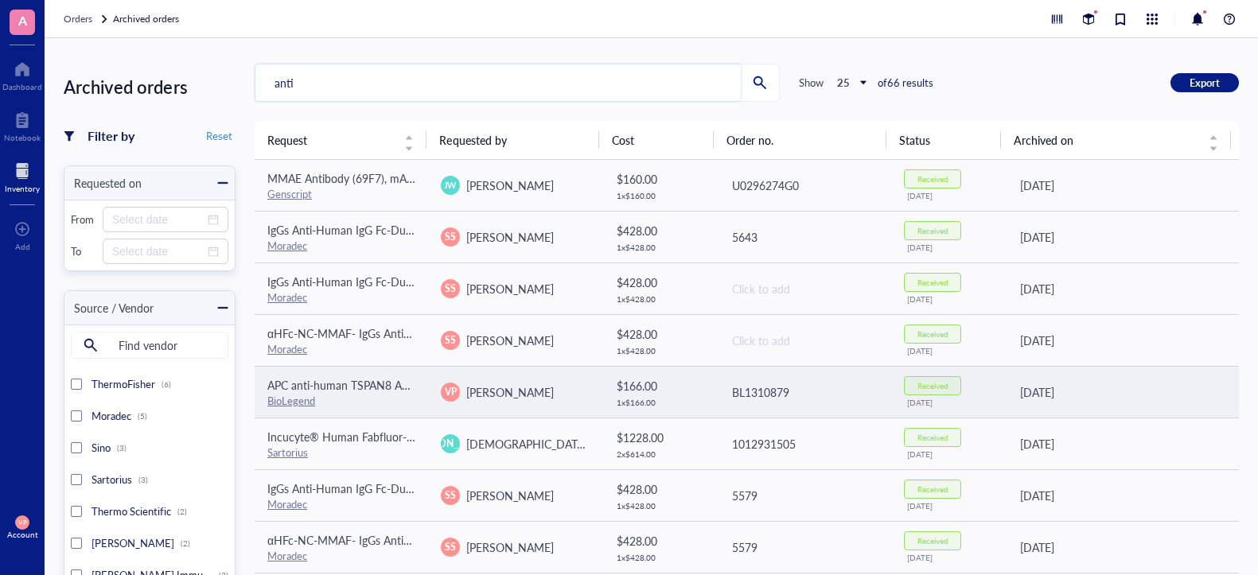
type input "anti"
click at [303, 400] on link "BioLegend" at bounding box center [291, 400] width 48 height 15
